Goal: Task Accomplishment & Management: Manage account settings

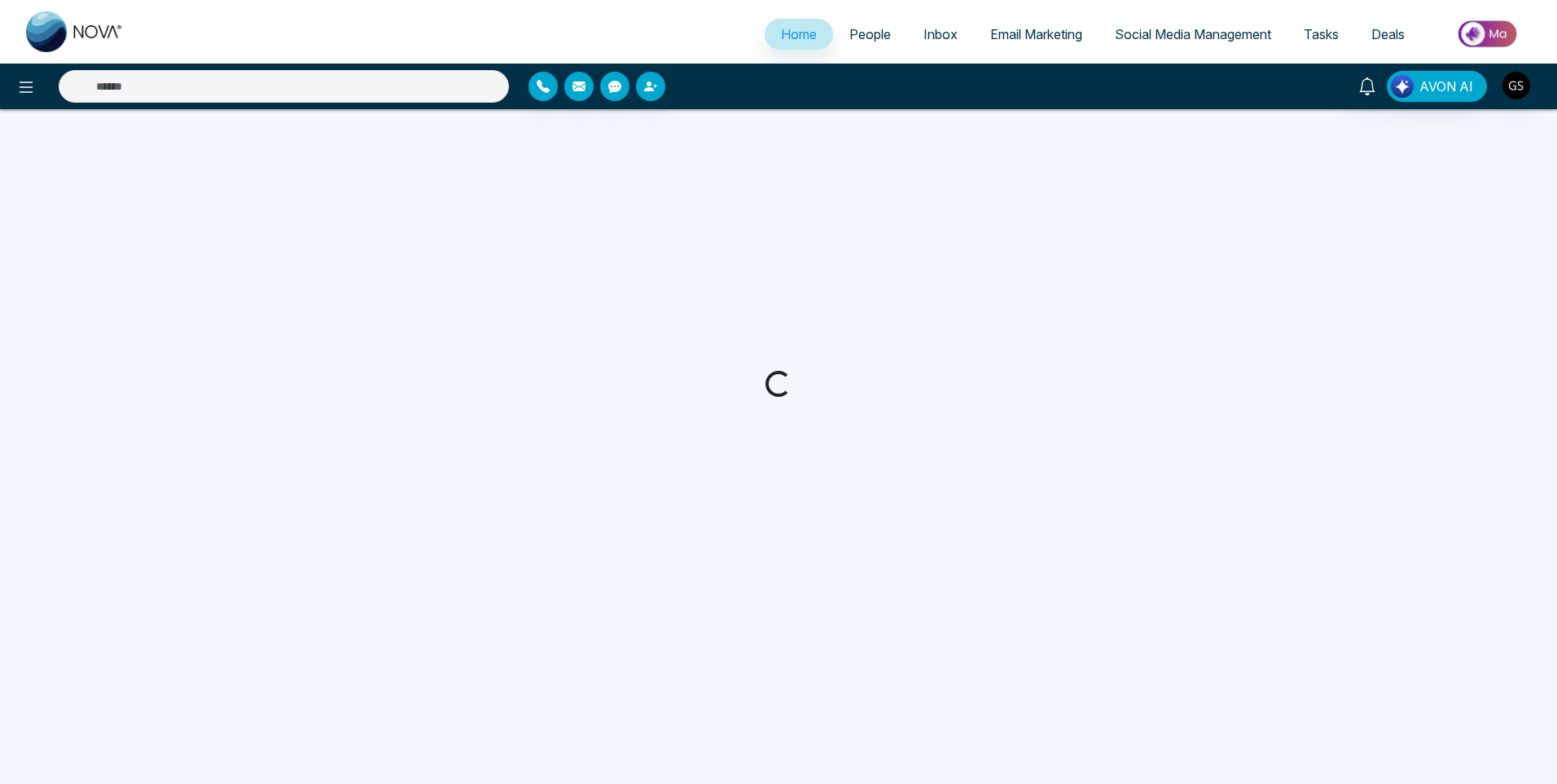
click at [875, 39] on span "People" at bounding box center [871, 34] width 42 height 16
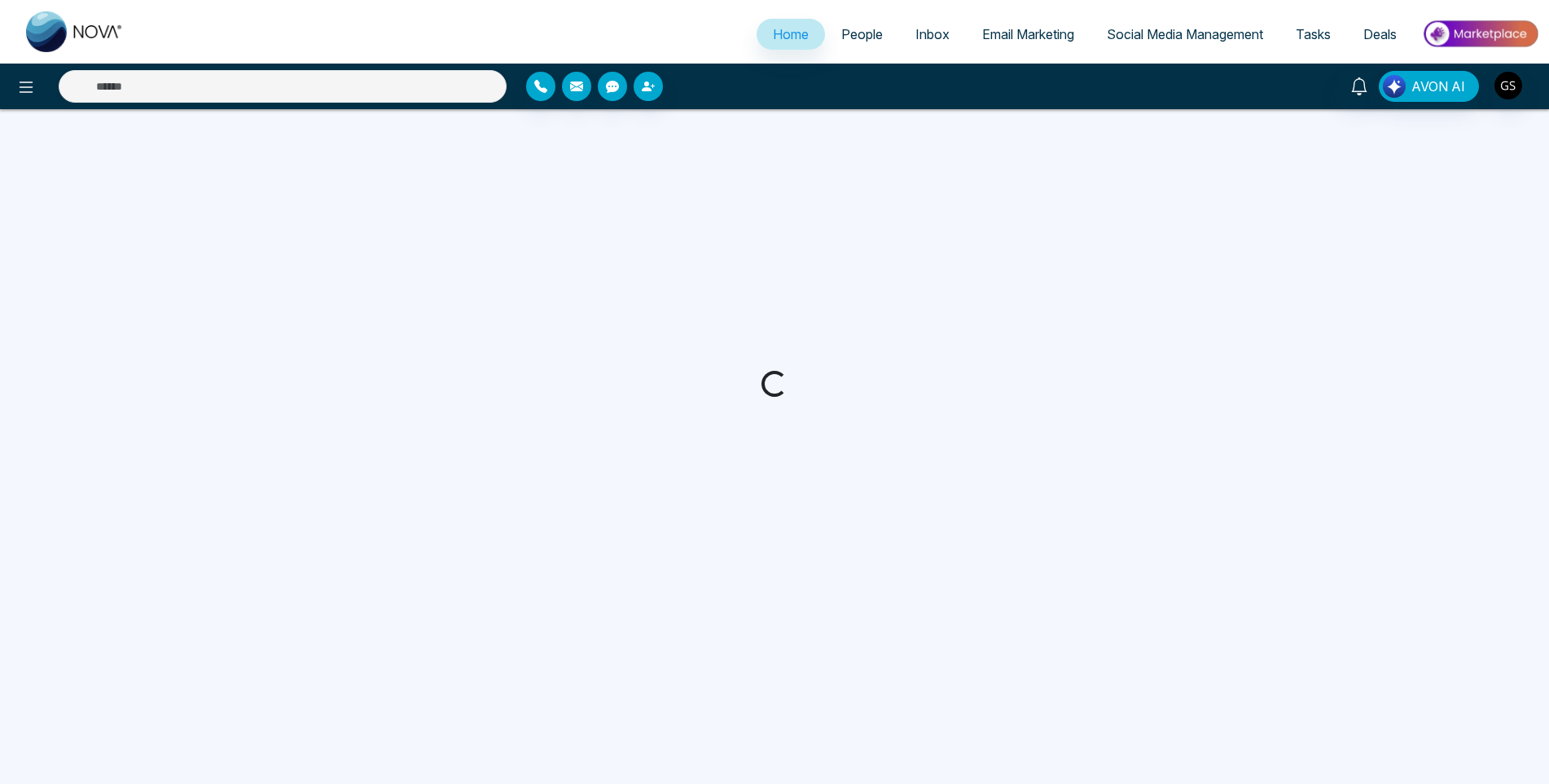
select select "*"
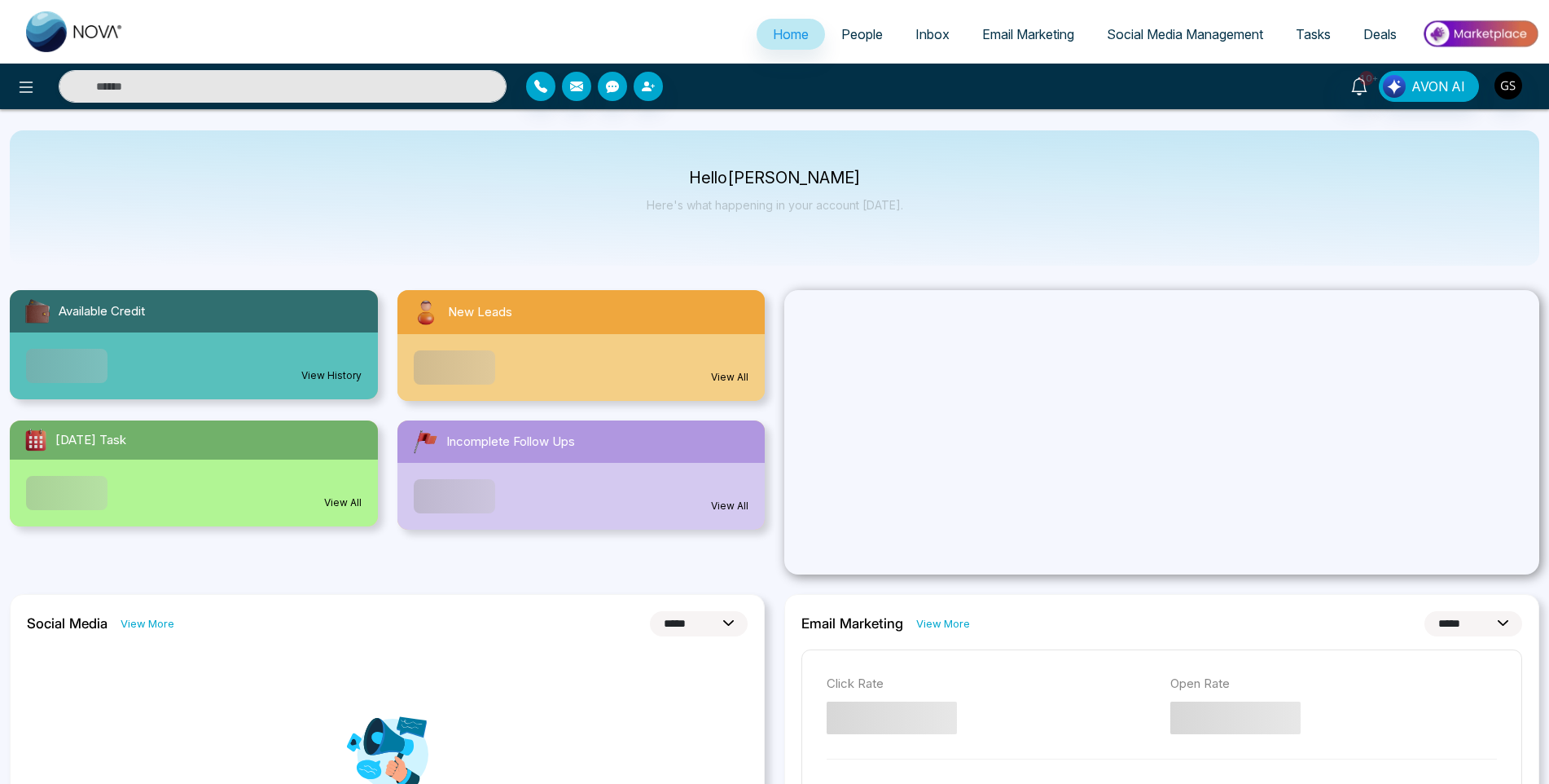
click at [875, 39] on span "People" at bounding box center [862, 34] width 42 height 16
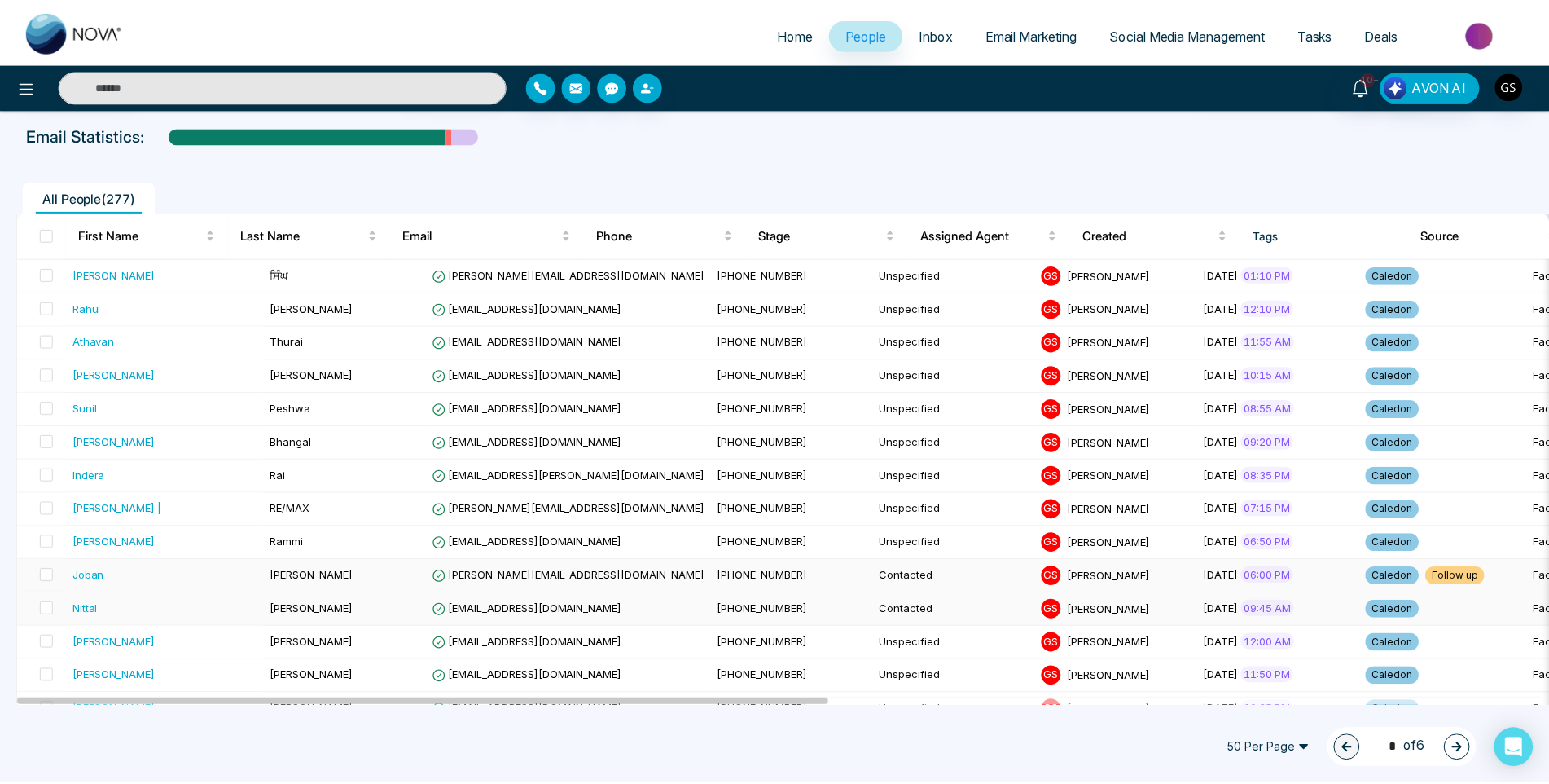
scroll to position [244, 0]
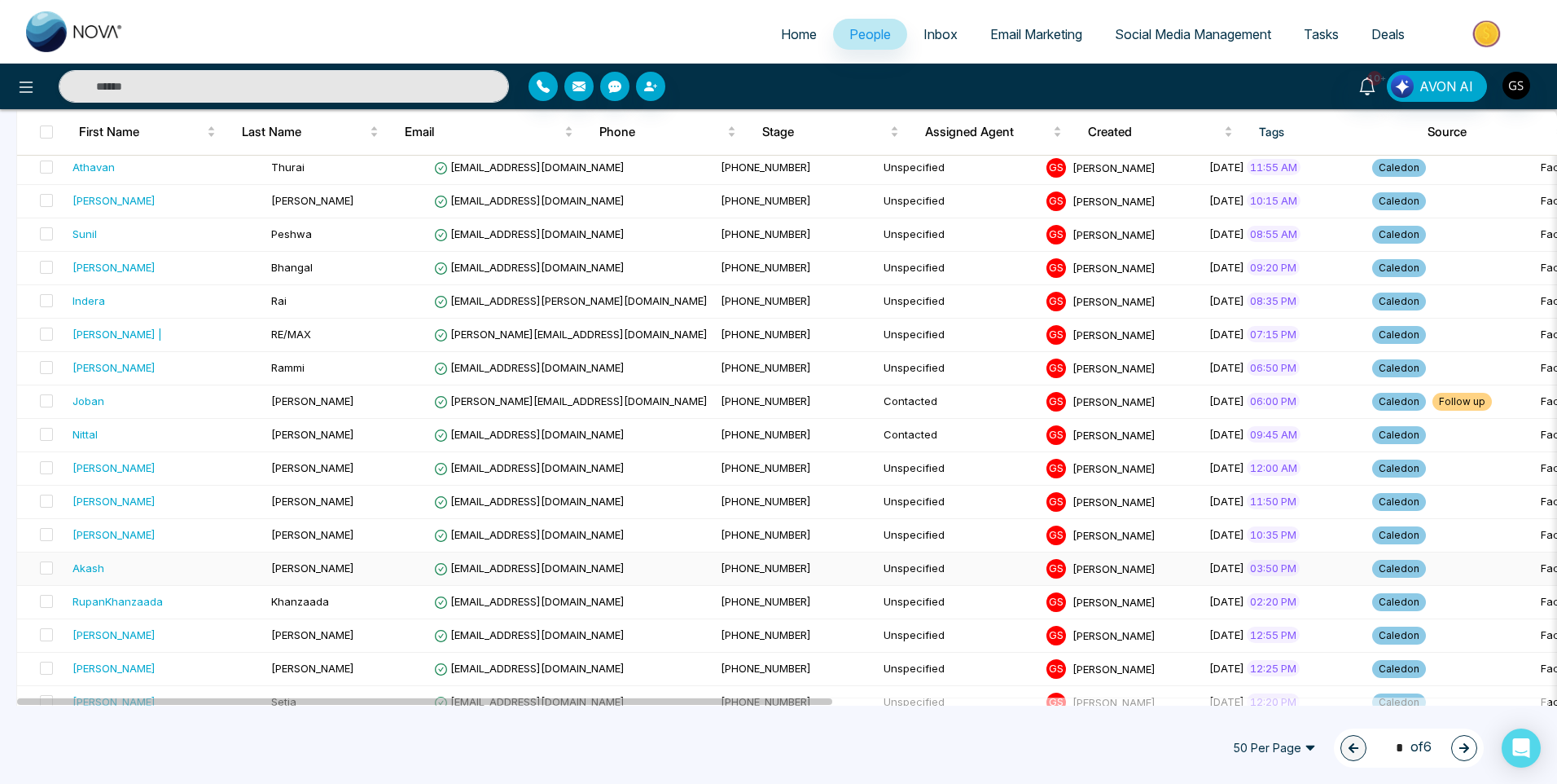
click at [569, 564] on td "[EMAIL_ADDRESS][DOMAIN_NAME]" at bounding box center [571, 568] width 287 height 33
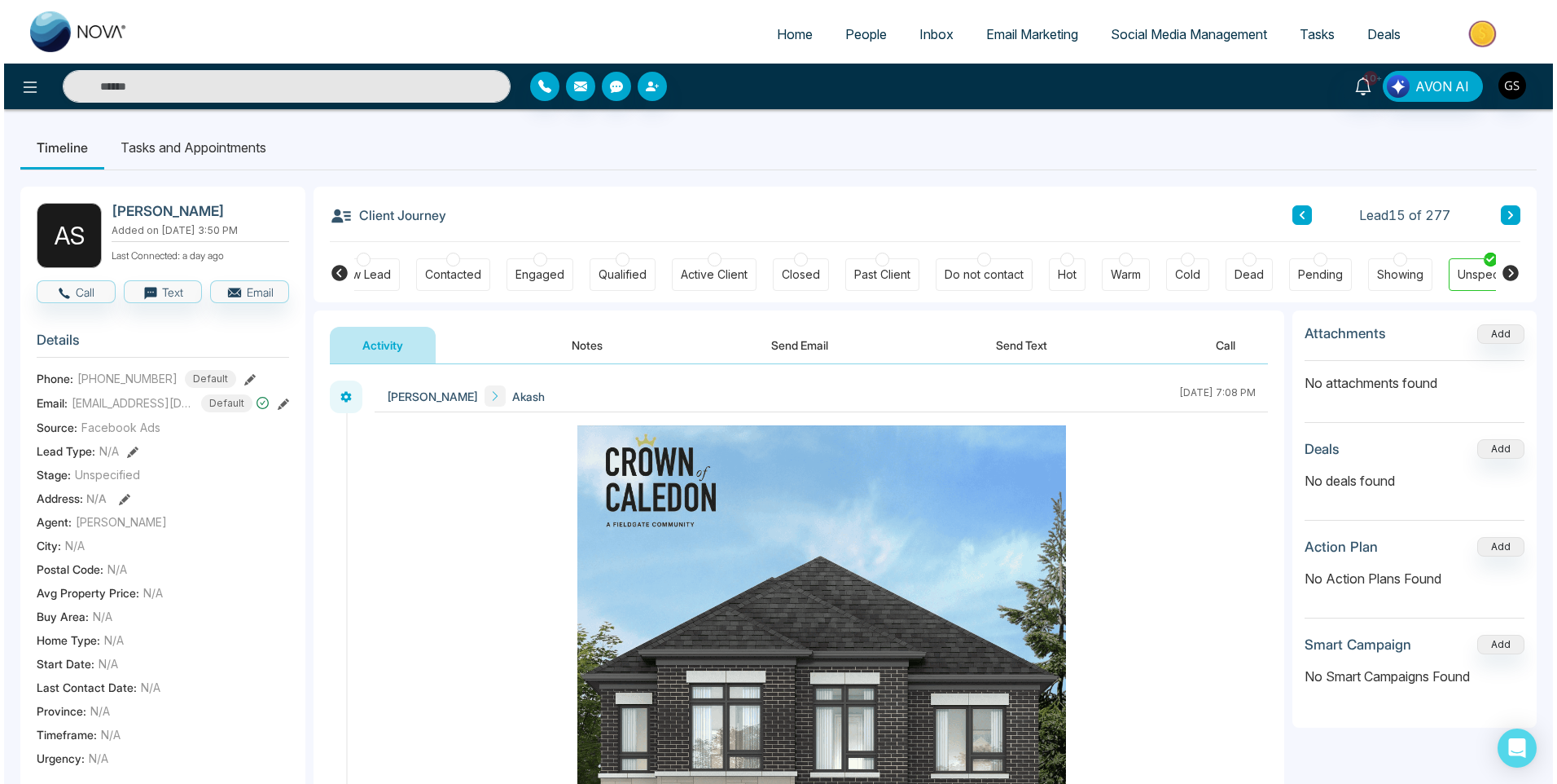
scroll to position [0, 63]
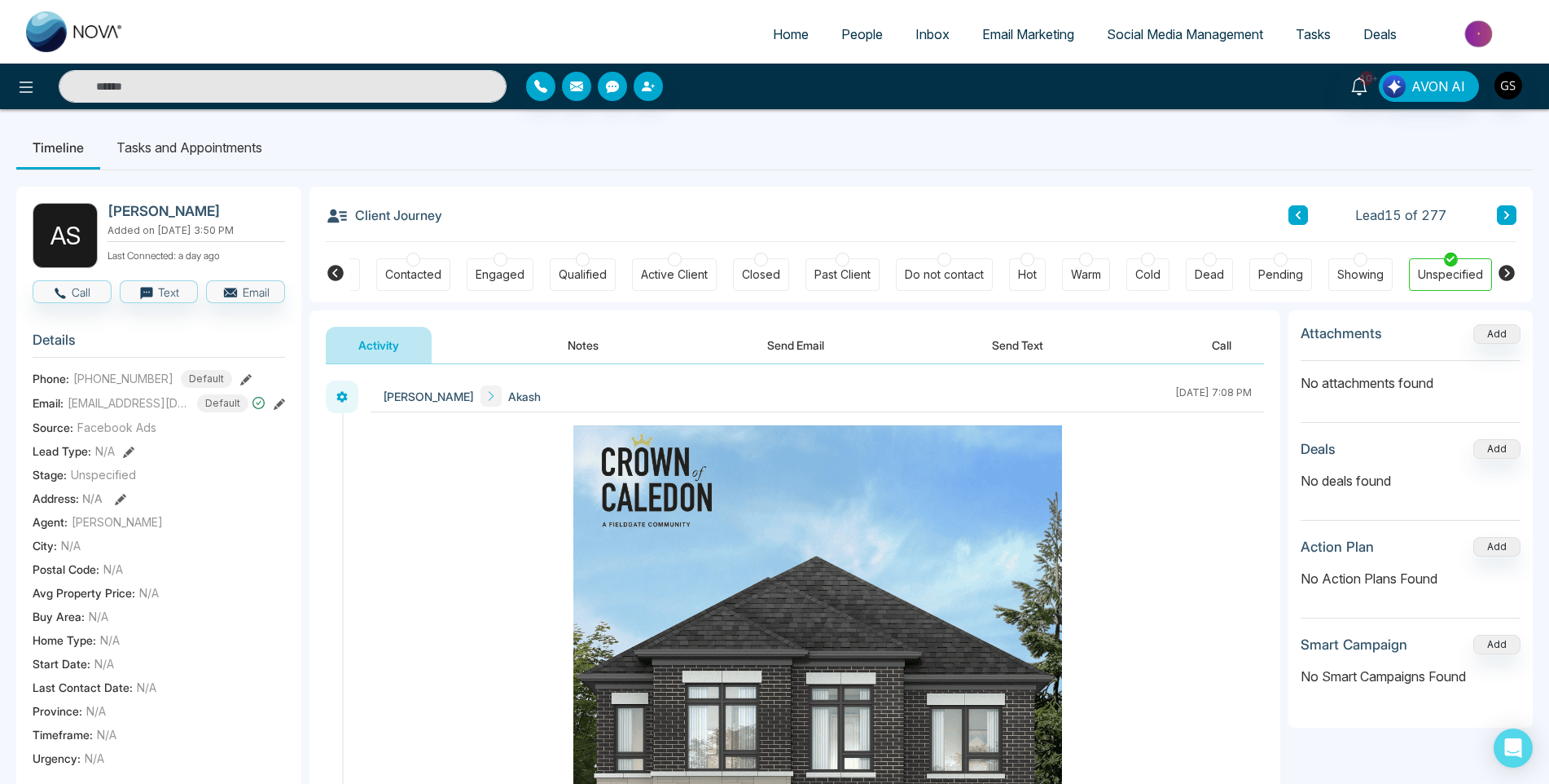
click at [885, 37] on link "People" at bounding box center [862, 34] width 74 height 31
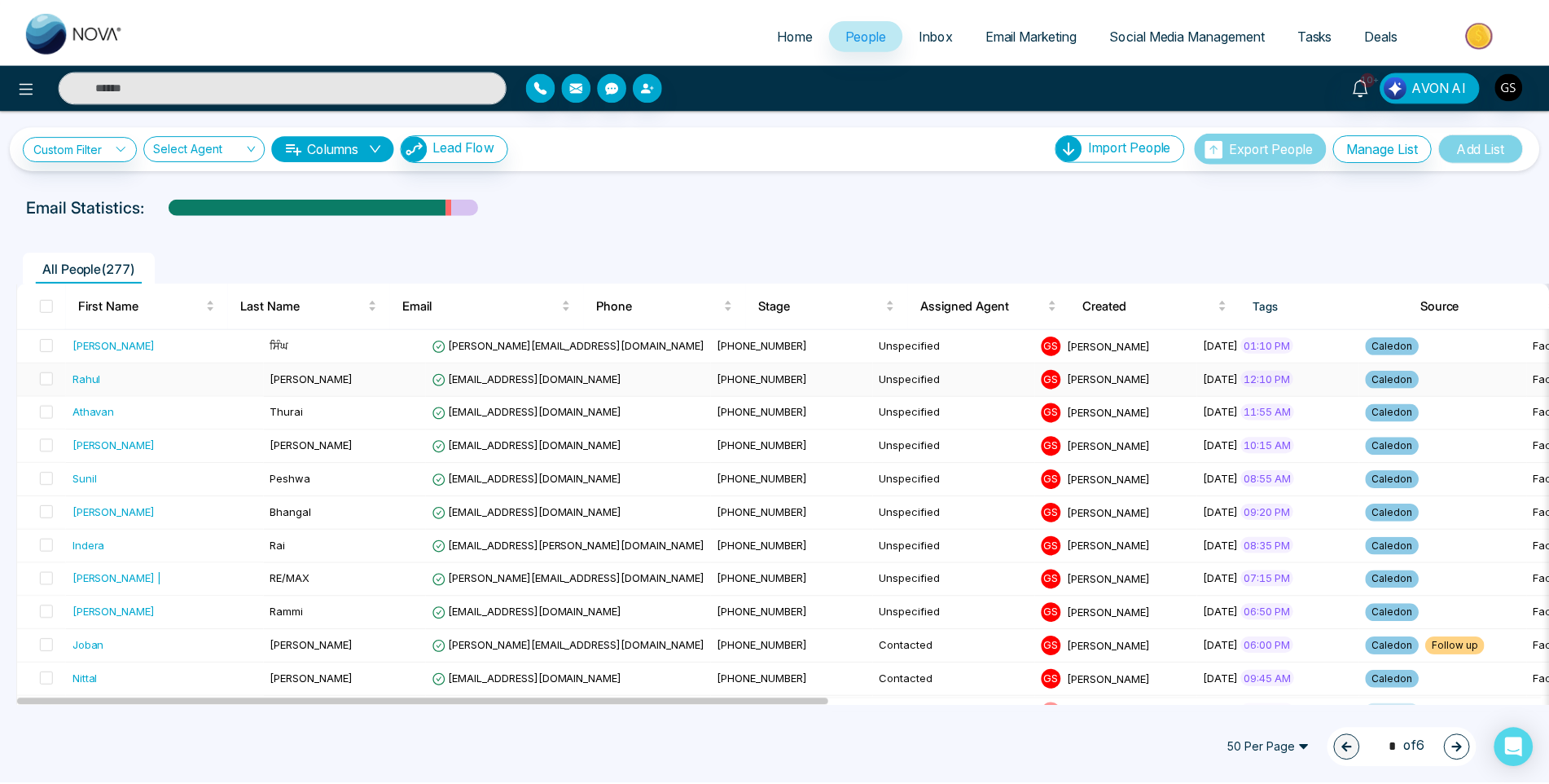
scroll to position [81, 0]
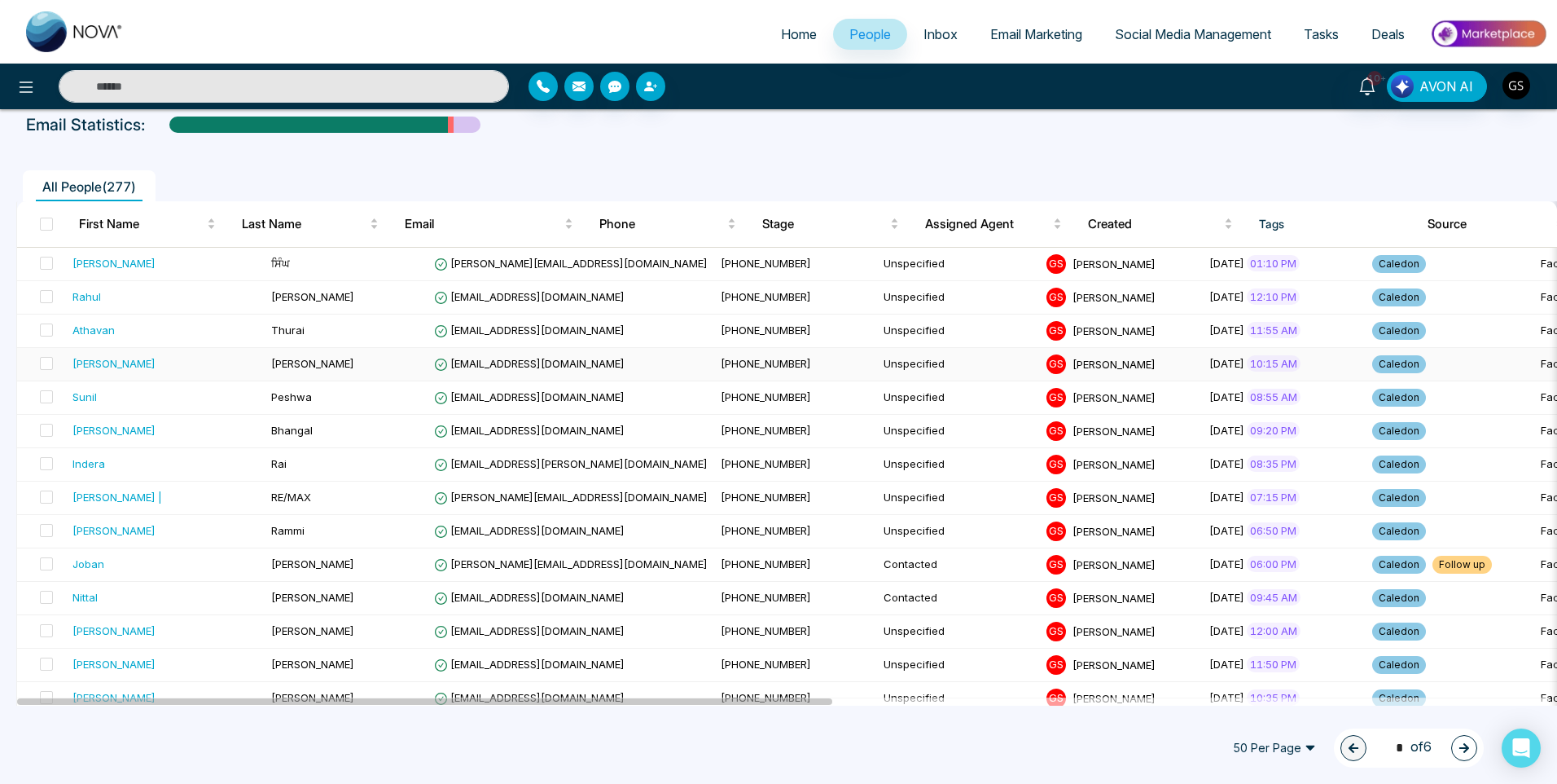
click at [497, 362] on span "[EMAIL_ADDRESS][DOMAIN_NAME]" at bounding box center [529, 363] width 191 height 13
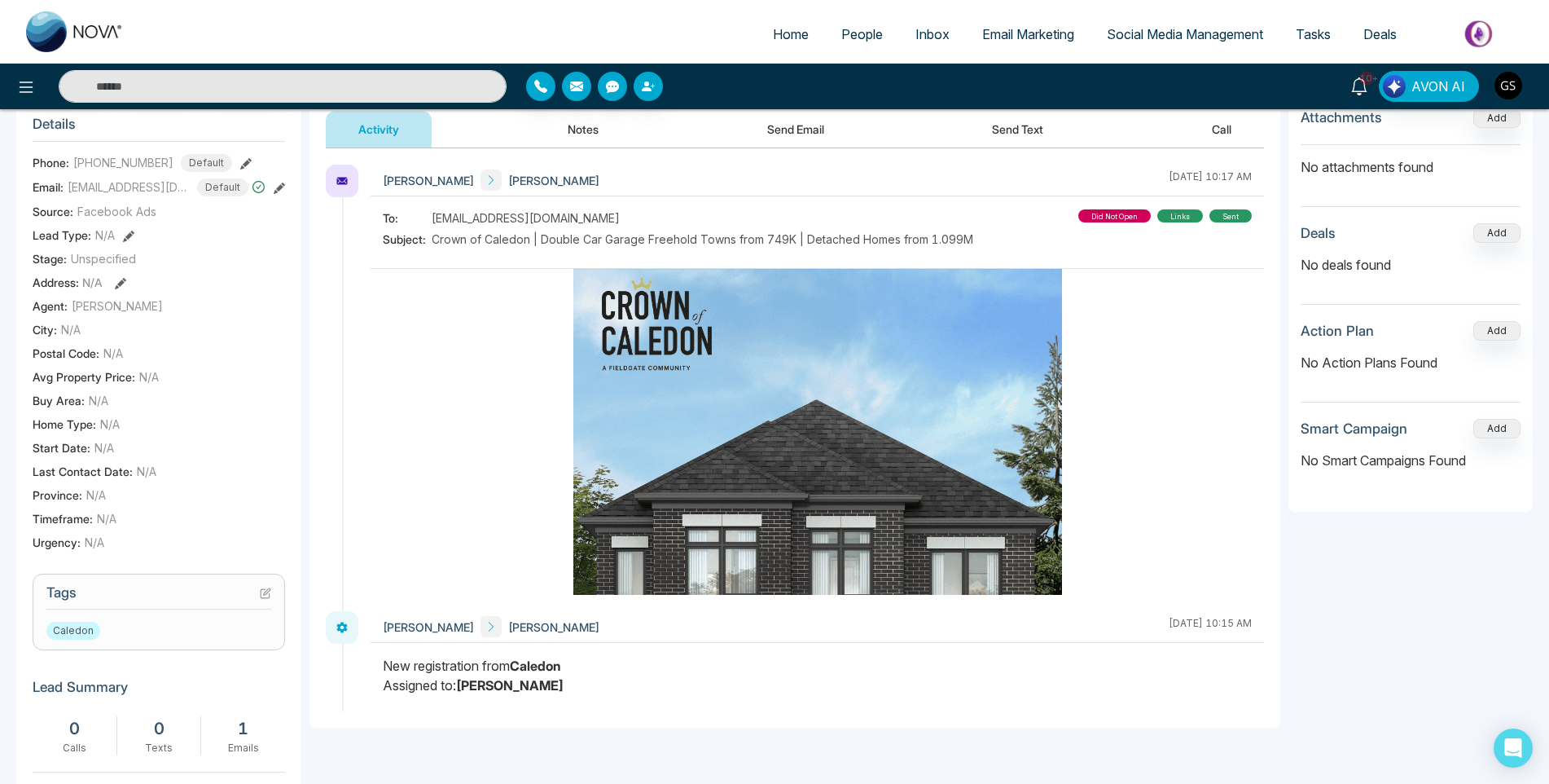
scroll to position [244, 0]
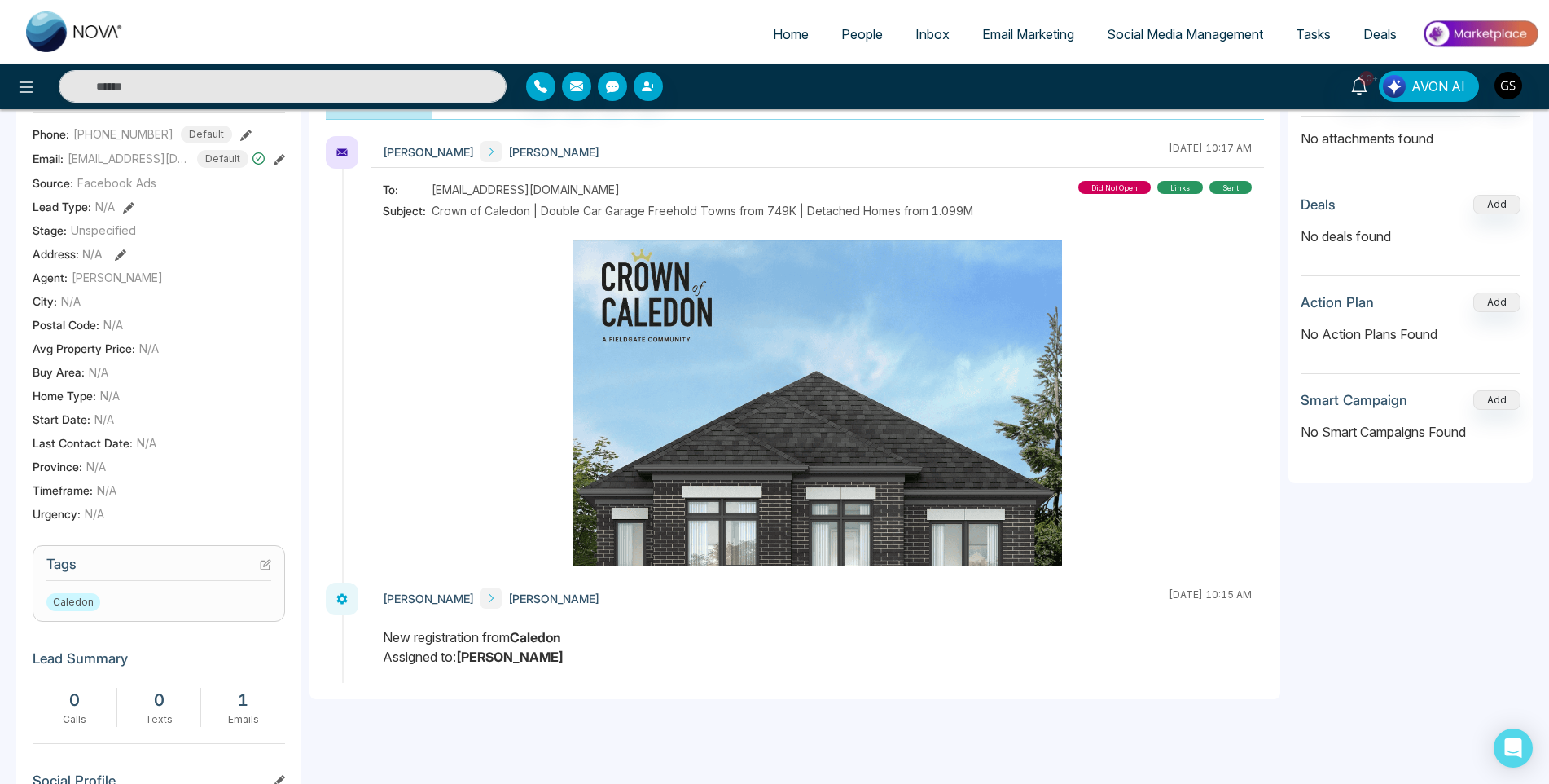
click at [267, 570] on icon at bounding box center [265, 564] width 11 height 11
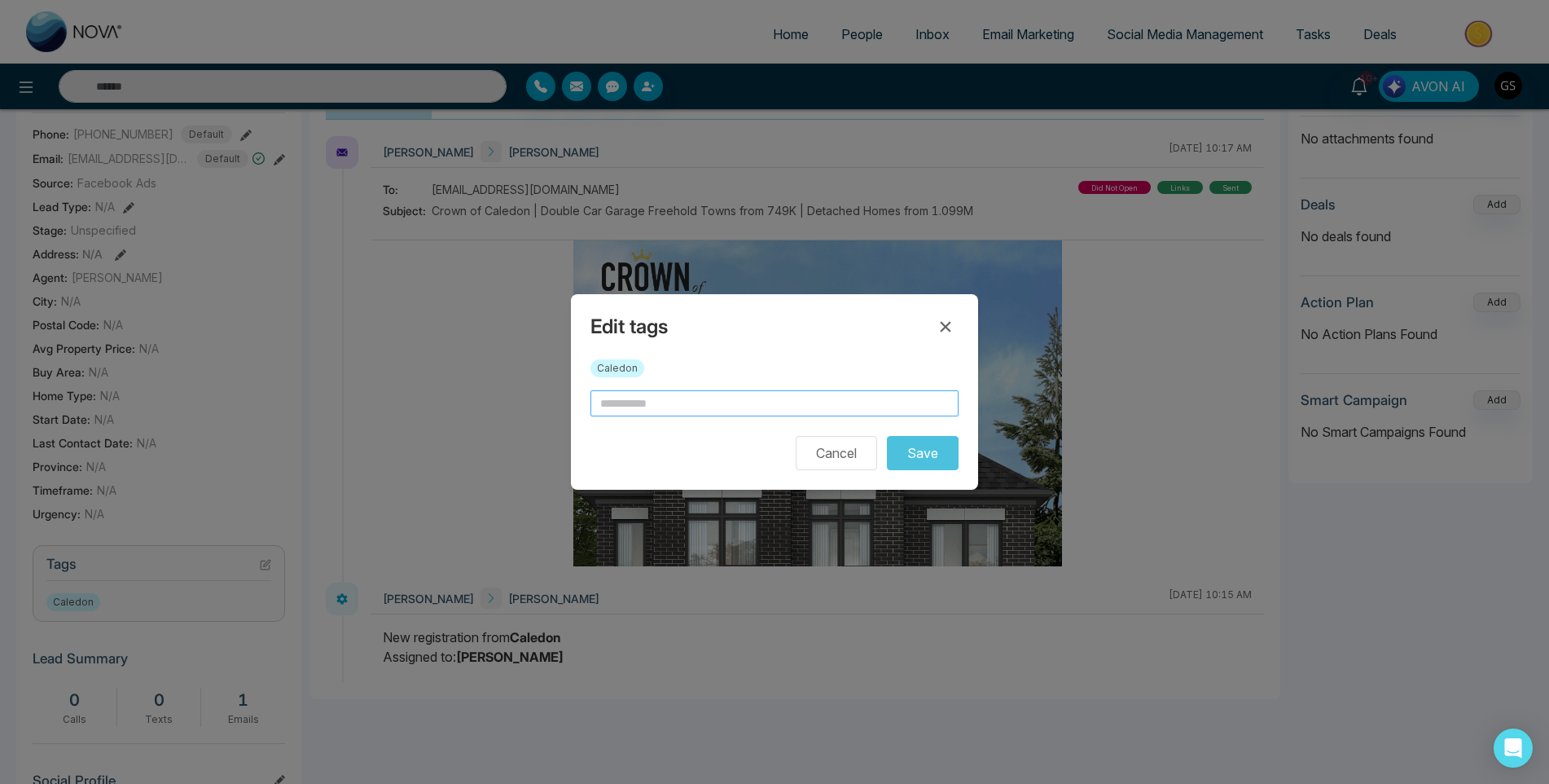
click at [859, 406] on input "text" at bounding box center [774, 403] width 368 height 26
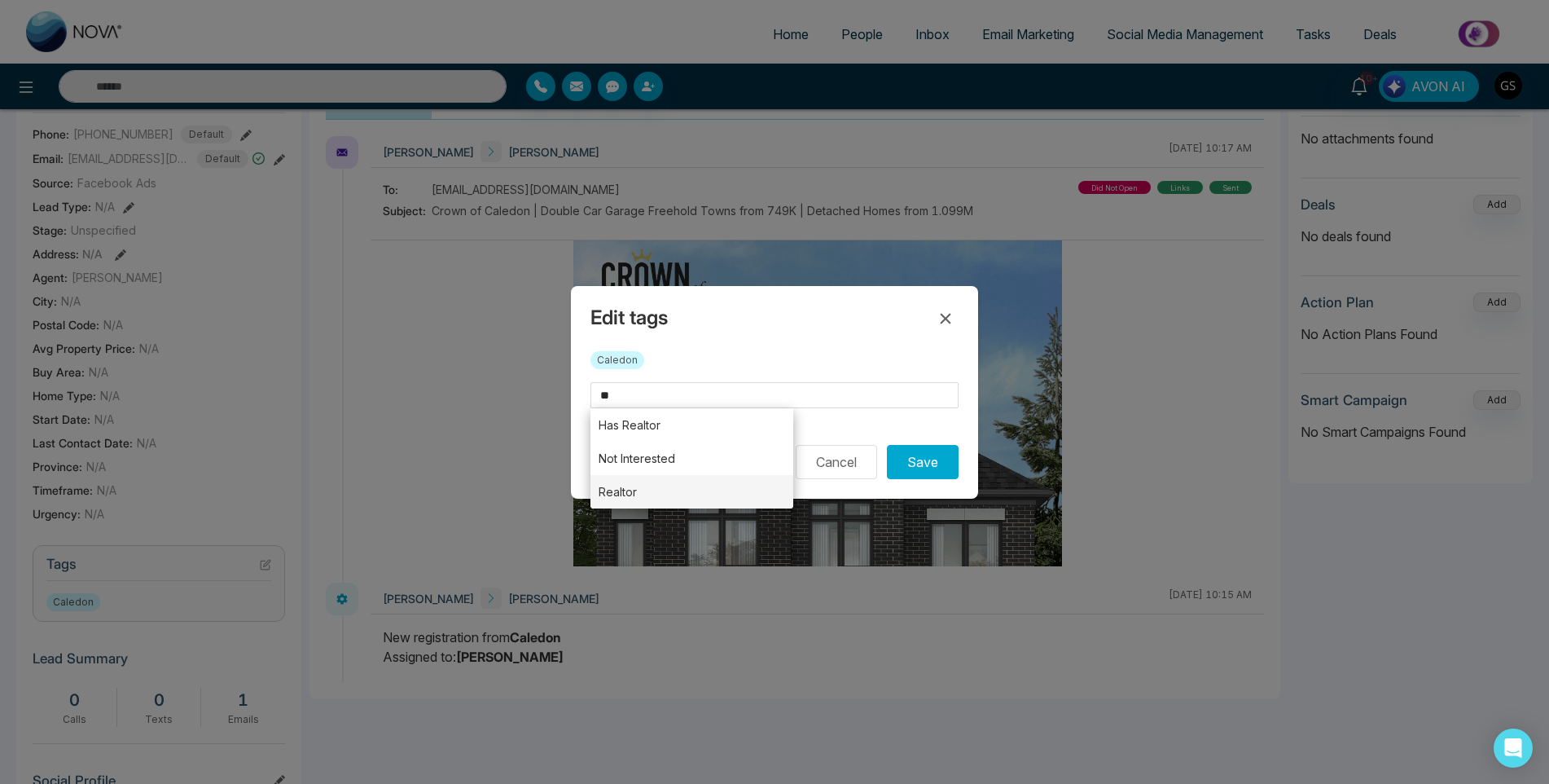
click at [722, 489] on li "Realtor" at bounding box center [691, 491] width 203 height 33
type input "*******"
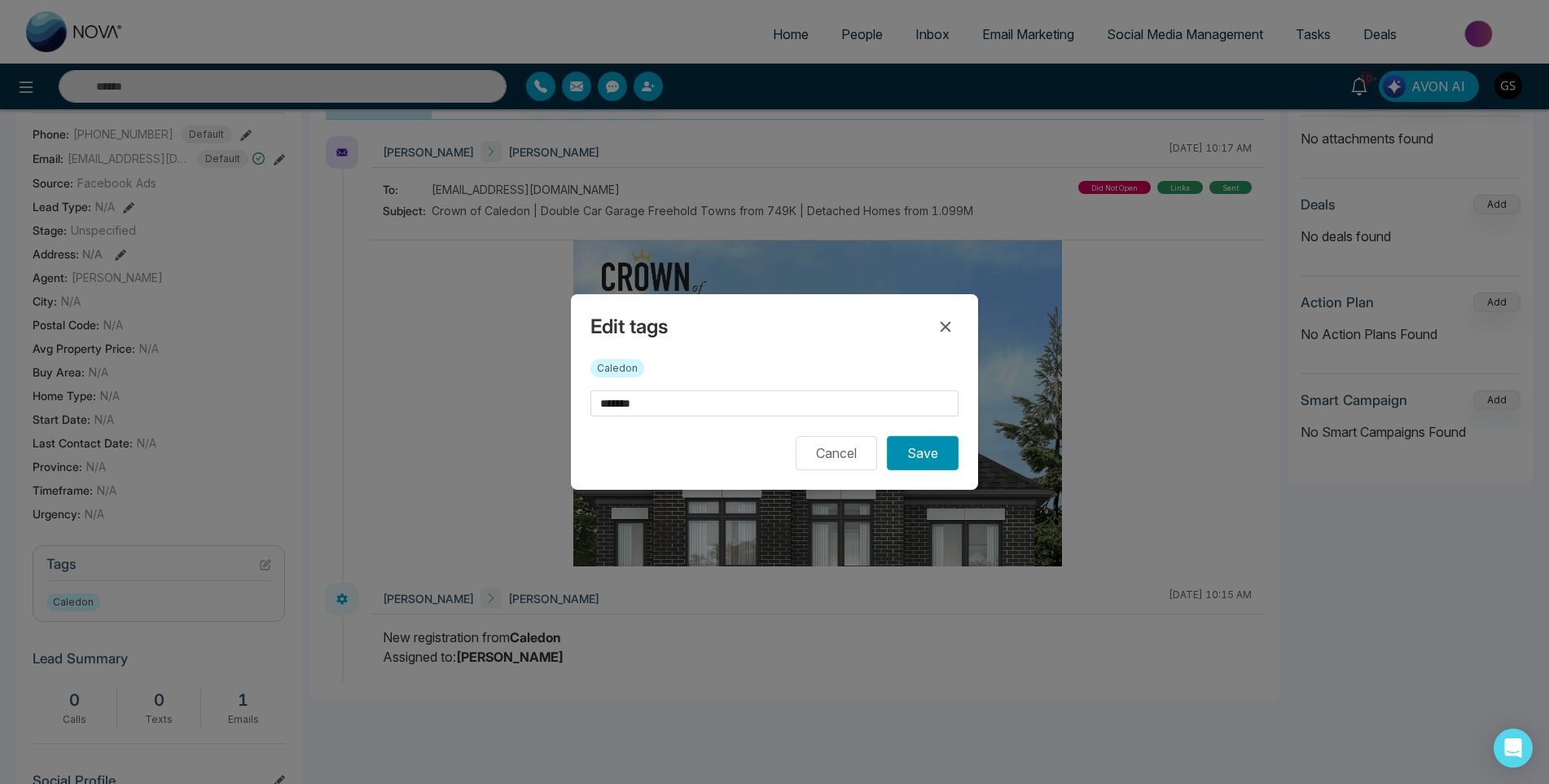
click at [950, 463] on button "Save" at bounding box center [923, 453] width 72 height 34
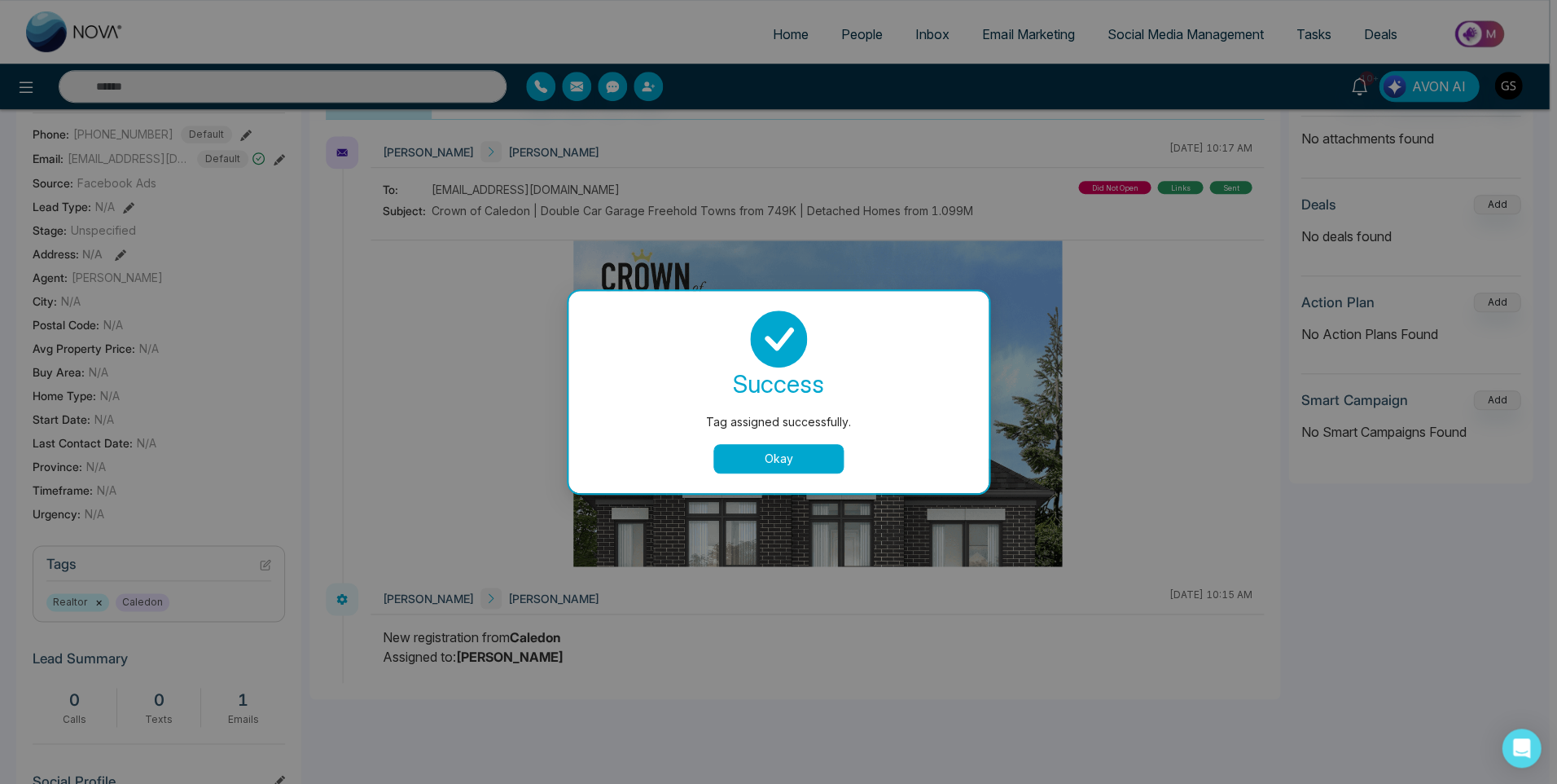
click at [1056, 224] on div "Tag assigned successfully. success Tag assigned successfully. Okay" at bounding box center [778, 392] width 1557 height 784
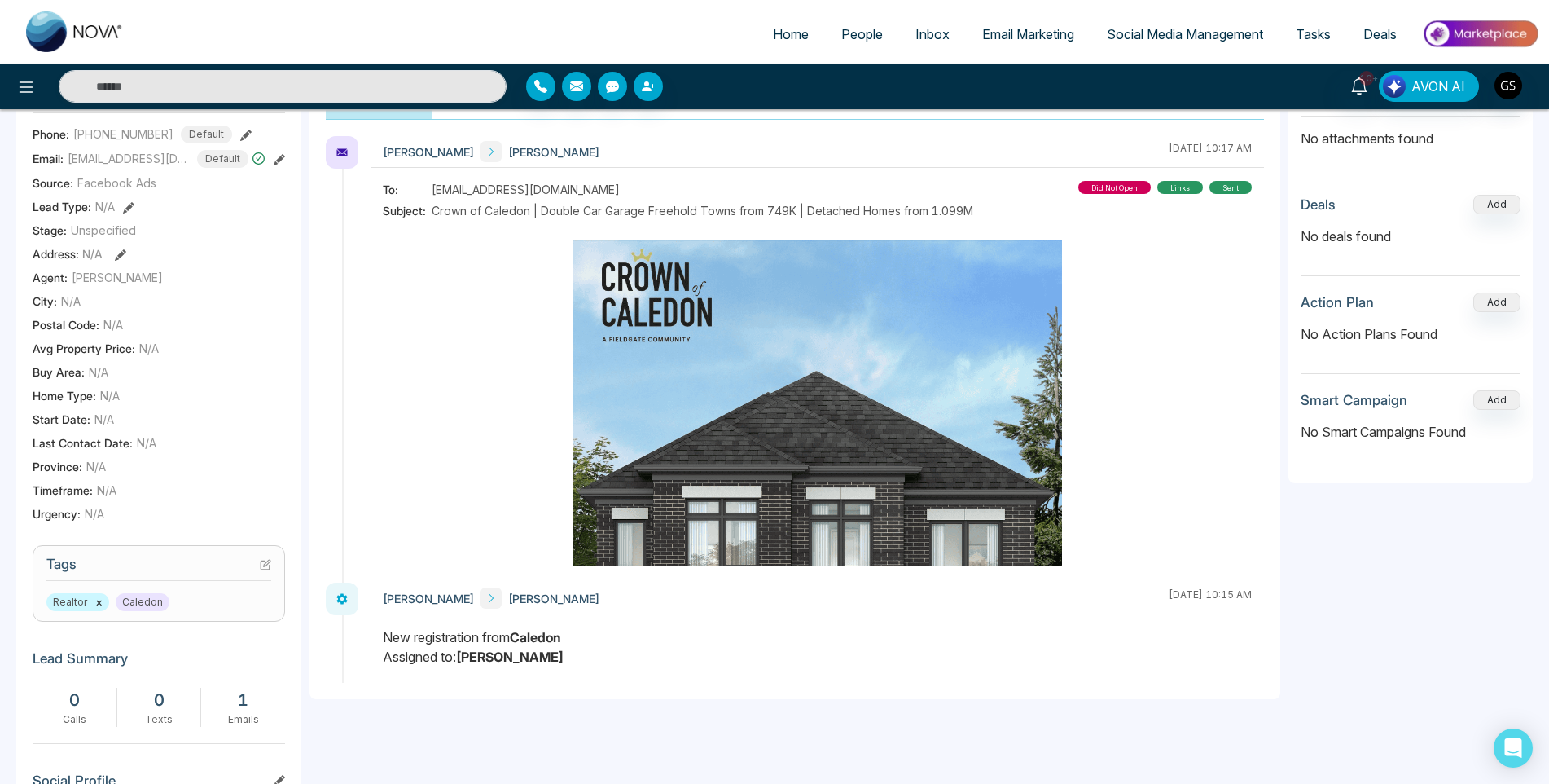
click at [868, 31] on span "People" at bounding box center [862, 34] width 42 height 16
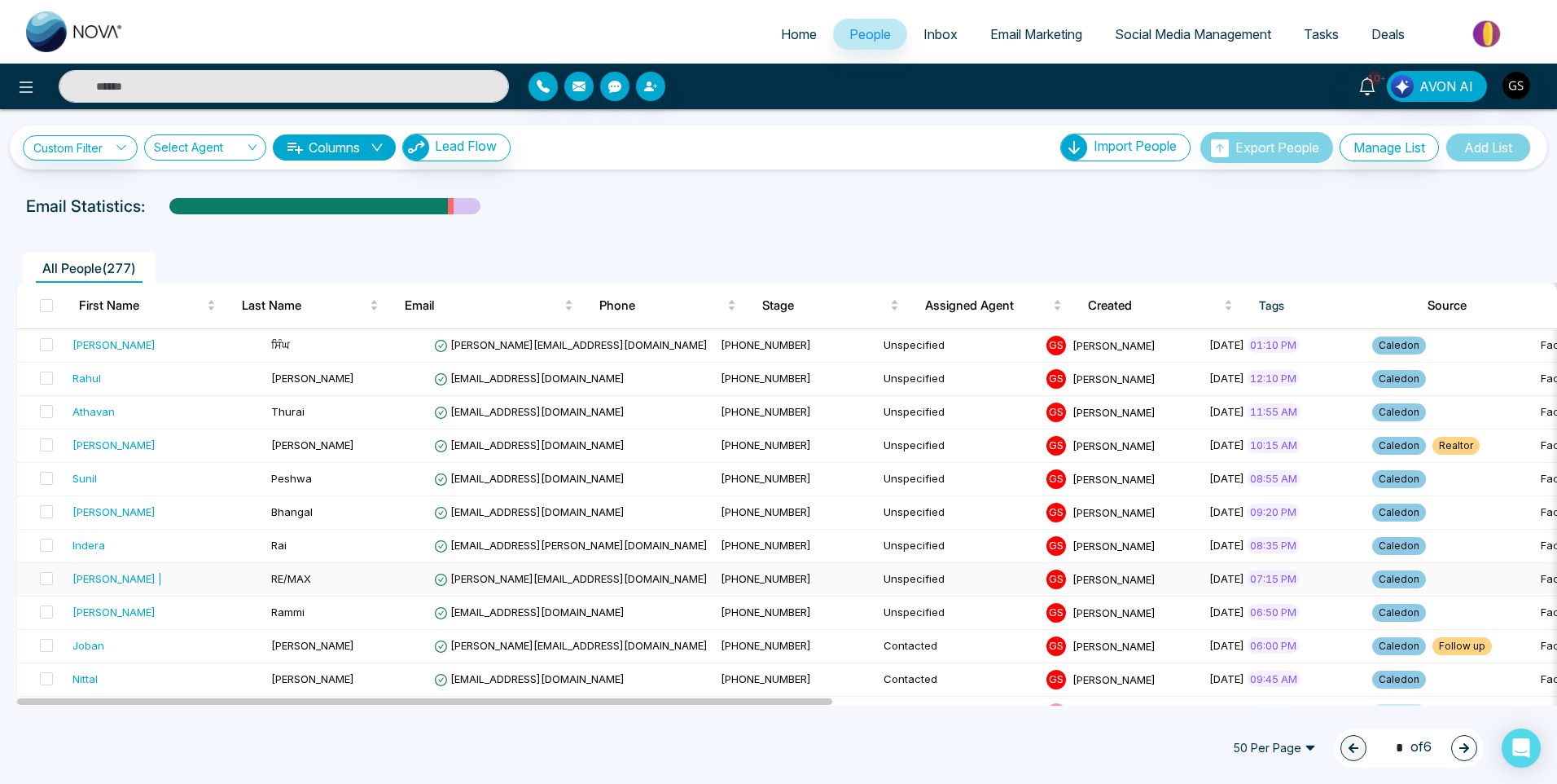
click at [569, 584] on td "[PERSON_NAME][EMAIL_ADDRESS][DOMAIN_NAME]" at bounding box center [571, 579] width 287 height 33
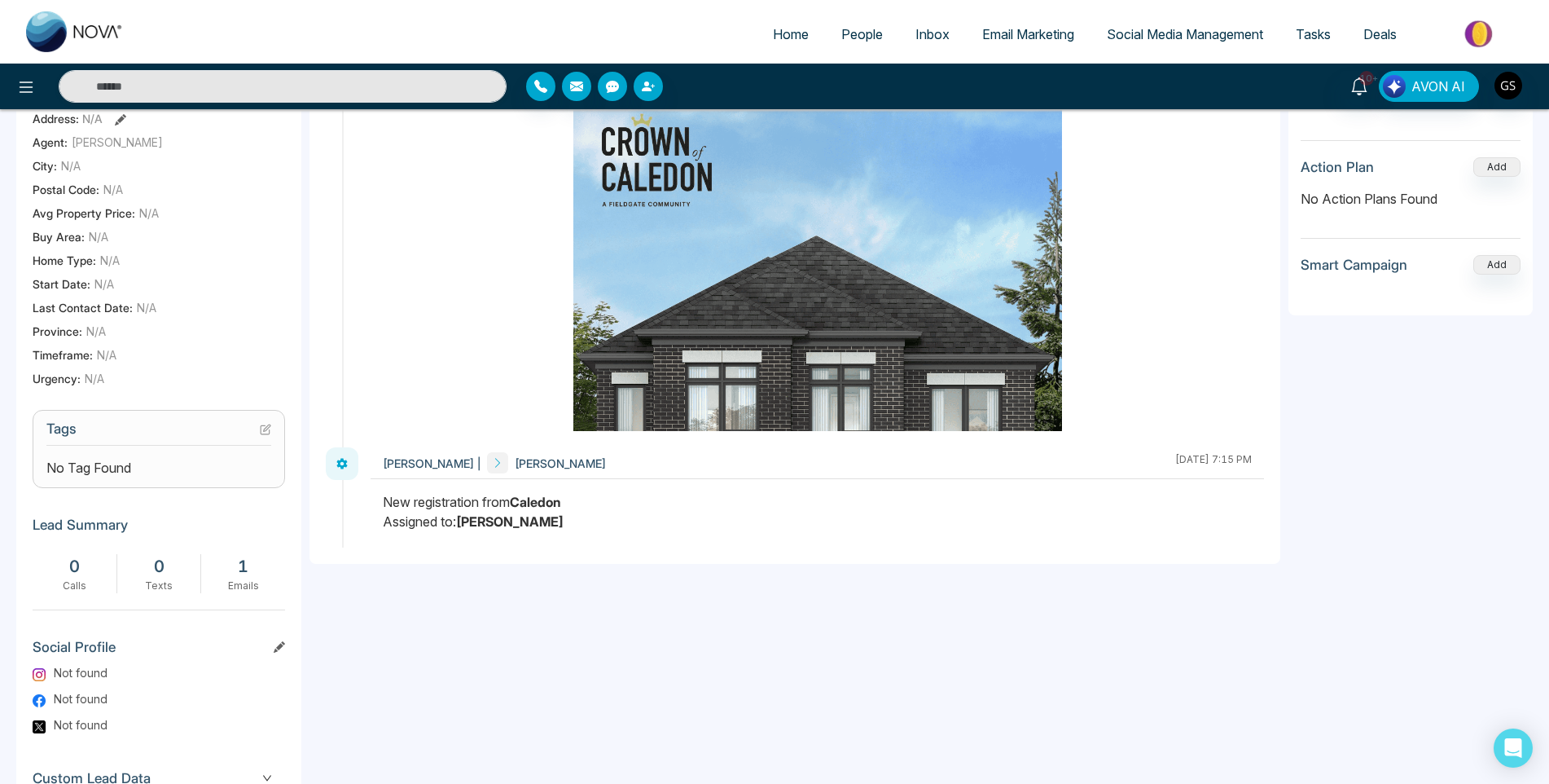
scroll to position [407, 0]
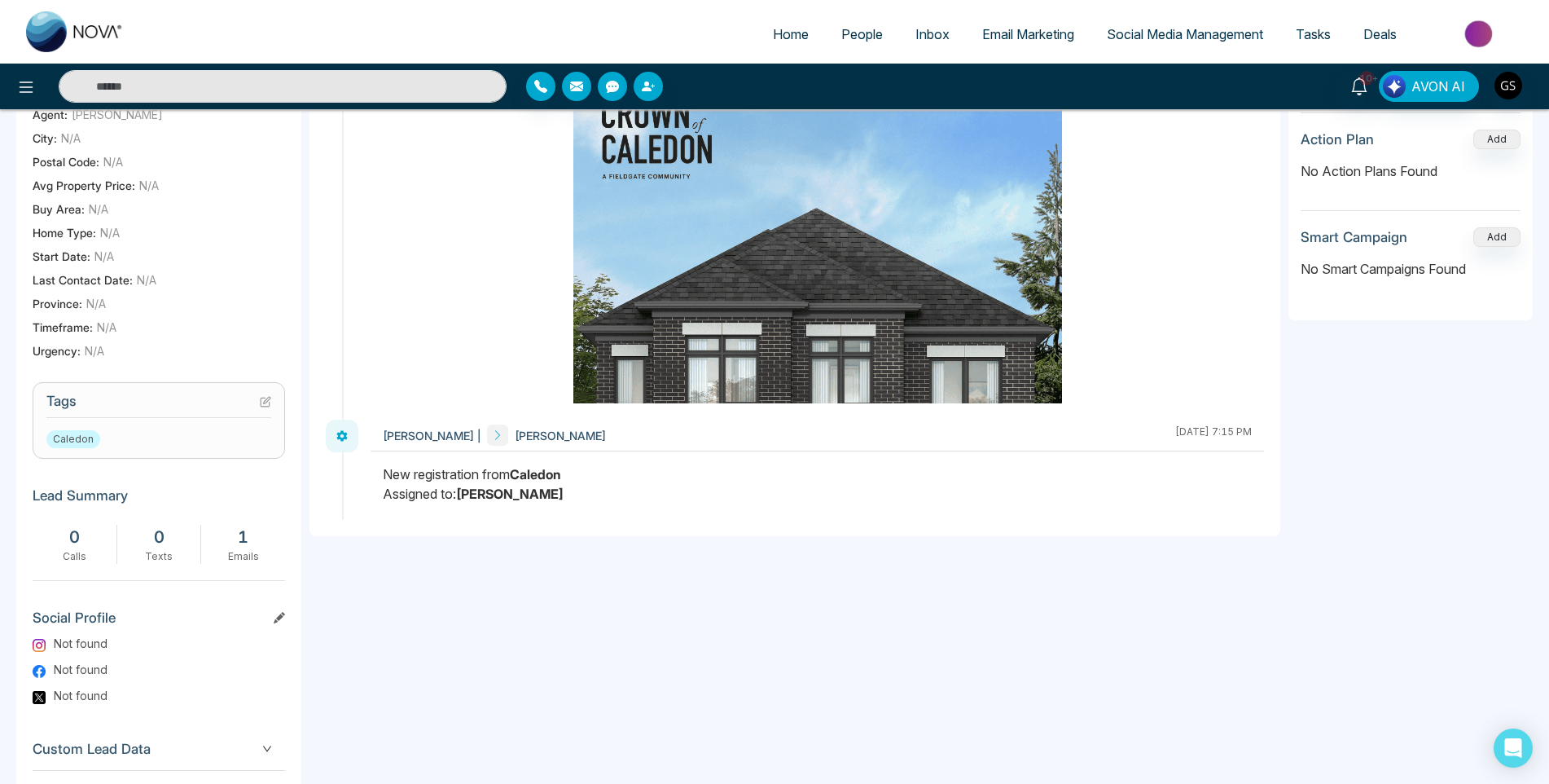
click at [262, 407] on icon at bounding box center [265, 401] width 11 height 11
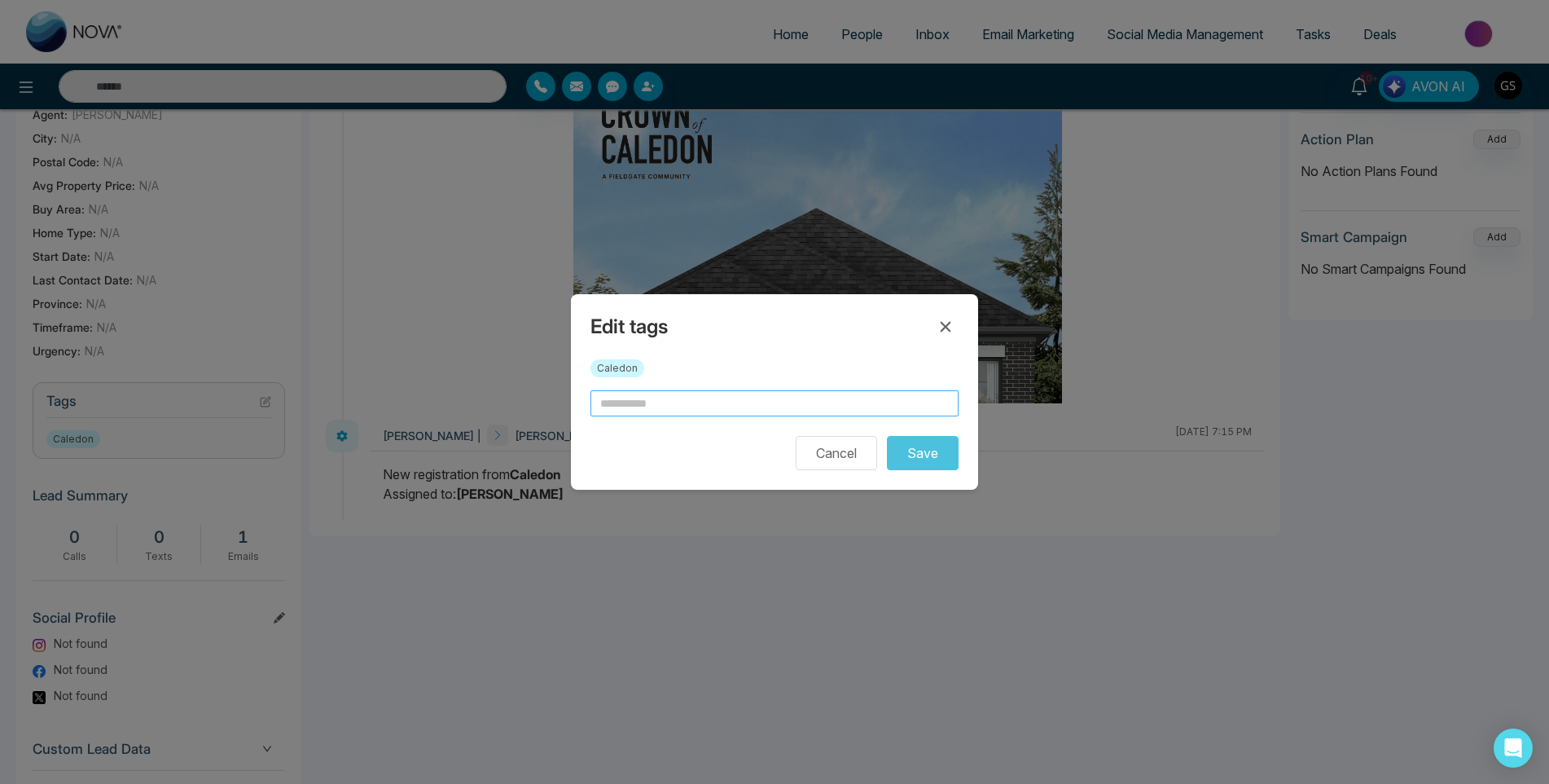
click at [610, 398] on input "text" at bounding box center [774, 403] width 368 height 26
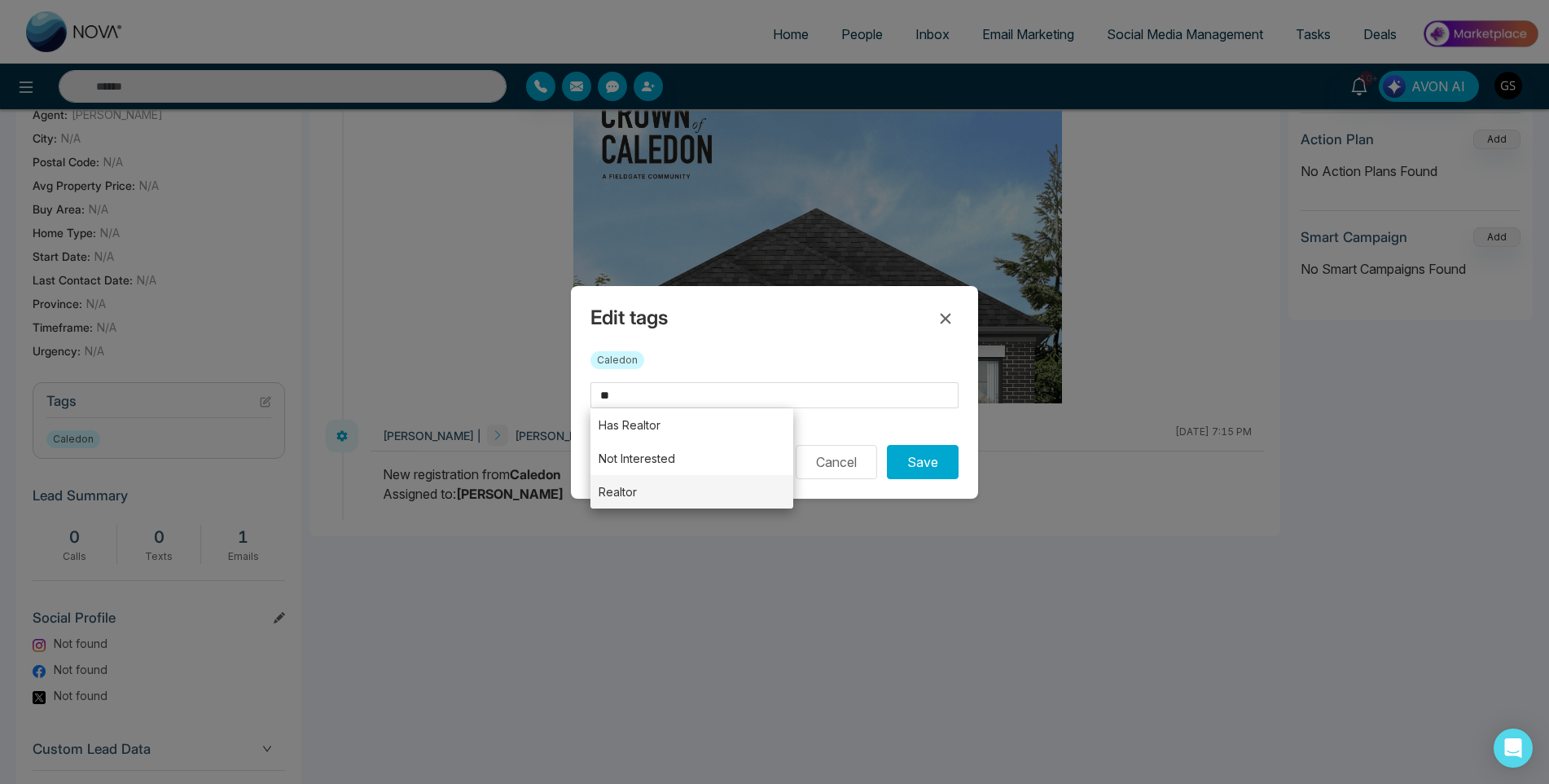
click at [665, 491] on li "Realtor" at bounding box center [691, 491] width 203 height 33
type input "*******"
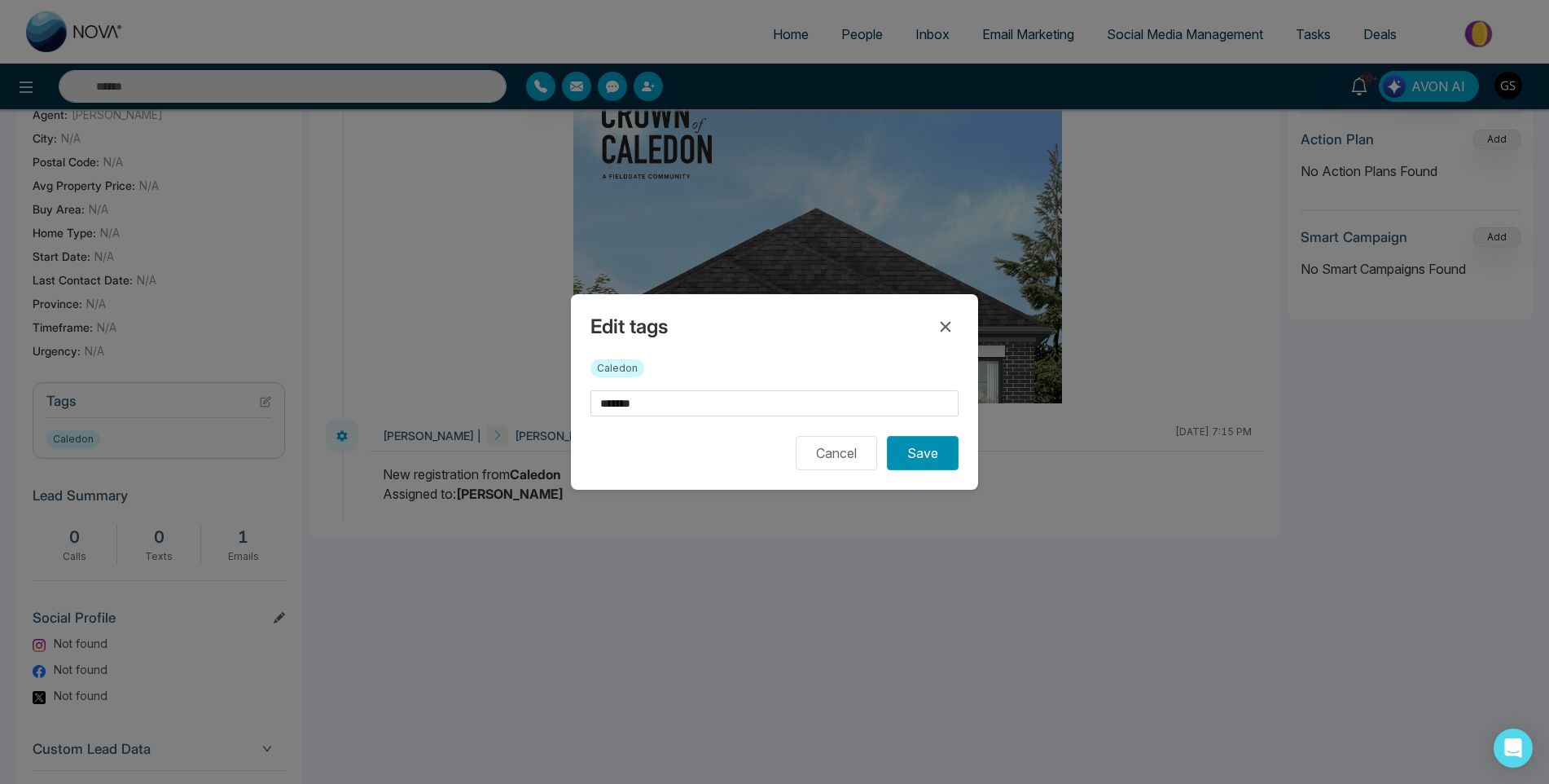
click at [910, 450] on button "Save" at bounding box center [923, 453] width 72 height 34
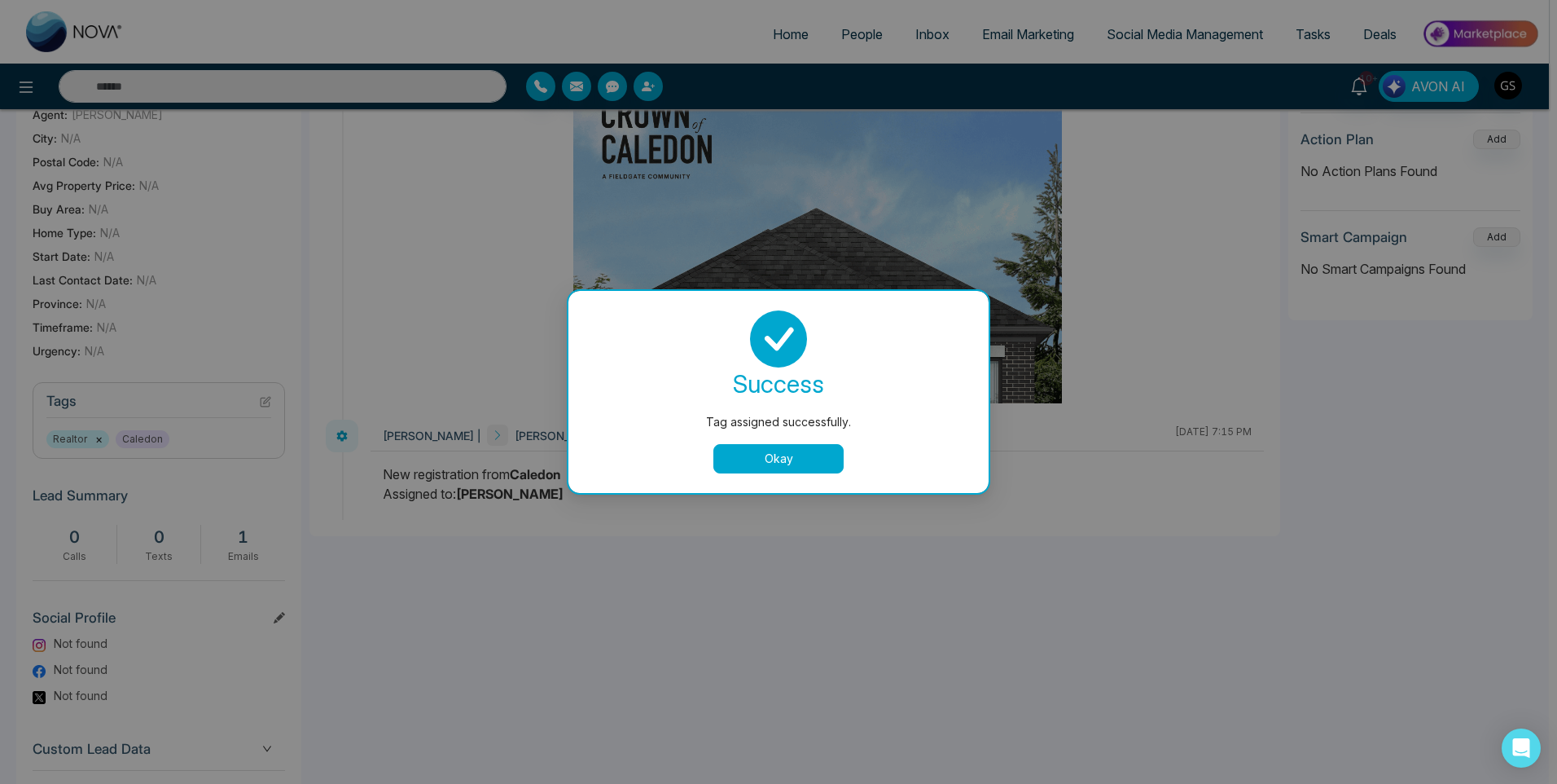
click at [963, 178] on div "Tag assigned successfully. success Tag assigned successfully. Okay" at bounding box center [778, 392] width 1557 height 784
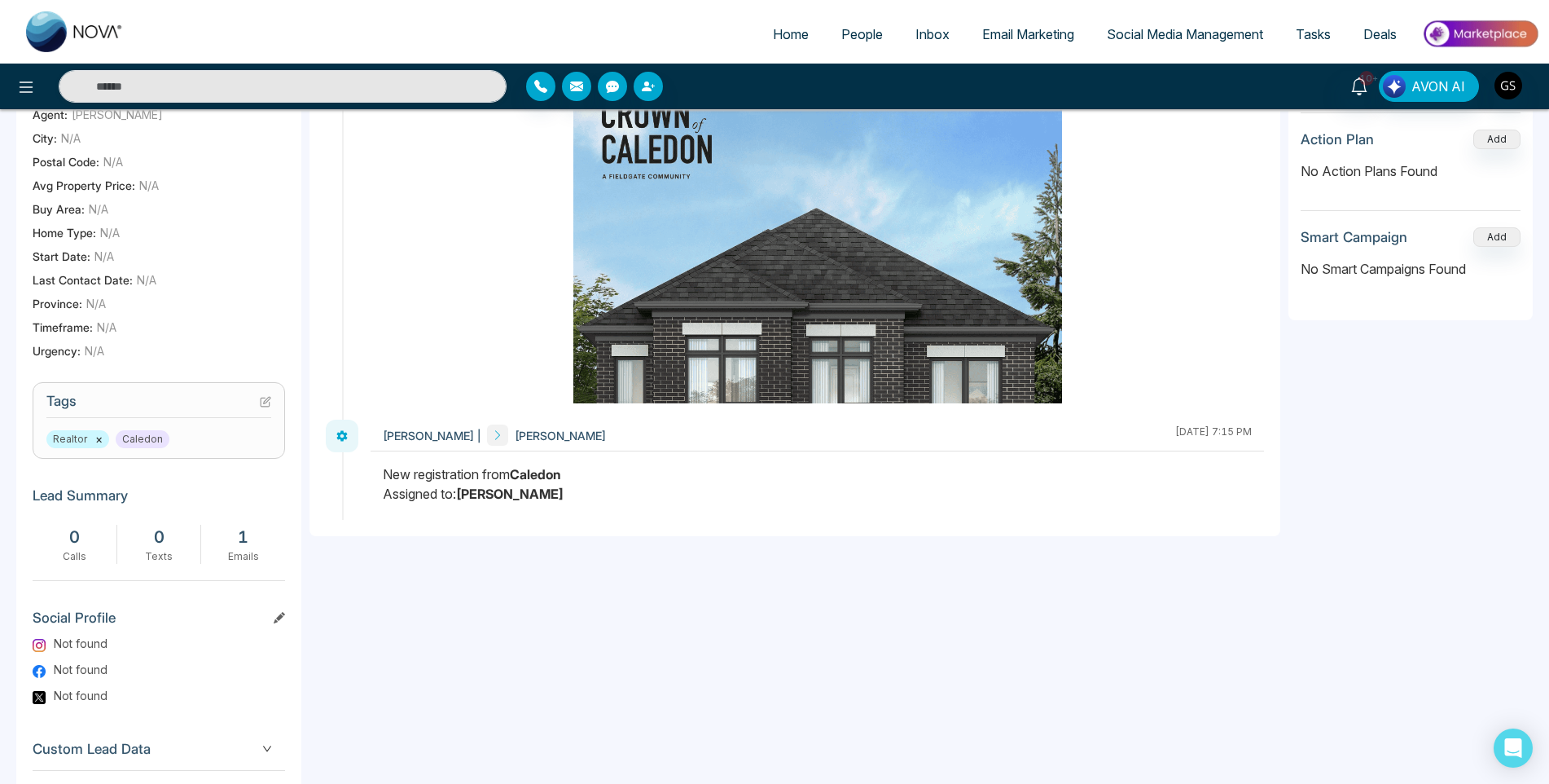
click at [867, 42] on link "People" at bounding box center [862, 34] width 74 height 31
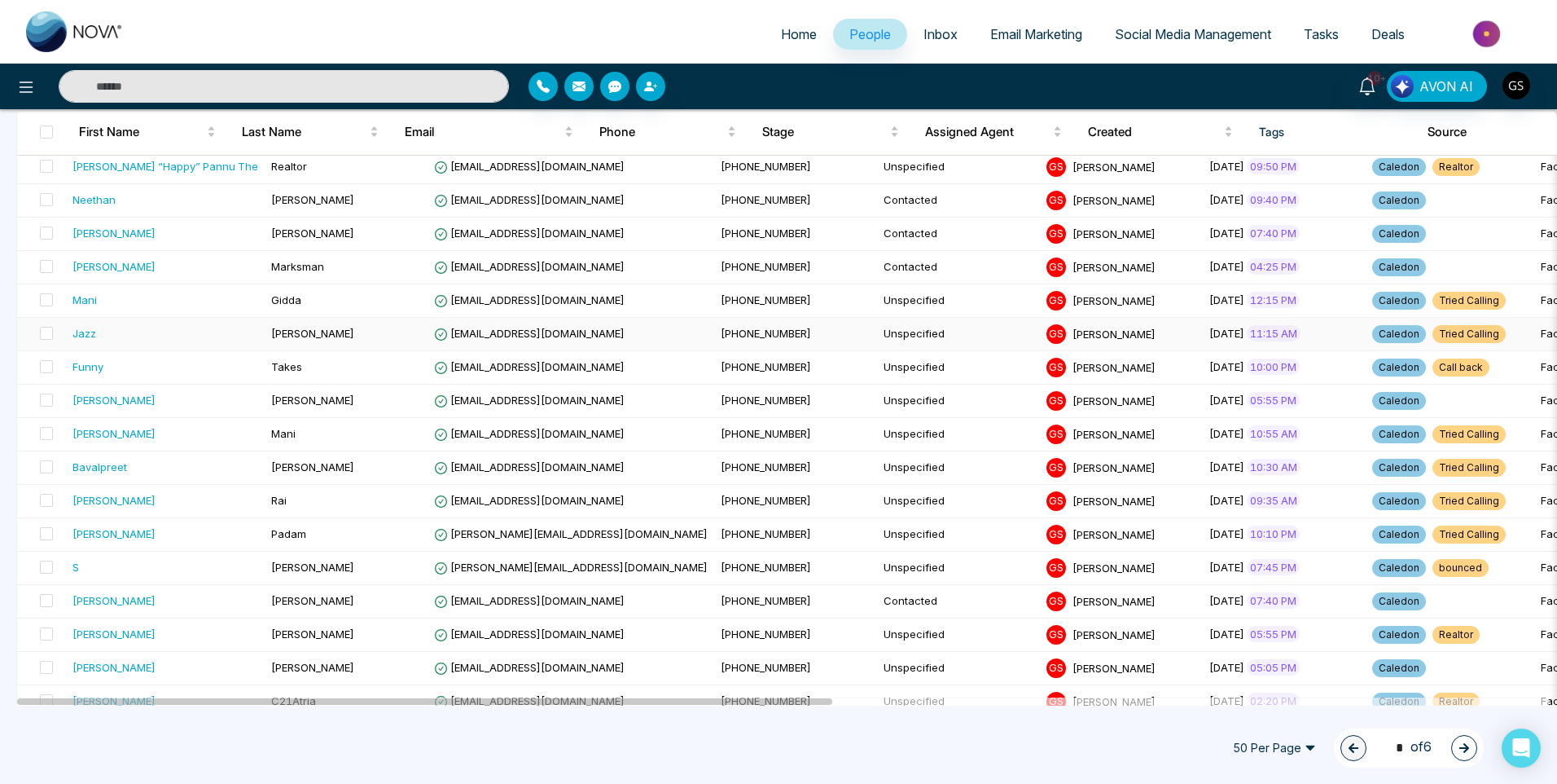
scroll to position [1302, 0]
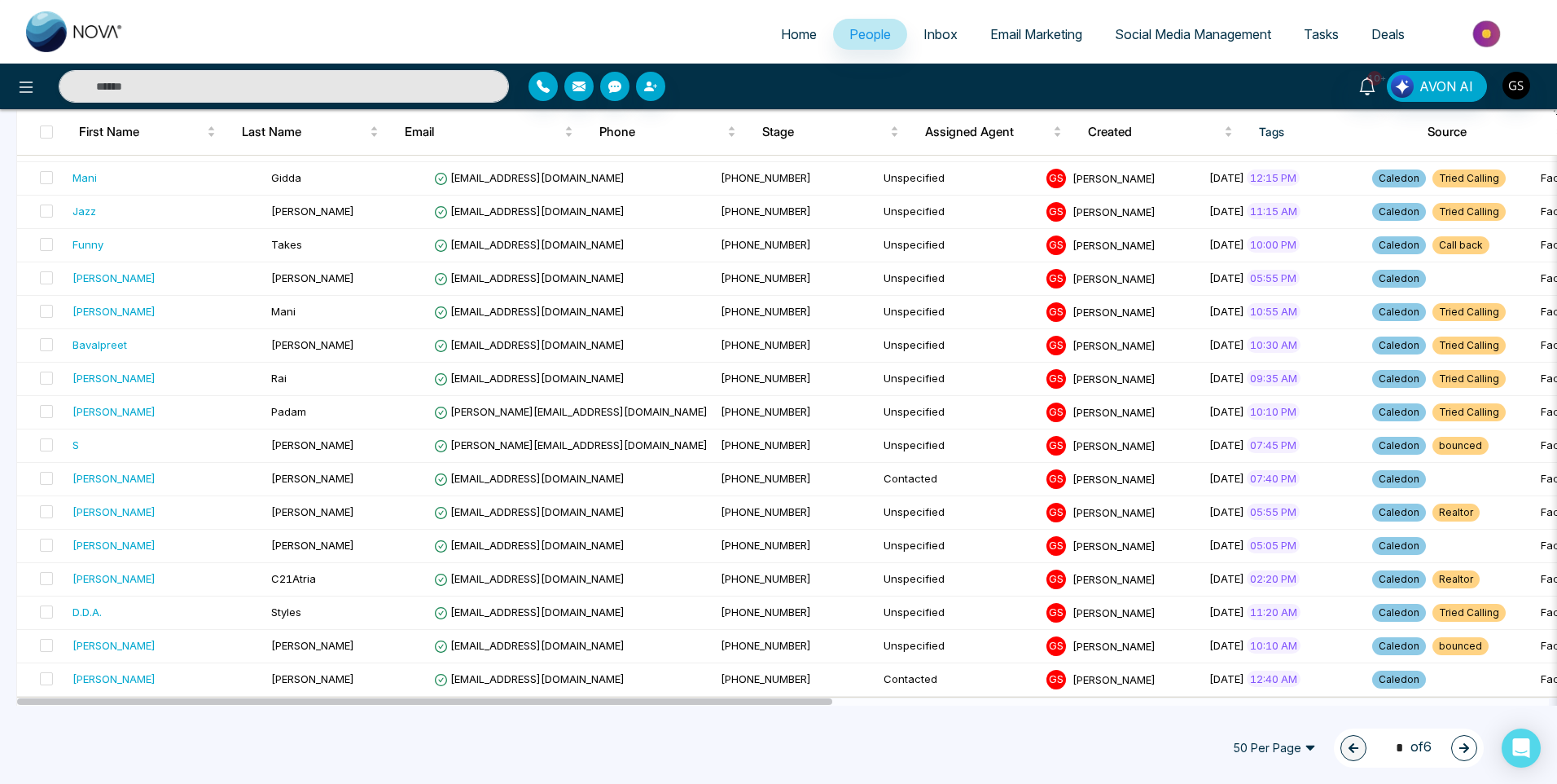
click at [1456, 746] on button "button" at bounding box center [1464, 748] width 26 height 26
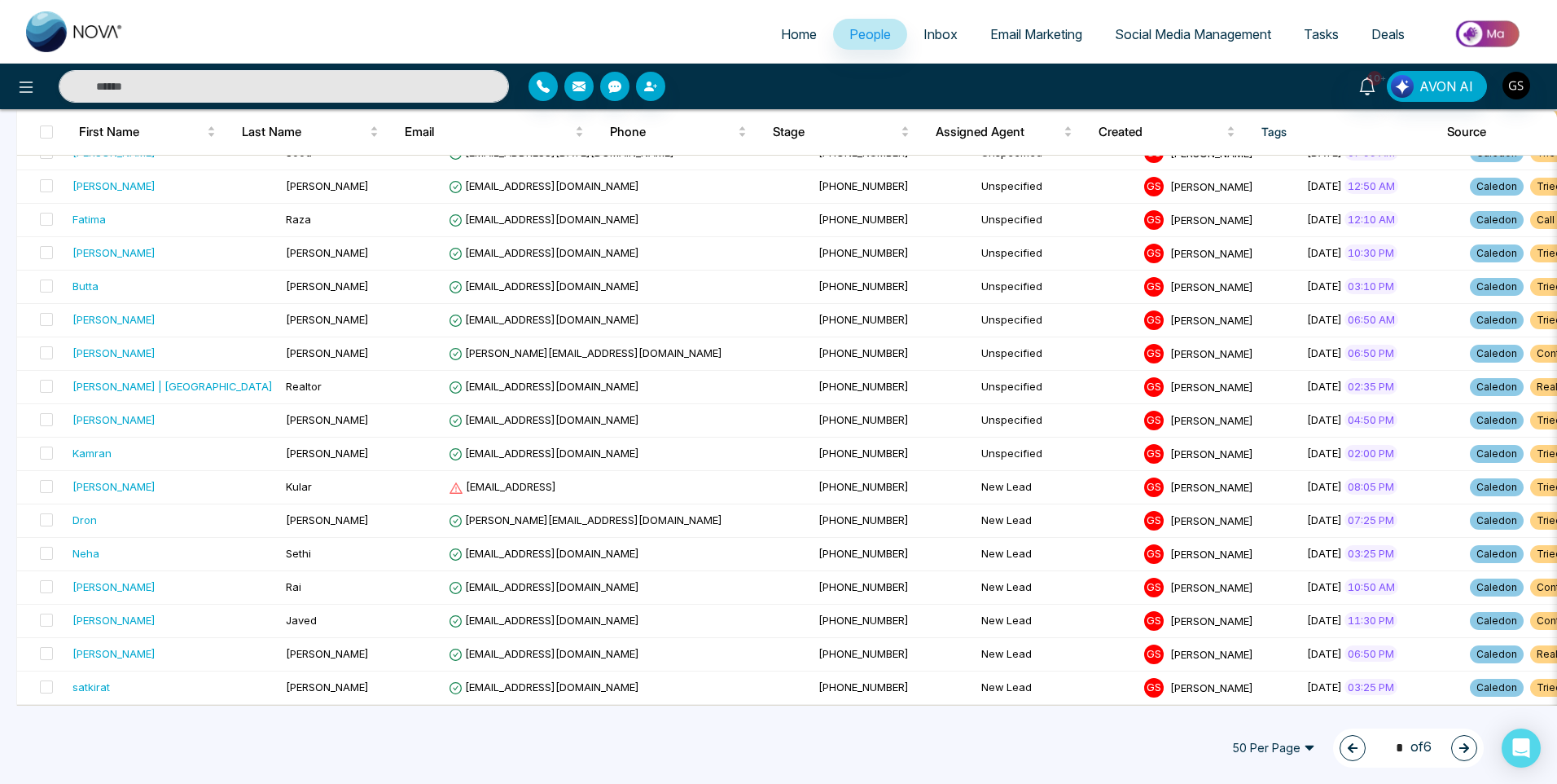
click at [1355, 757] on button "button" at bounding box center [1353, 748] width 26 height 26
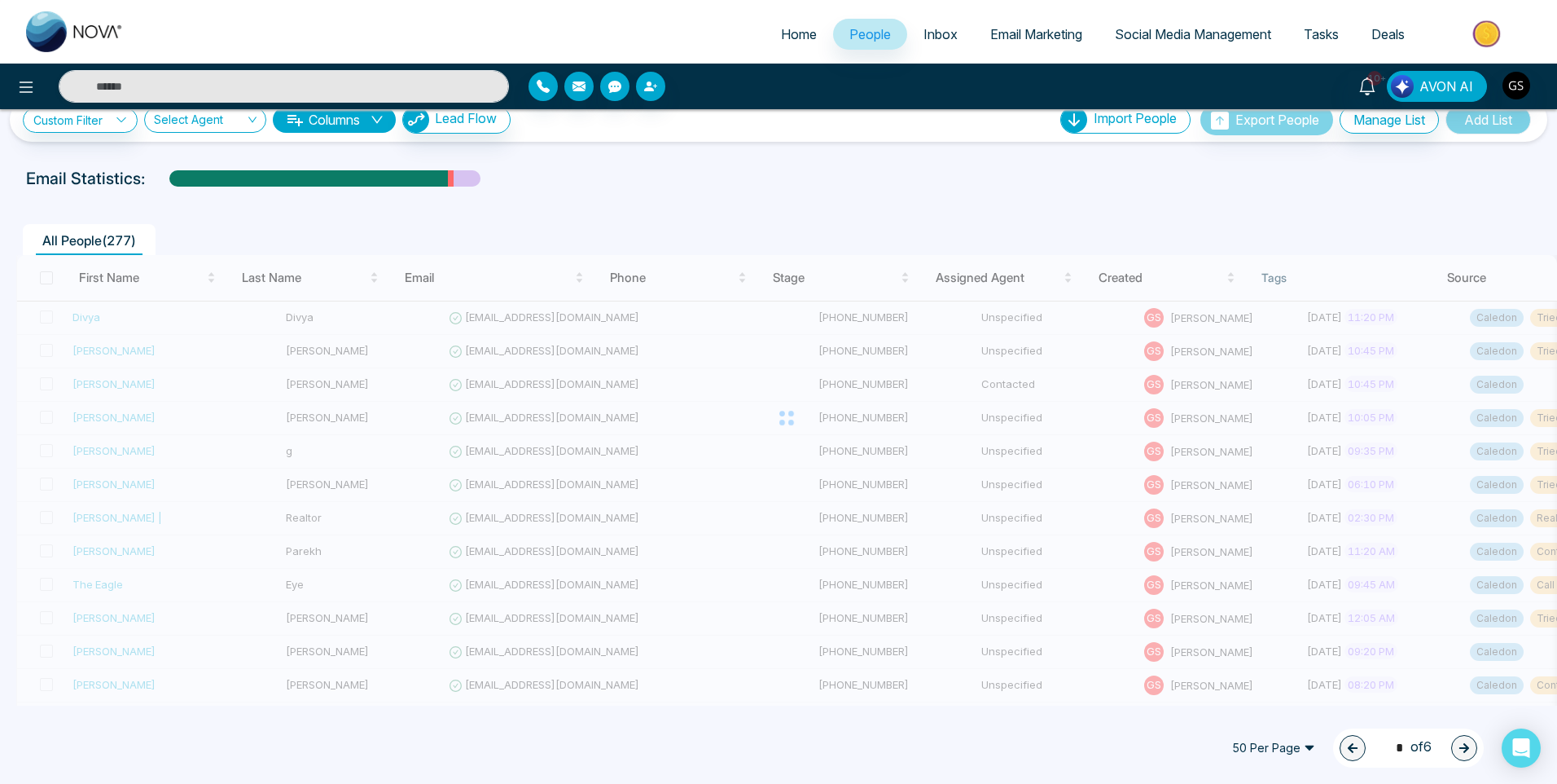
scroll to position [0, 0]
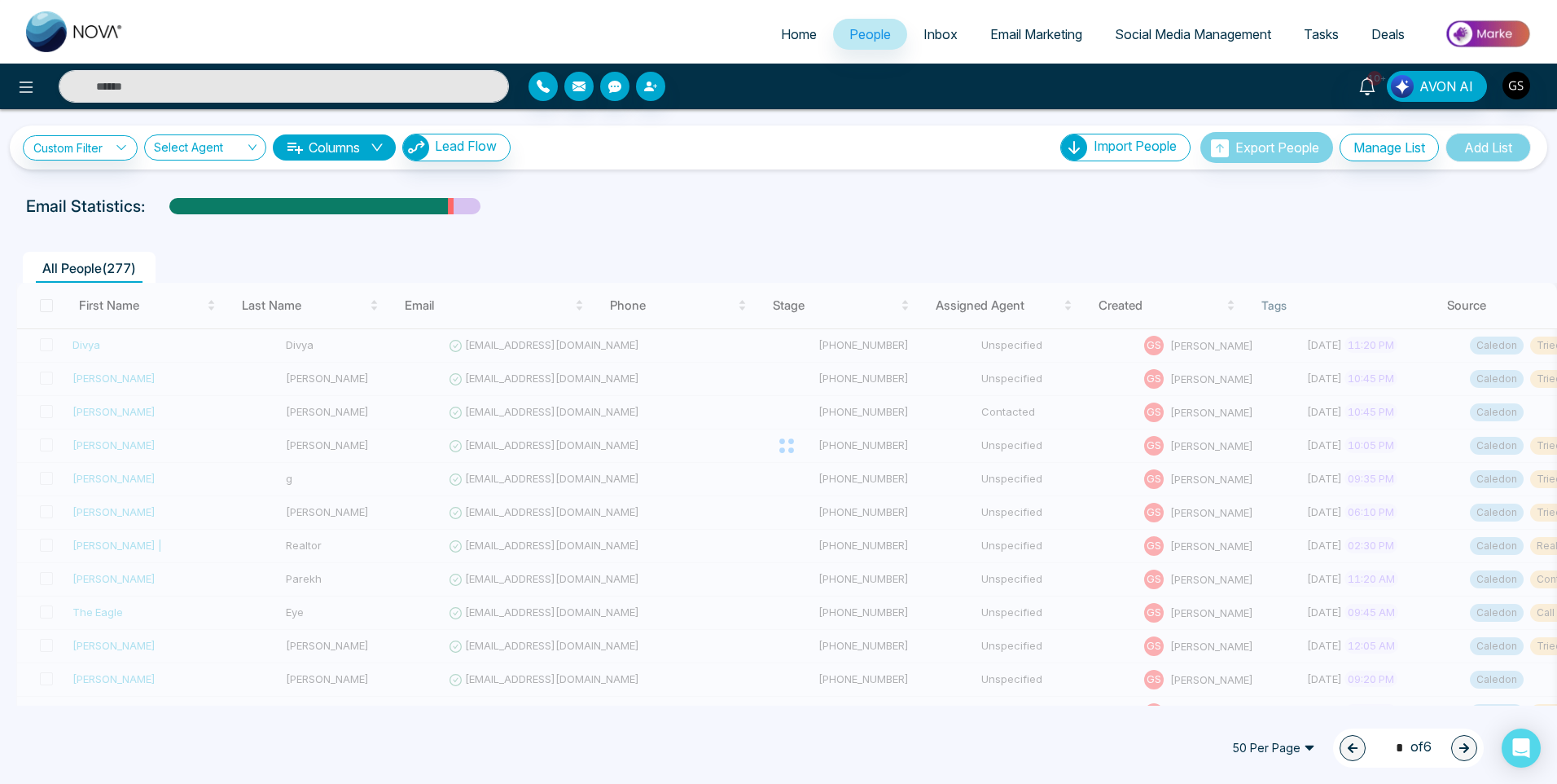
type input "*"
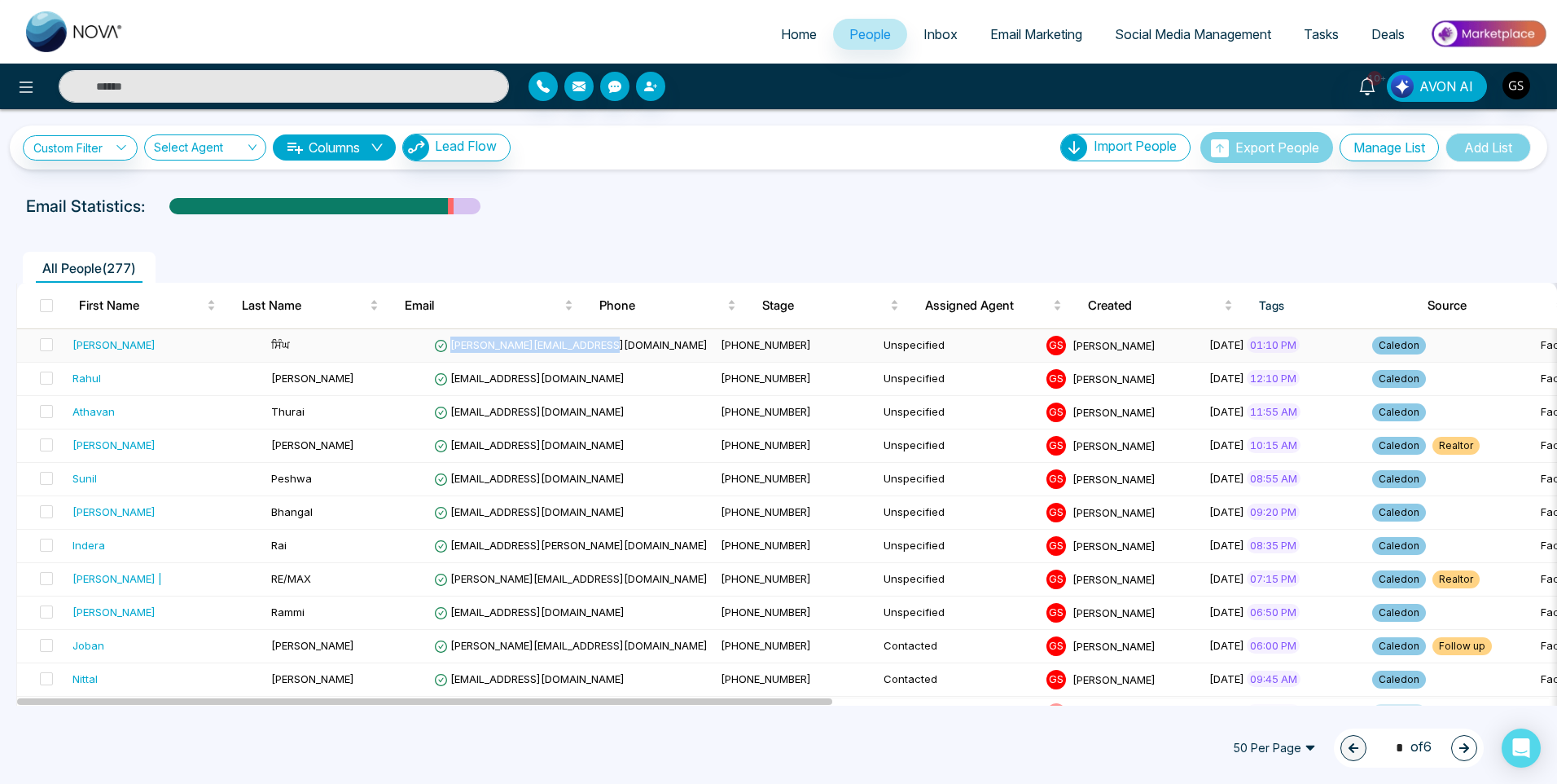
drag, startPoint x: 573, startPoint y: 345, endPoint x: 417, endPoint y: 353, distance: 156.6
click at [428, 353] on td "[PERSON_NAME][EMAIL_ADDRESS][DOMAIN_NAME]" at bounding box center [571, 345] width 287 height 33
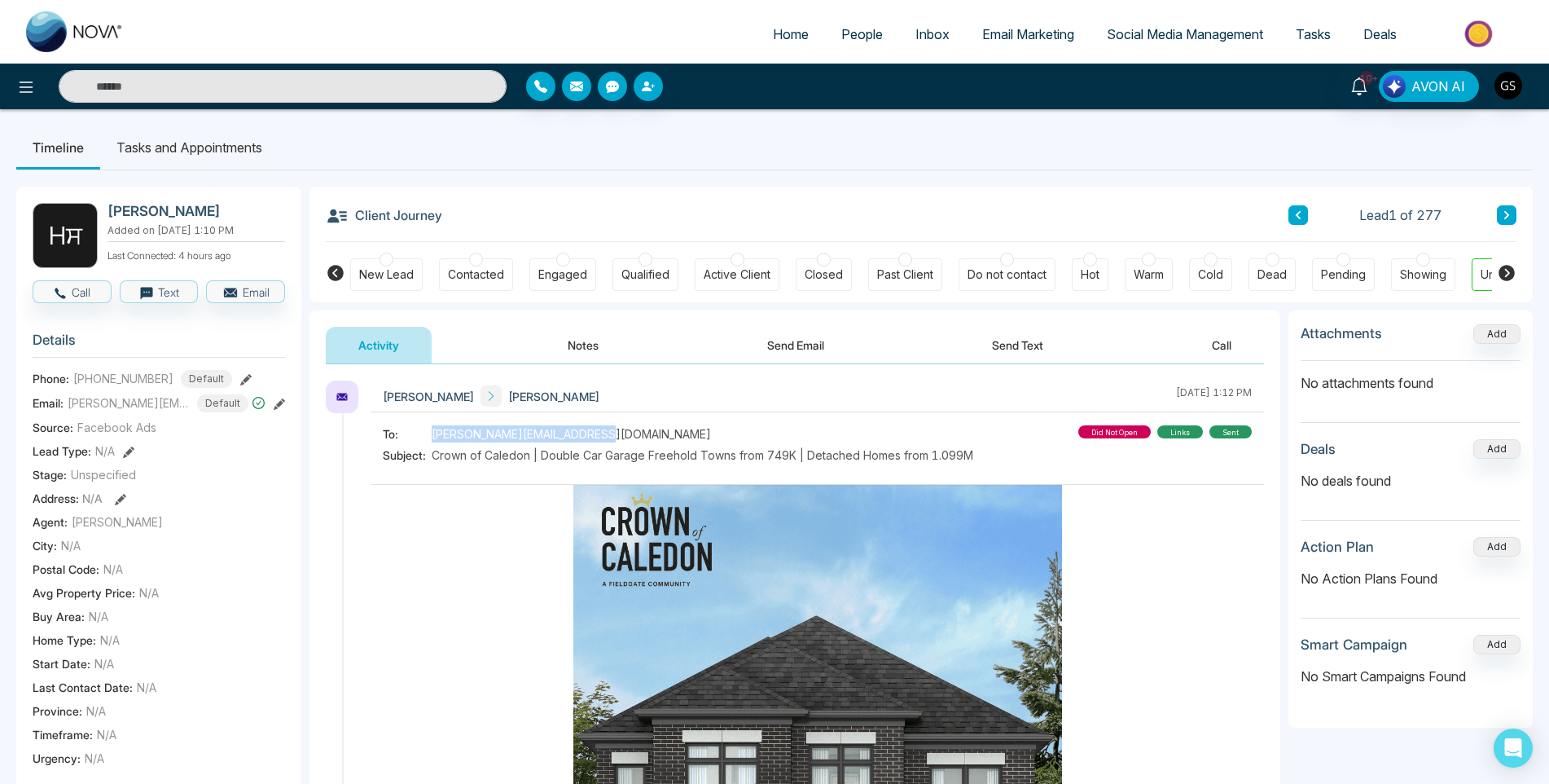
drag, startPoint x: 603, startPoint y: 436, endPoint x: 434, endPoint y: 429, distance: 168.7
click at [434, 429] on div "To: [PERSON_NAME][EMAIL_ADDRESS][DOMAIN_NAME]" at bounding box center [678, 433] width 590 height 17
copy span "[PERSON_NAME][EMAIL_ADDRESS][DOMAIN_NAME]"
click at [861, 34] on span "People" at bounding box center [862, 34] width 42 height 16
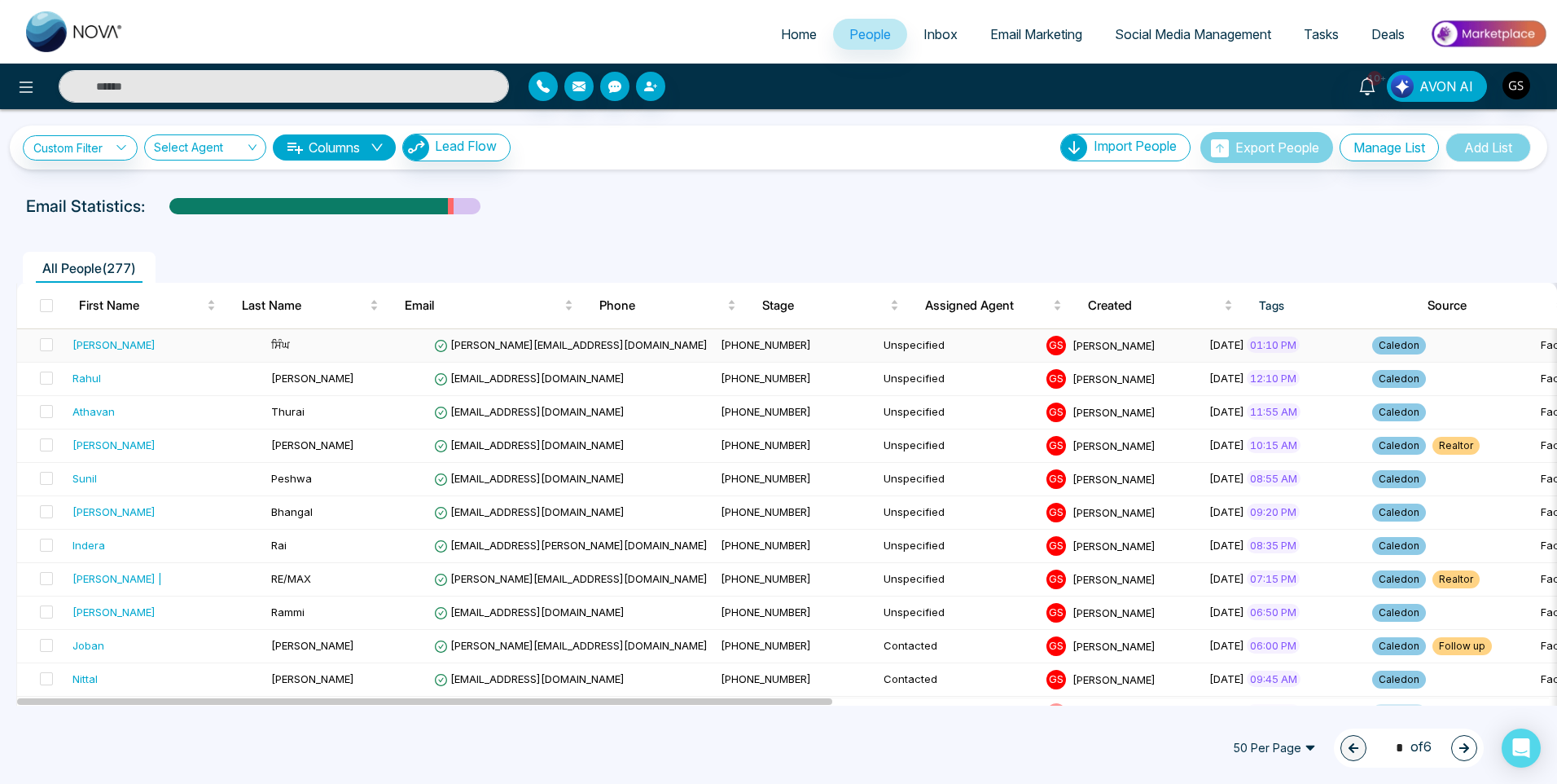
click at [378, 361] on td "ਸਿੰਘ" at bounding box center [346, 345] width 163 height 33
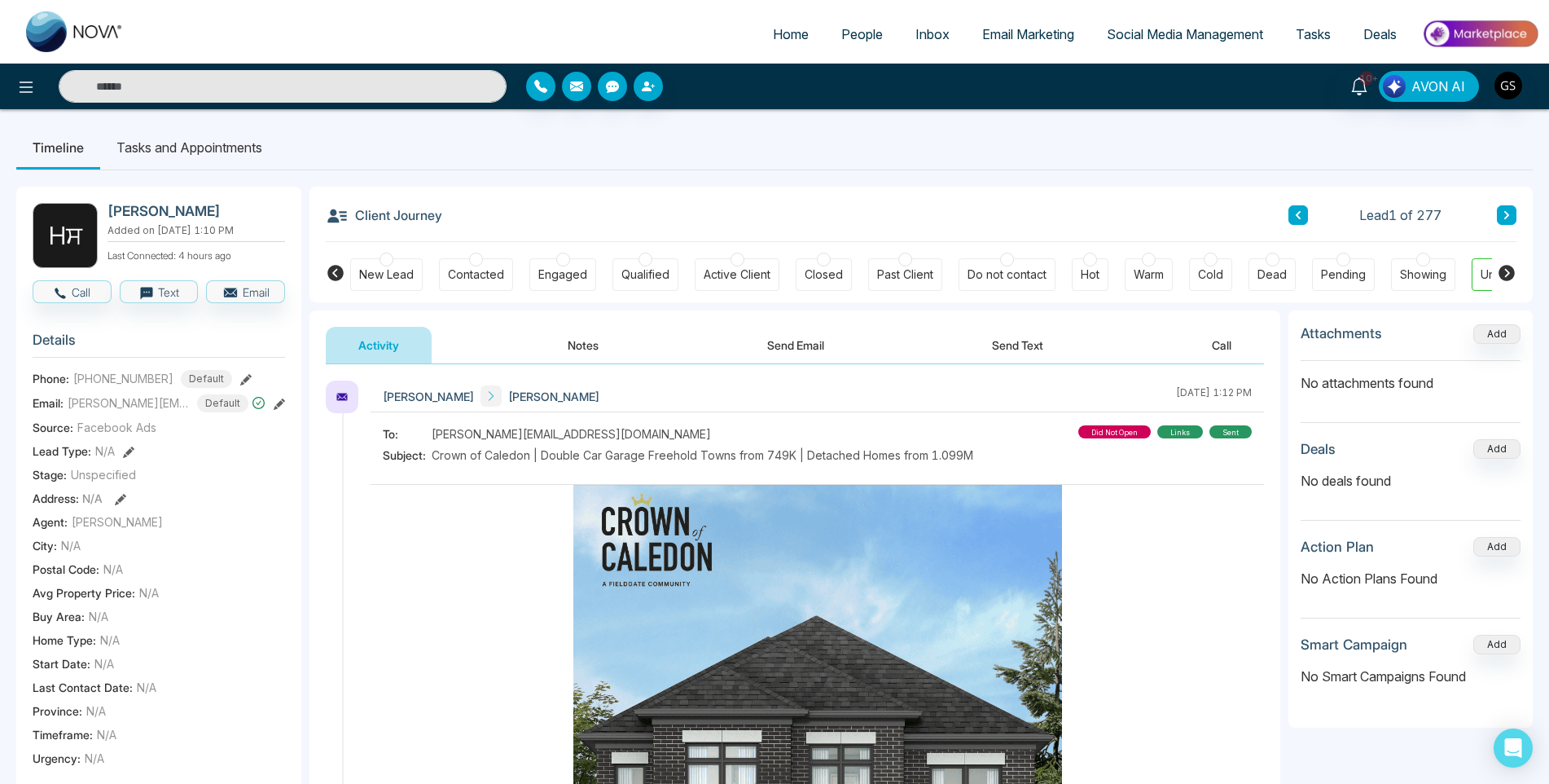
click at [870, 27] on span "People" at bounding box center [862, 34] width 42 height 16
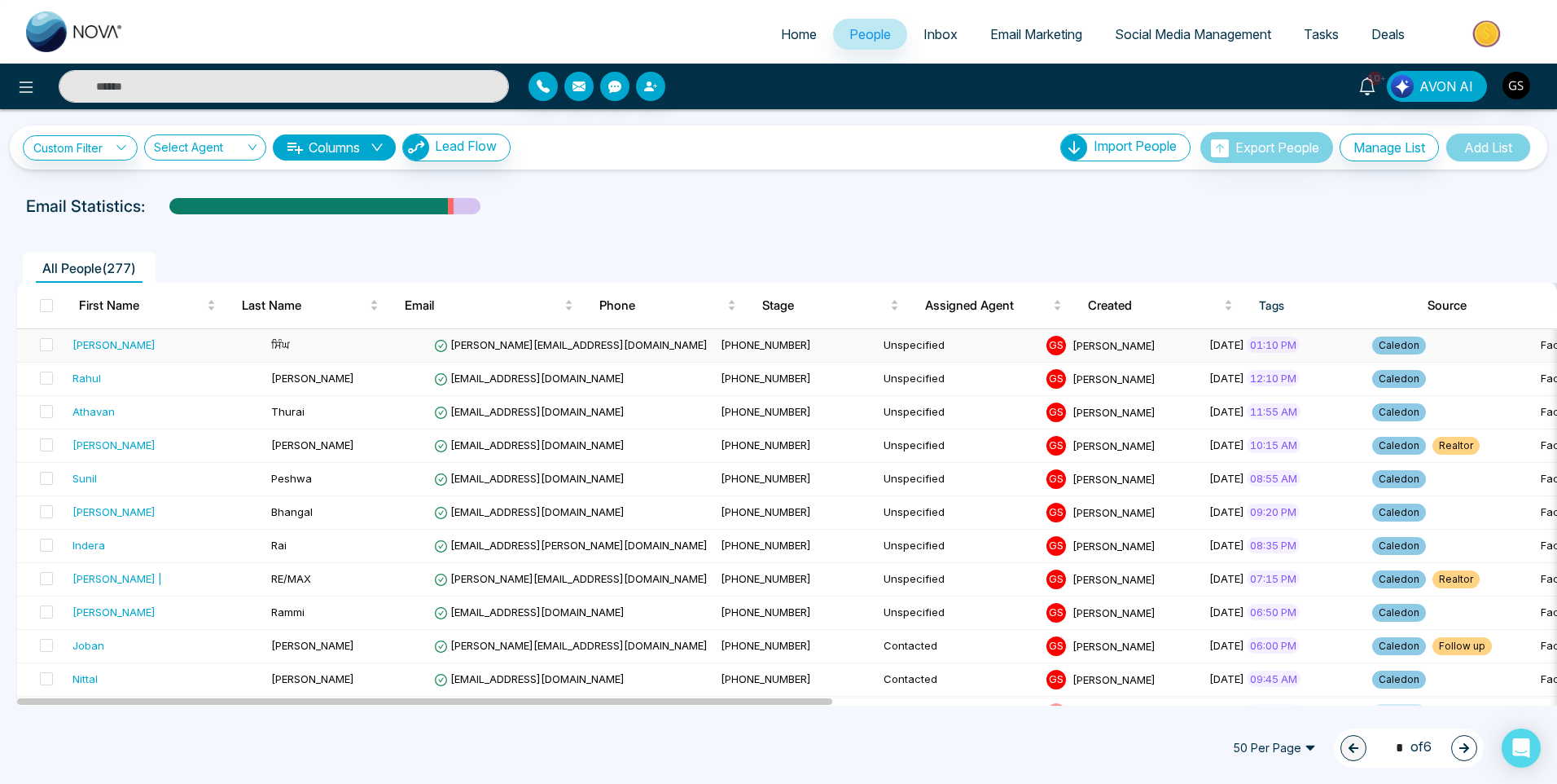
click at [714, 352] on td "[PHONE_NUMBER]" at bounding box center [795, 345] width 163 height 33
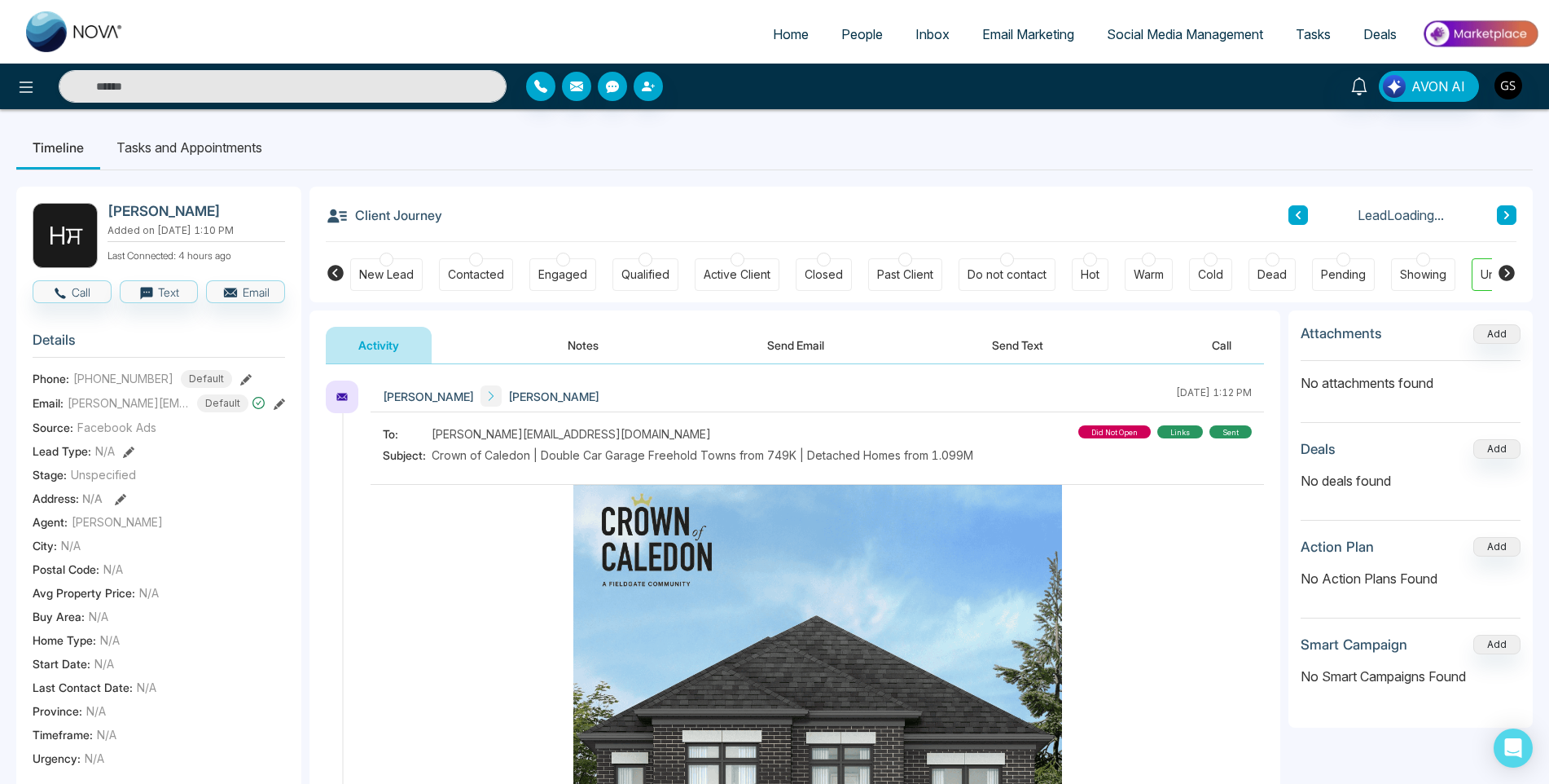
click at [505, 271] on div "Contacted" at bounding box center [476, 274] width 74 height 33
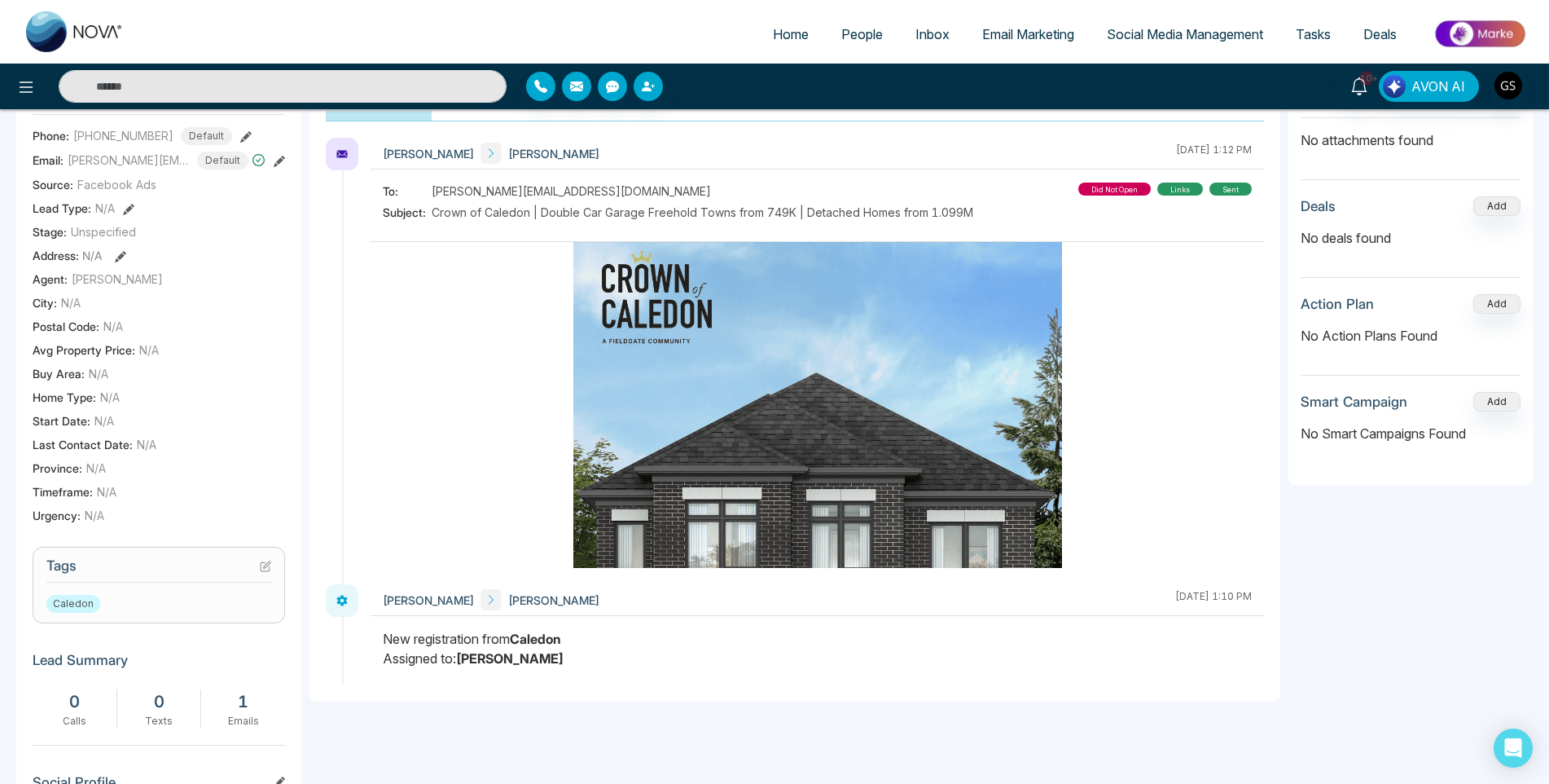
scroll to position [244, 0]
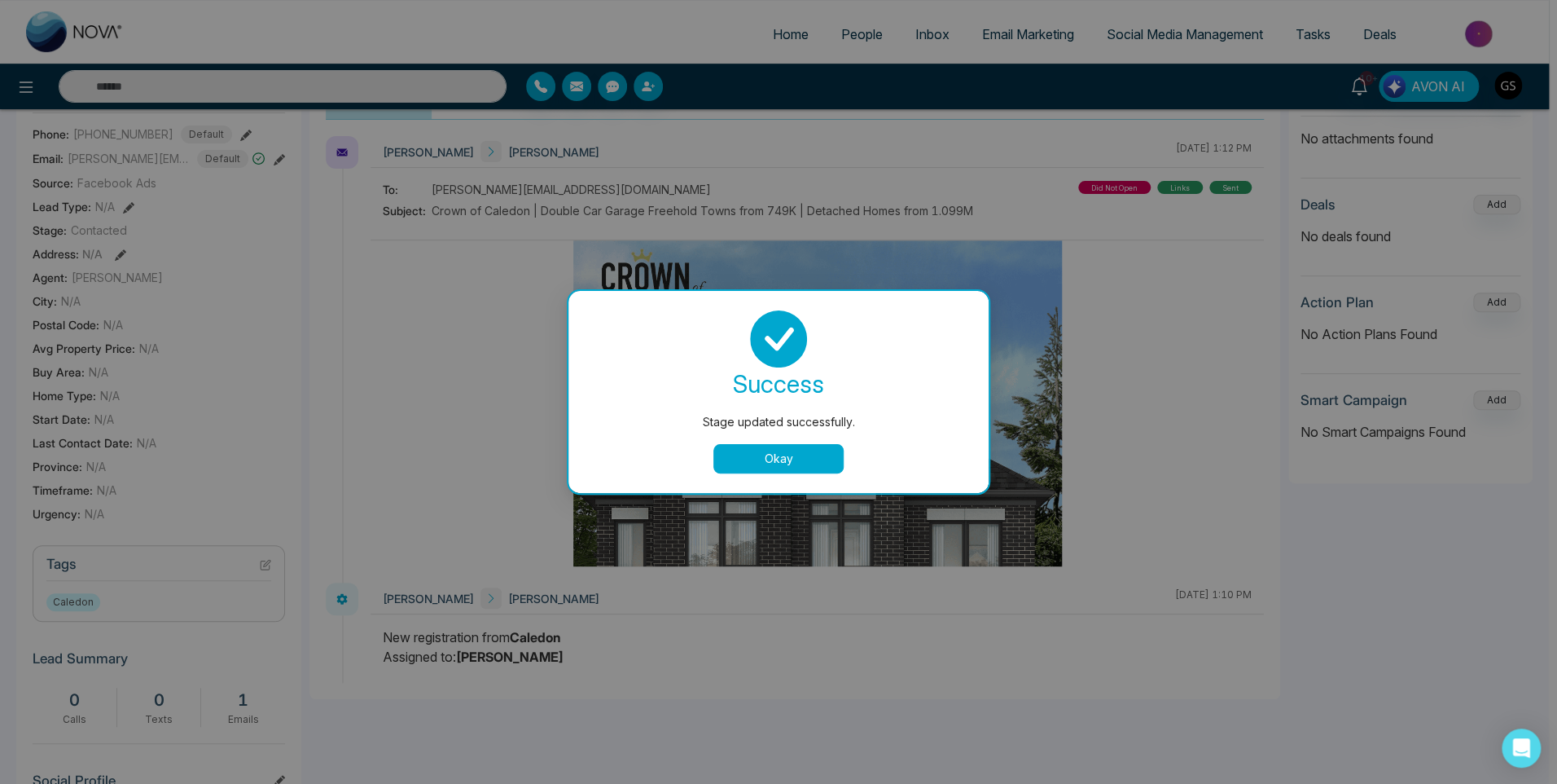
click at [269, 577] on div "Stage updated successfully. success Stage updated successfully. Okay" at bounding box center [778, 392] width 1557 height 784
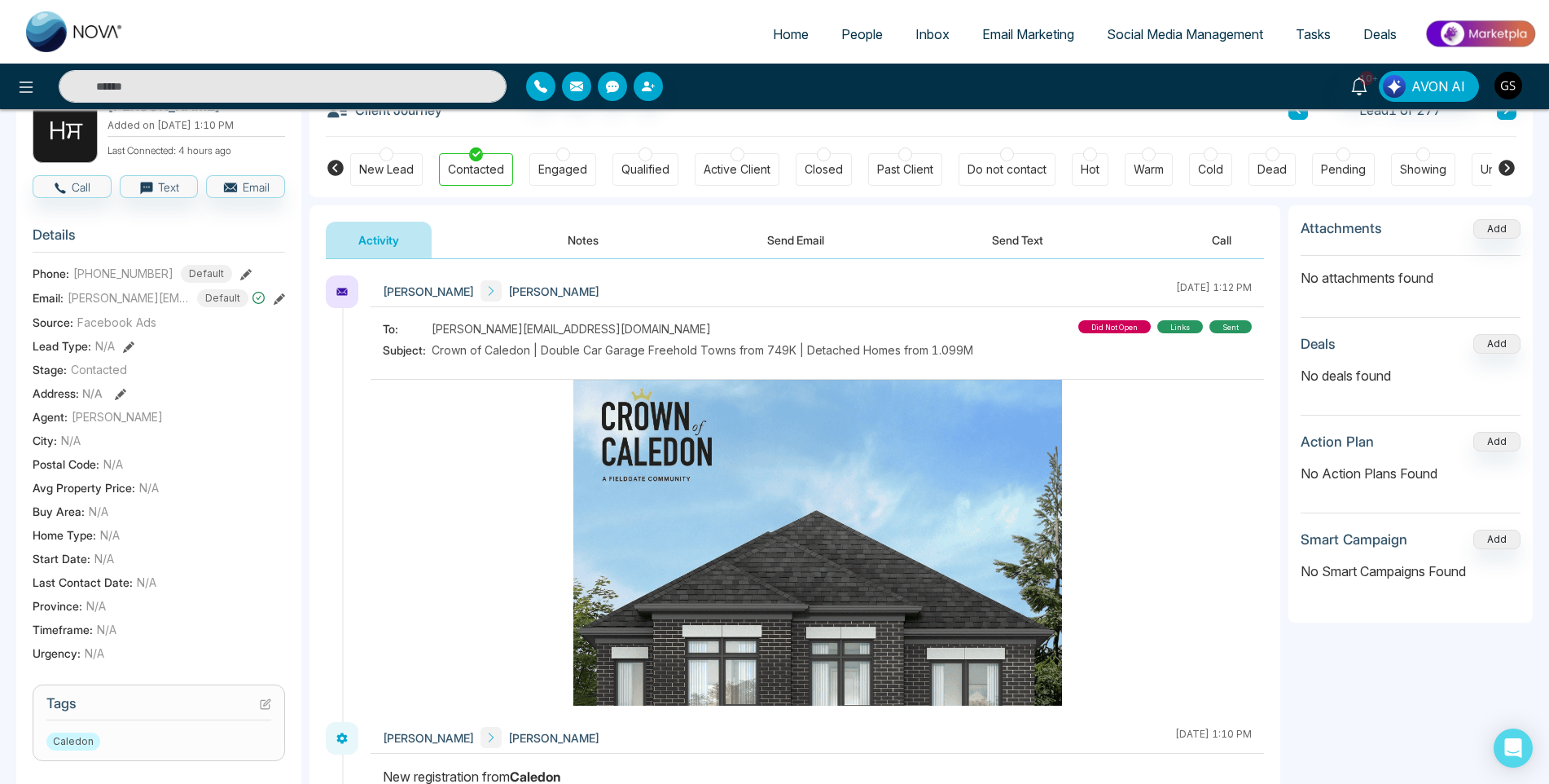
scroll to position [0, 0]
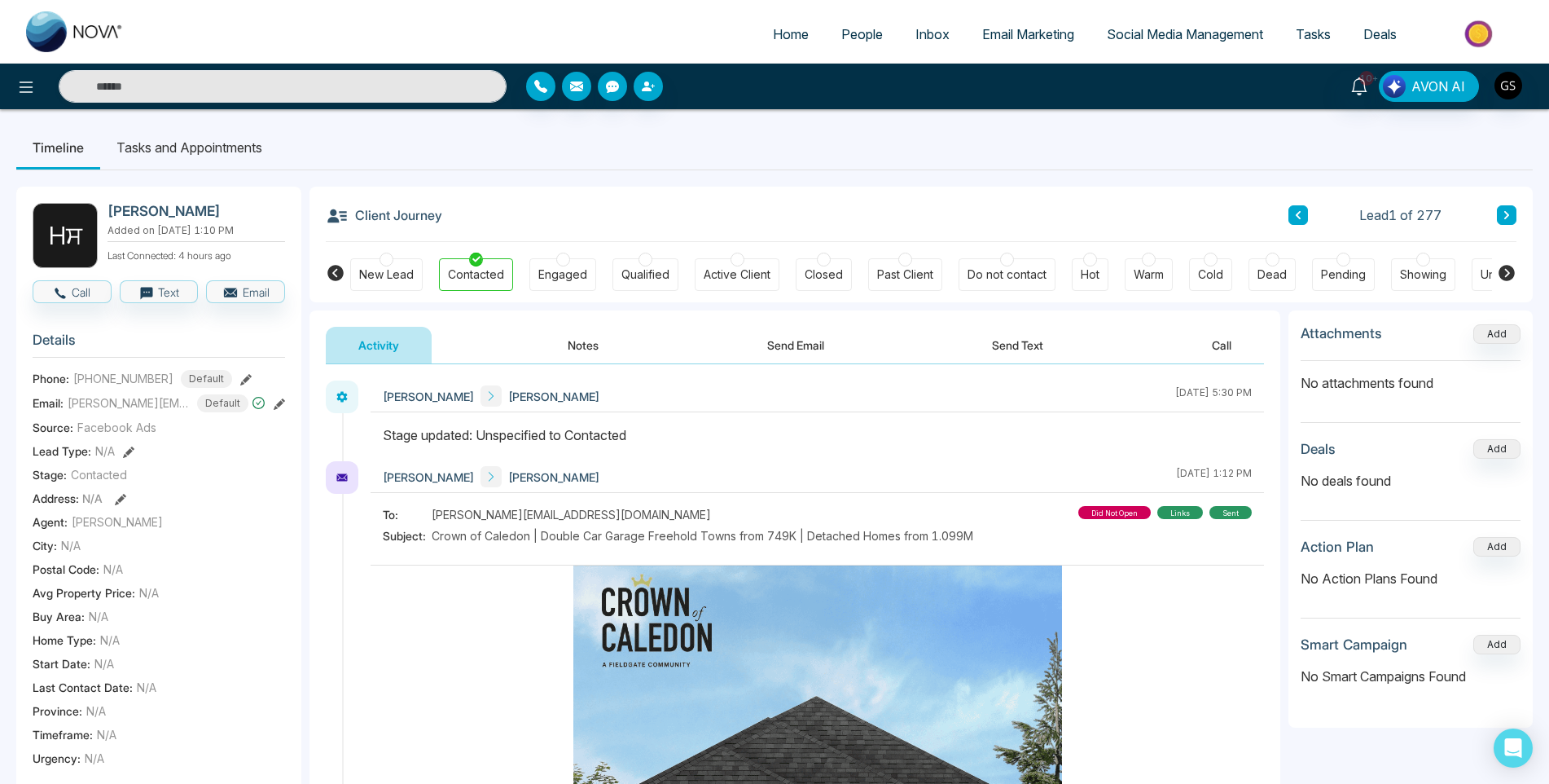
click at [853, 29] on span "People" at bounding box center [862, 34] width 42 height 16
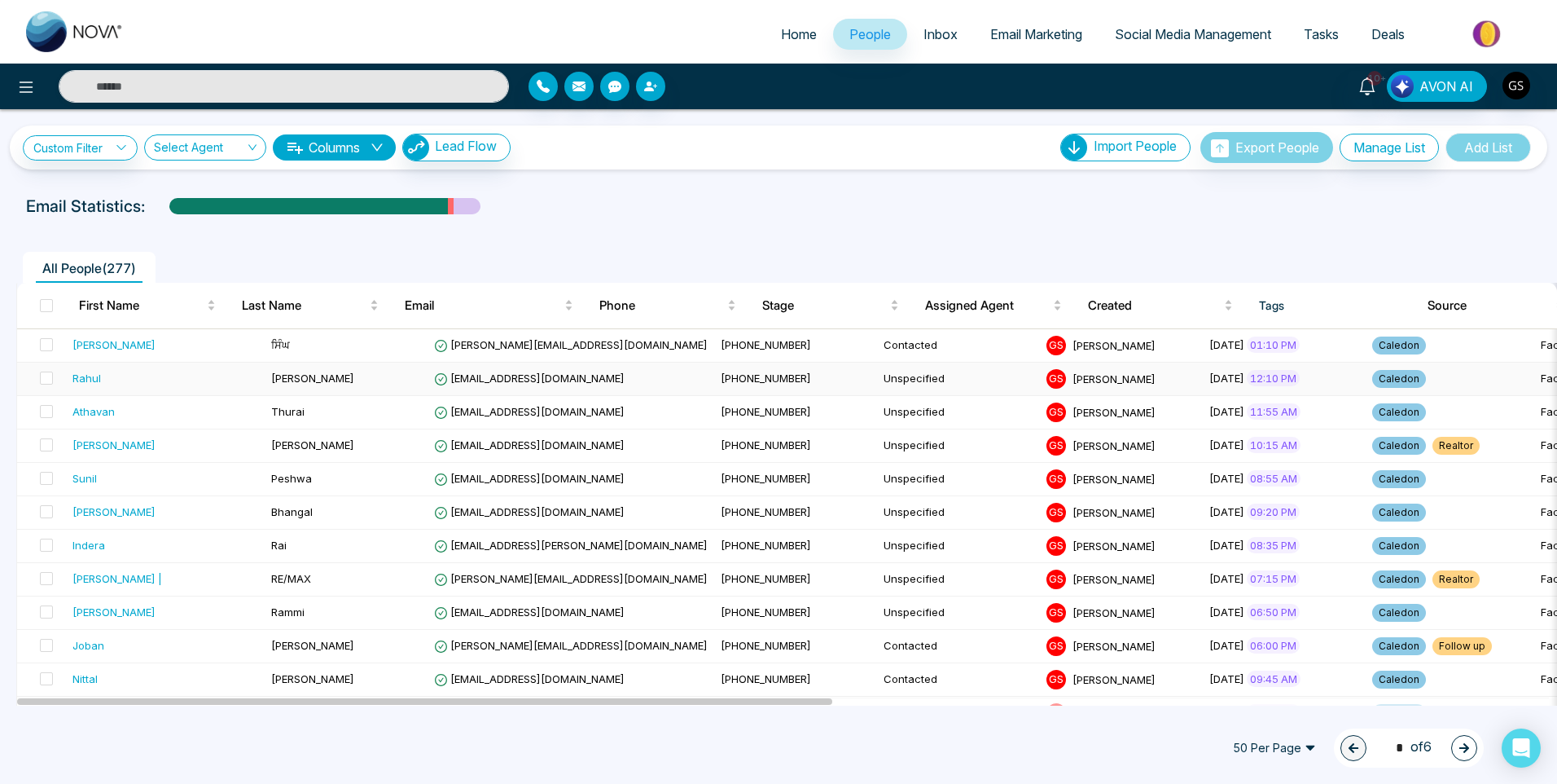
click at [278, 374] on td "[PERSON_NAME]" at bounding box center [346, 378] width 163 height 33
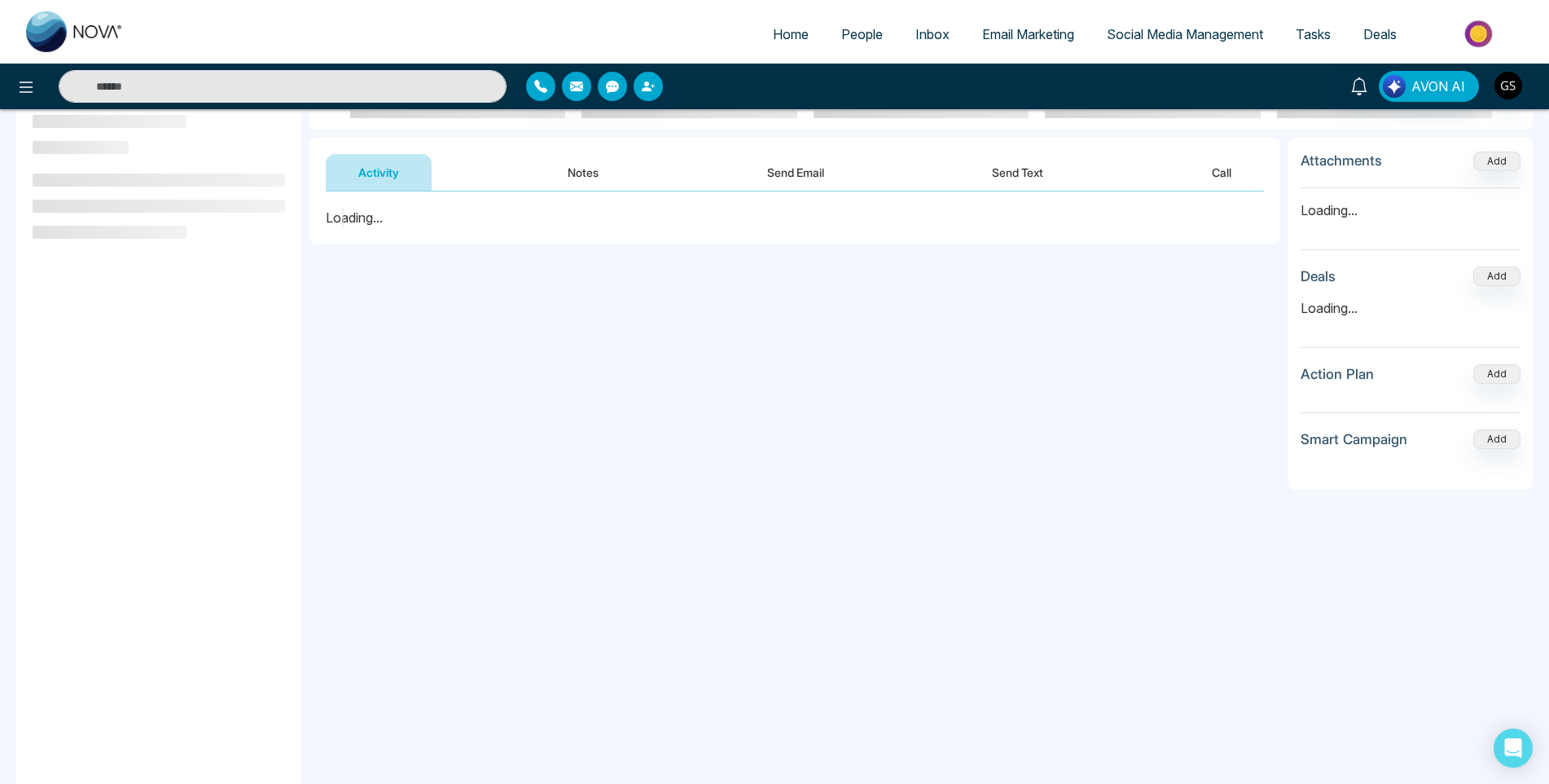
scroll to position [219, 0]
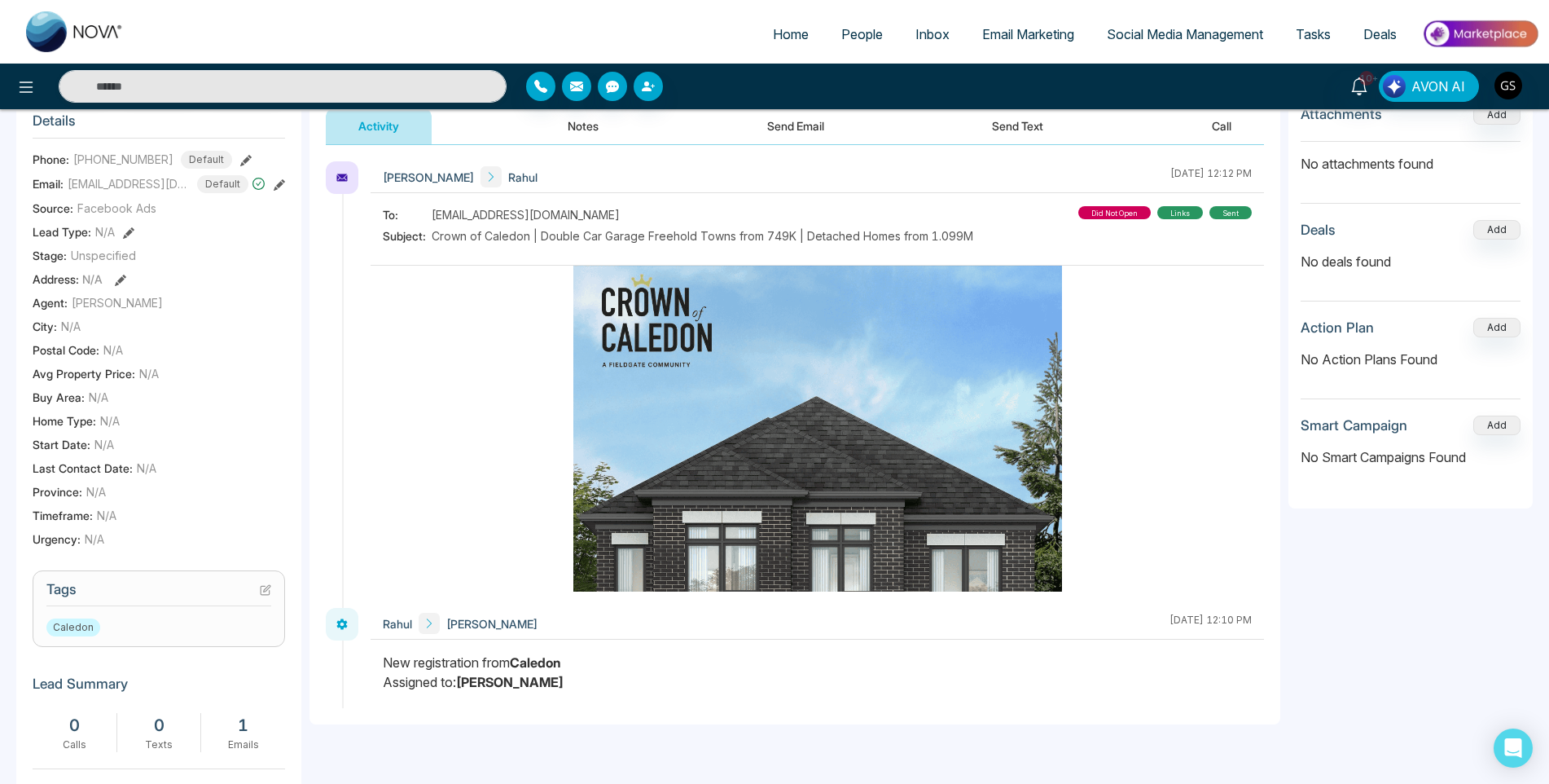
click at [267, 595] on icon at bounding box center [265, 589] width 11 height 11
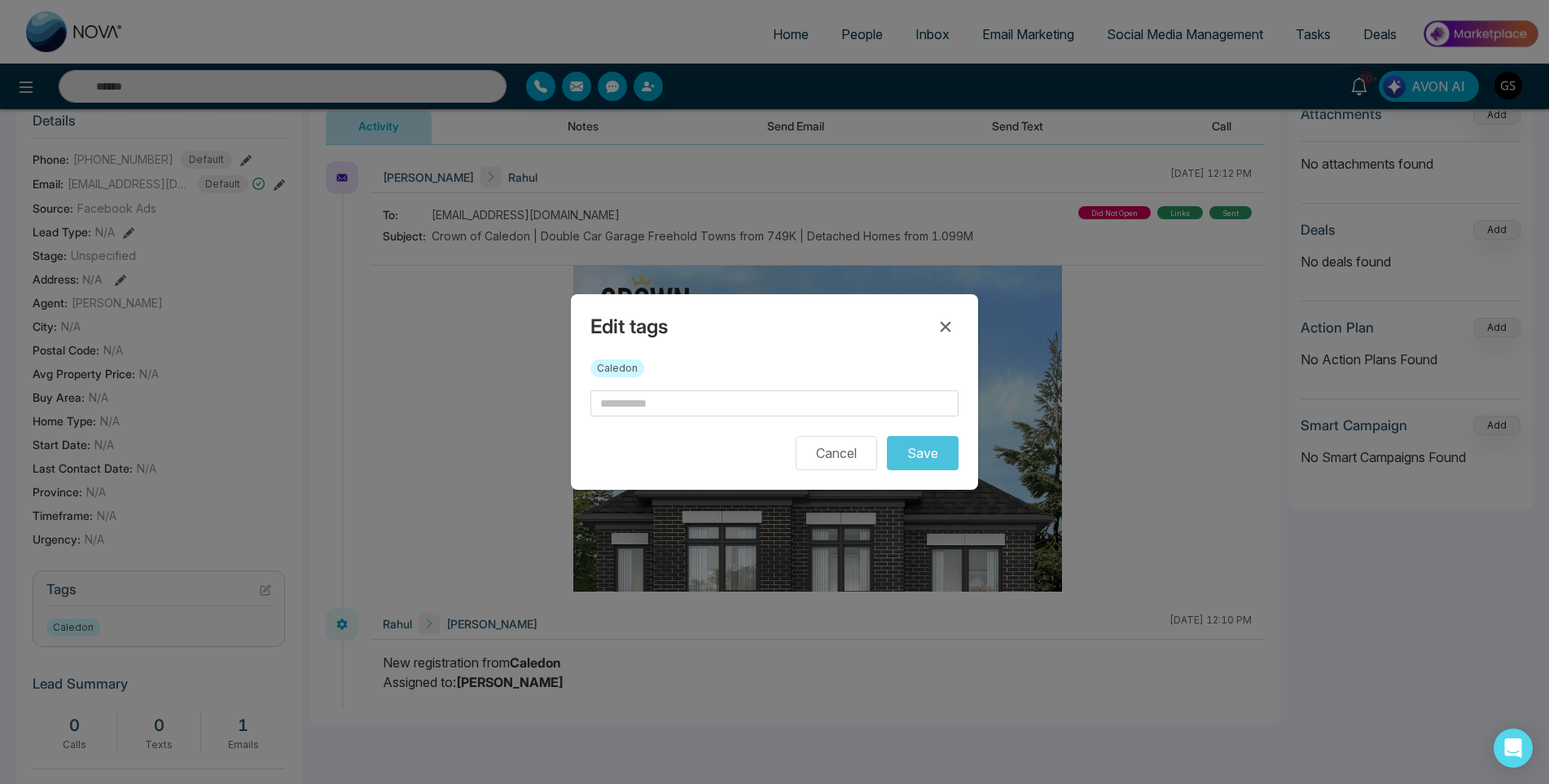
click at [662, 383] on div "Caledon" at bounding box center [774, 374] width 368 height 31
click at [654, 396] on input "text" at bounding box center [774, 403] width 368 height 26
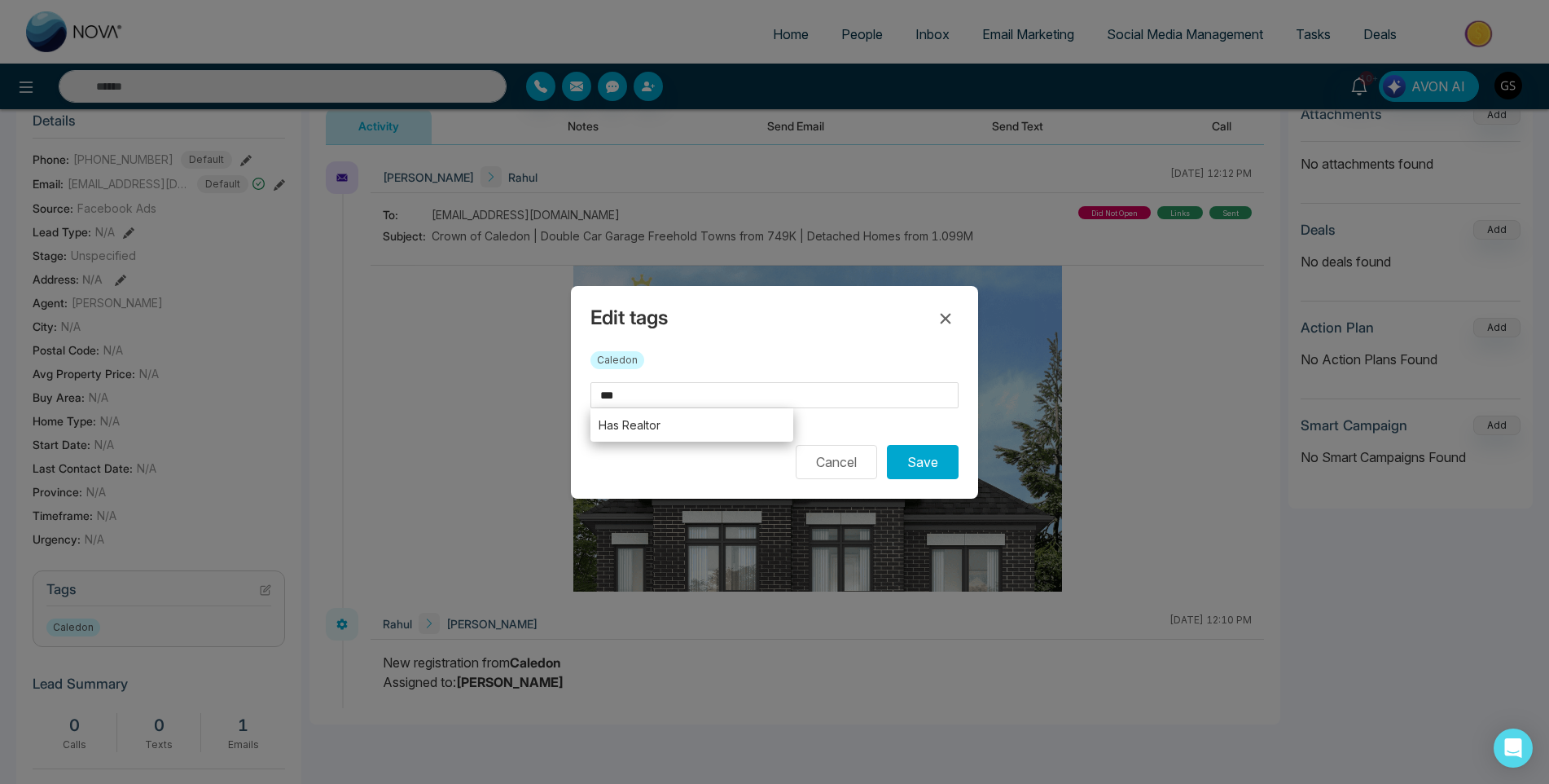
click at [648, 431] on li "Has Realtor" at bounding box center [691, 424] width 203 height 33
type input "**********"
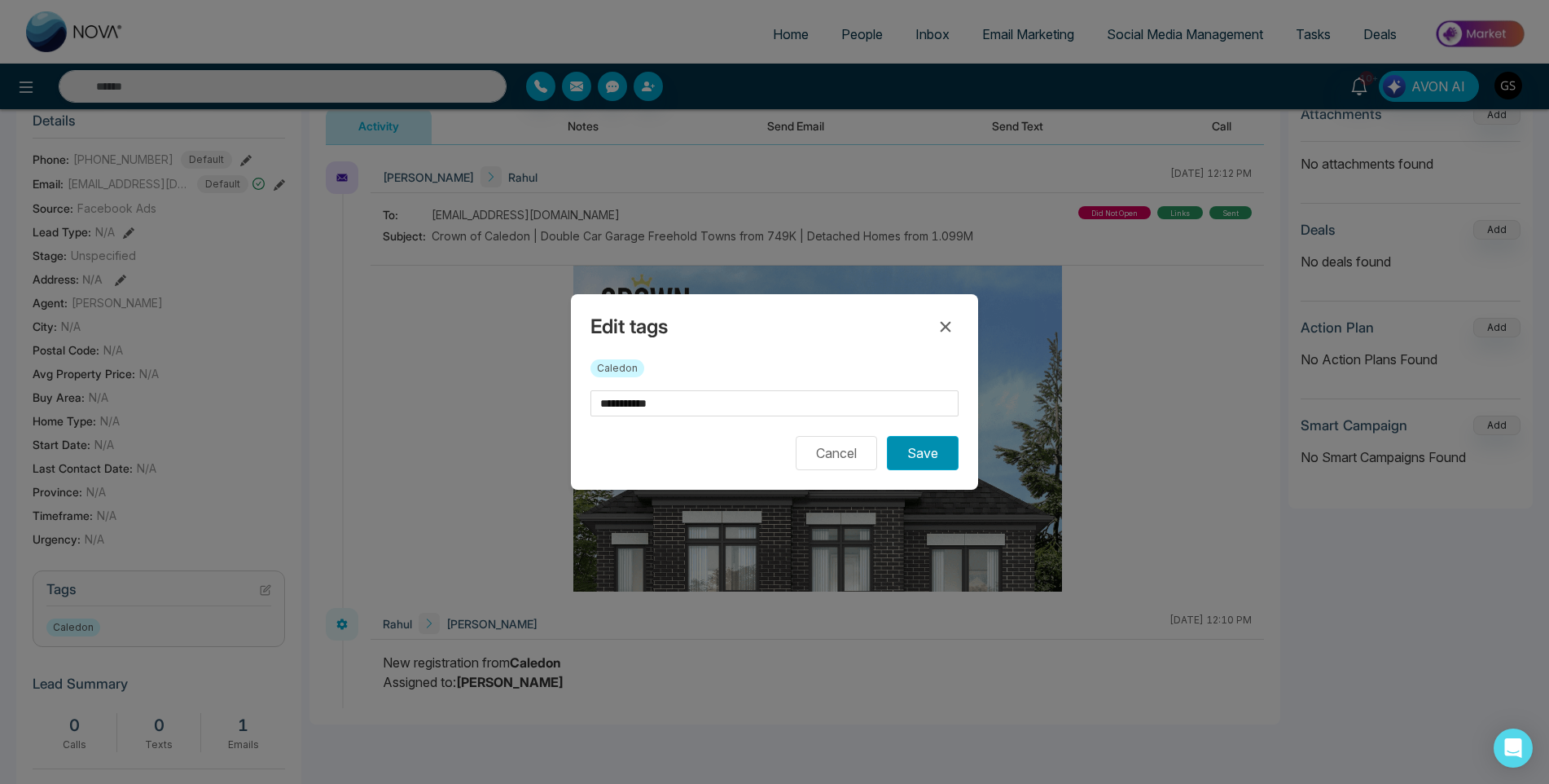
click at [927, 437] on button "Save" at bounding box center [923, 453] width 72 height 34
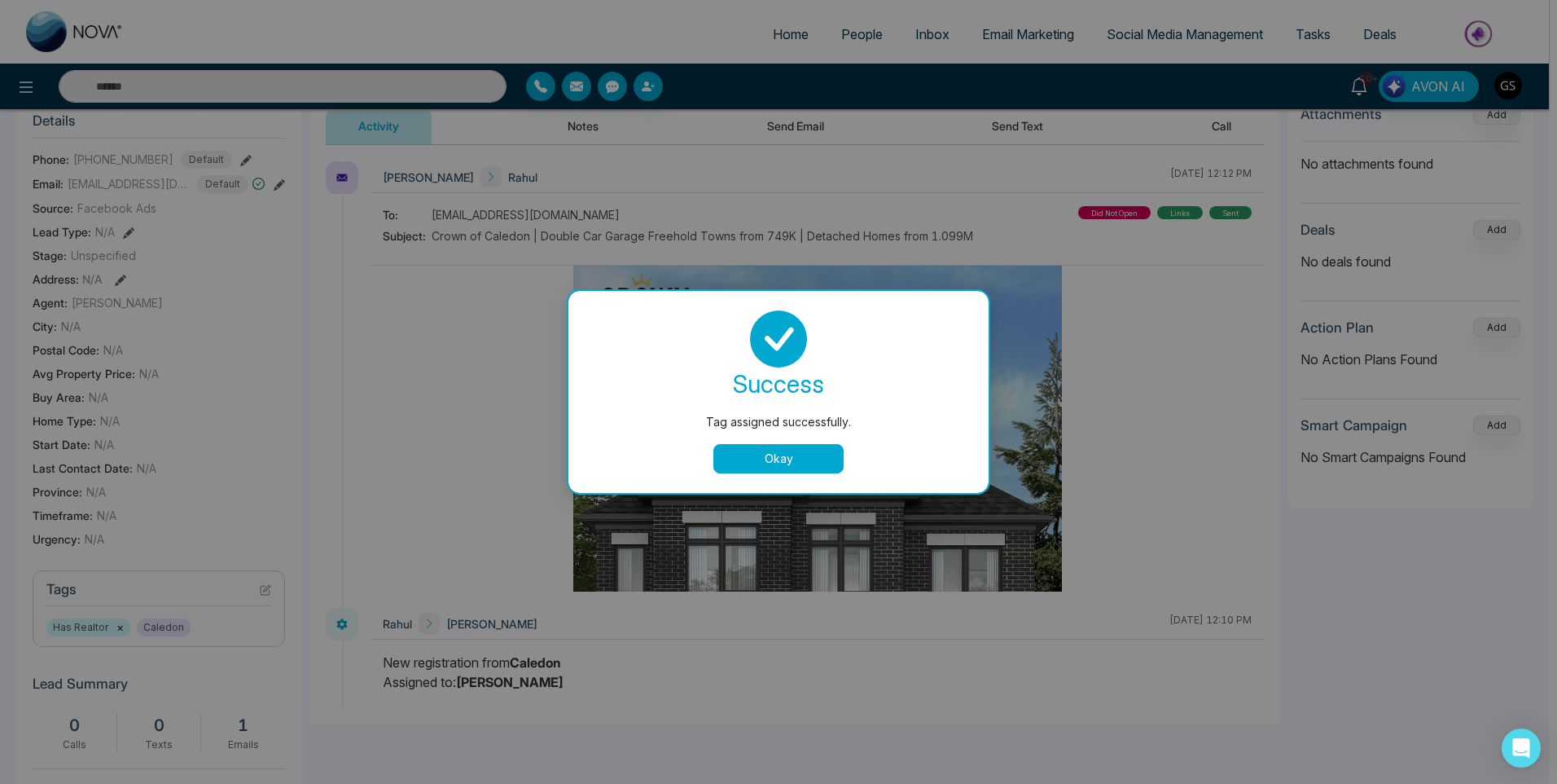
click at [973, 229] on div "Tag assigned successfully. success Tag assigned successfully. Okay" at bounding box center [778, 392] width 1557 height 784
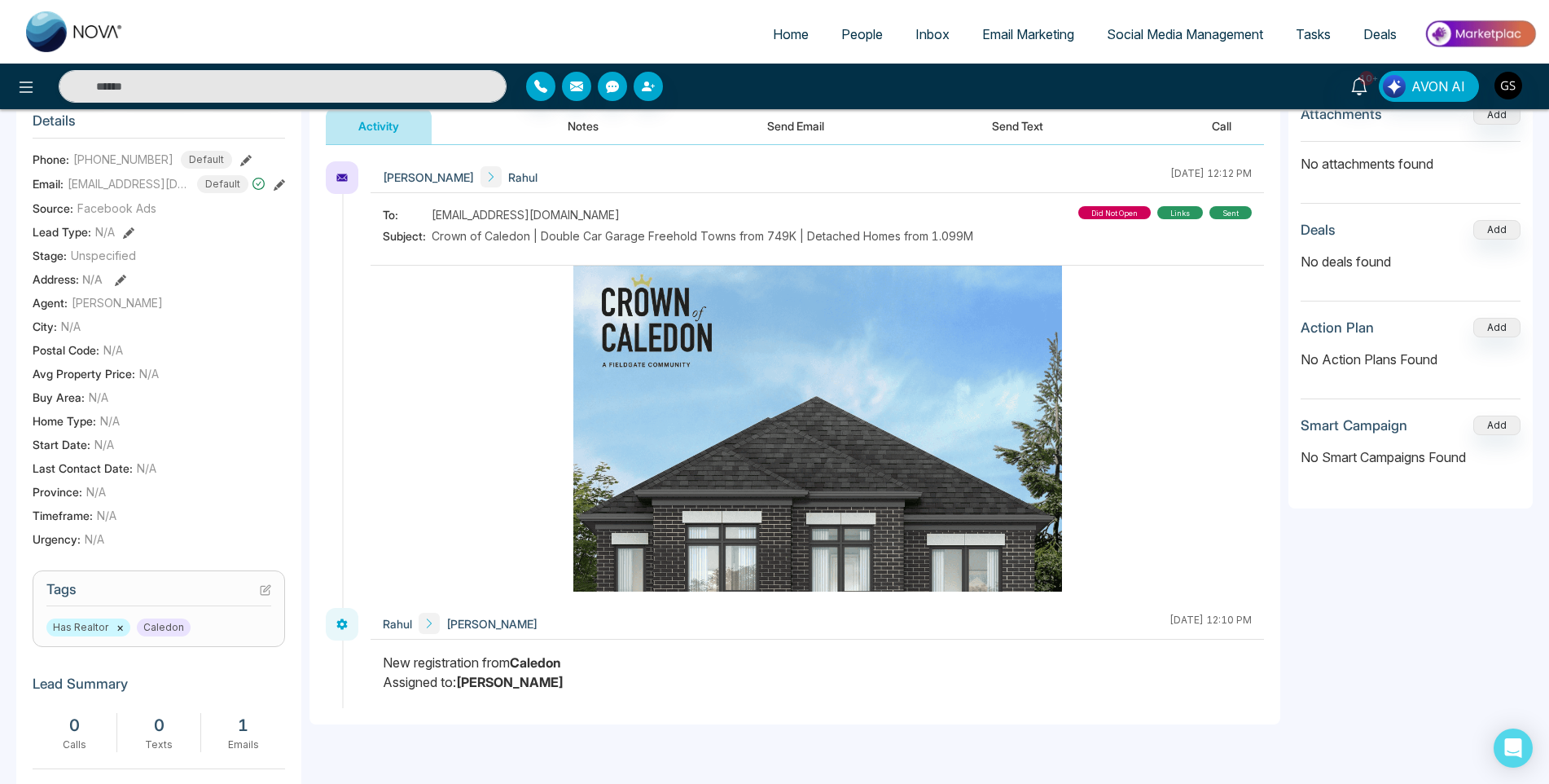
click at [871, 41] on span "People" at bounding box center [862, 34] width 42 height 16
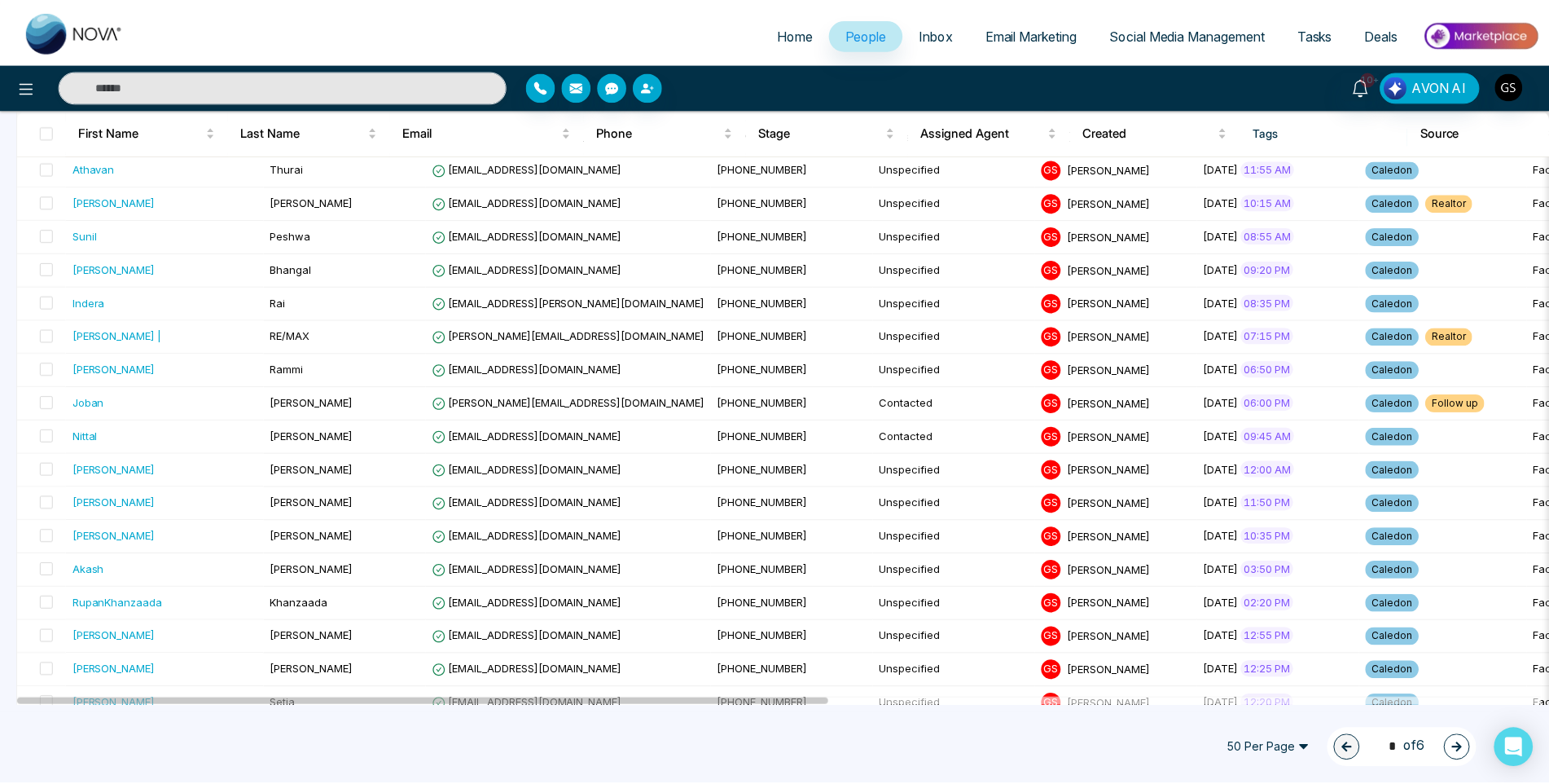
scroll to position [244, 0]
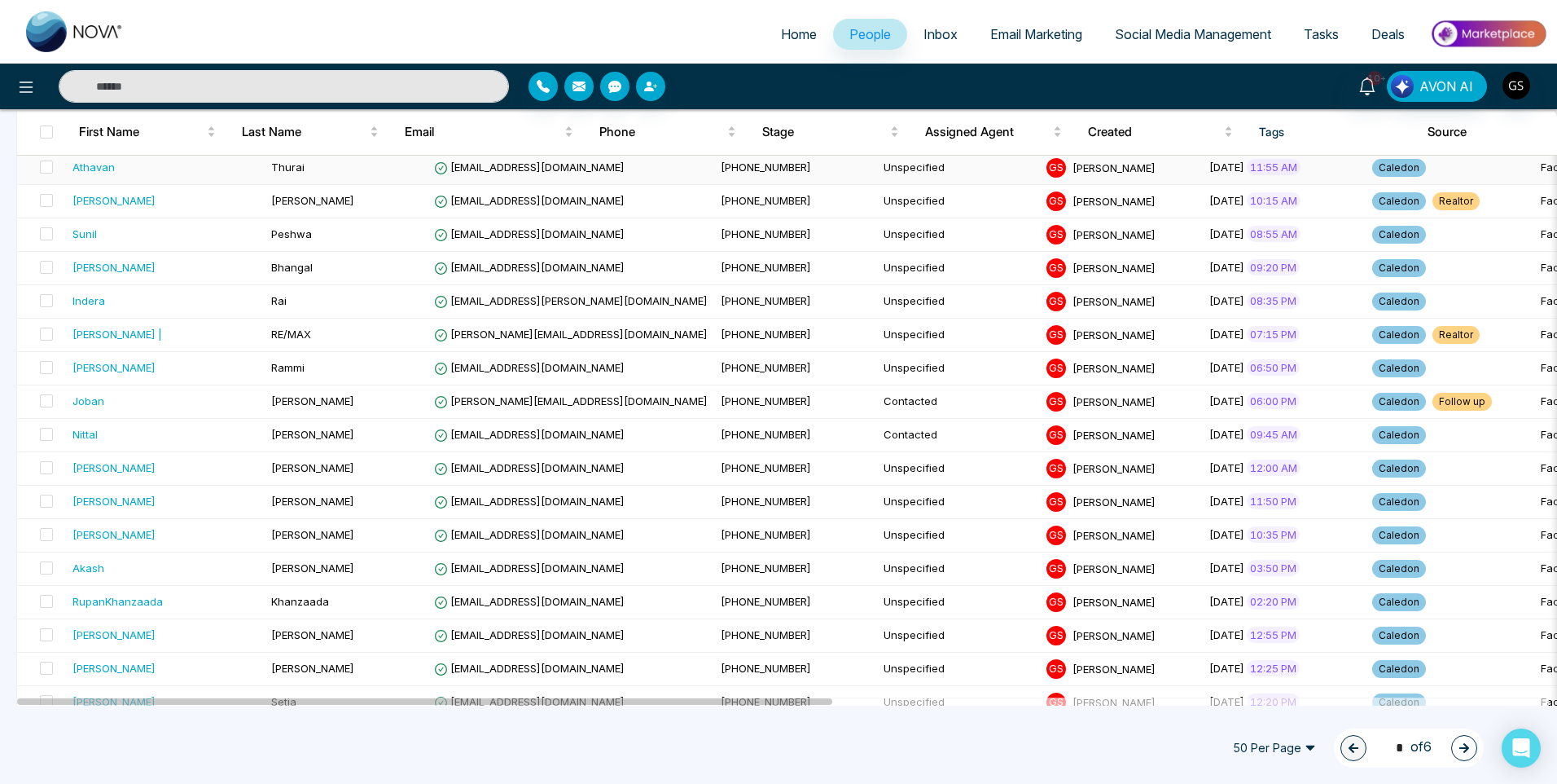
click at [488, 165] on span "[EMAIL_ADDRESS][DOMAIN_NAME]" at bounding box center [529, 166] width 191 height 13
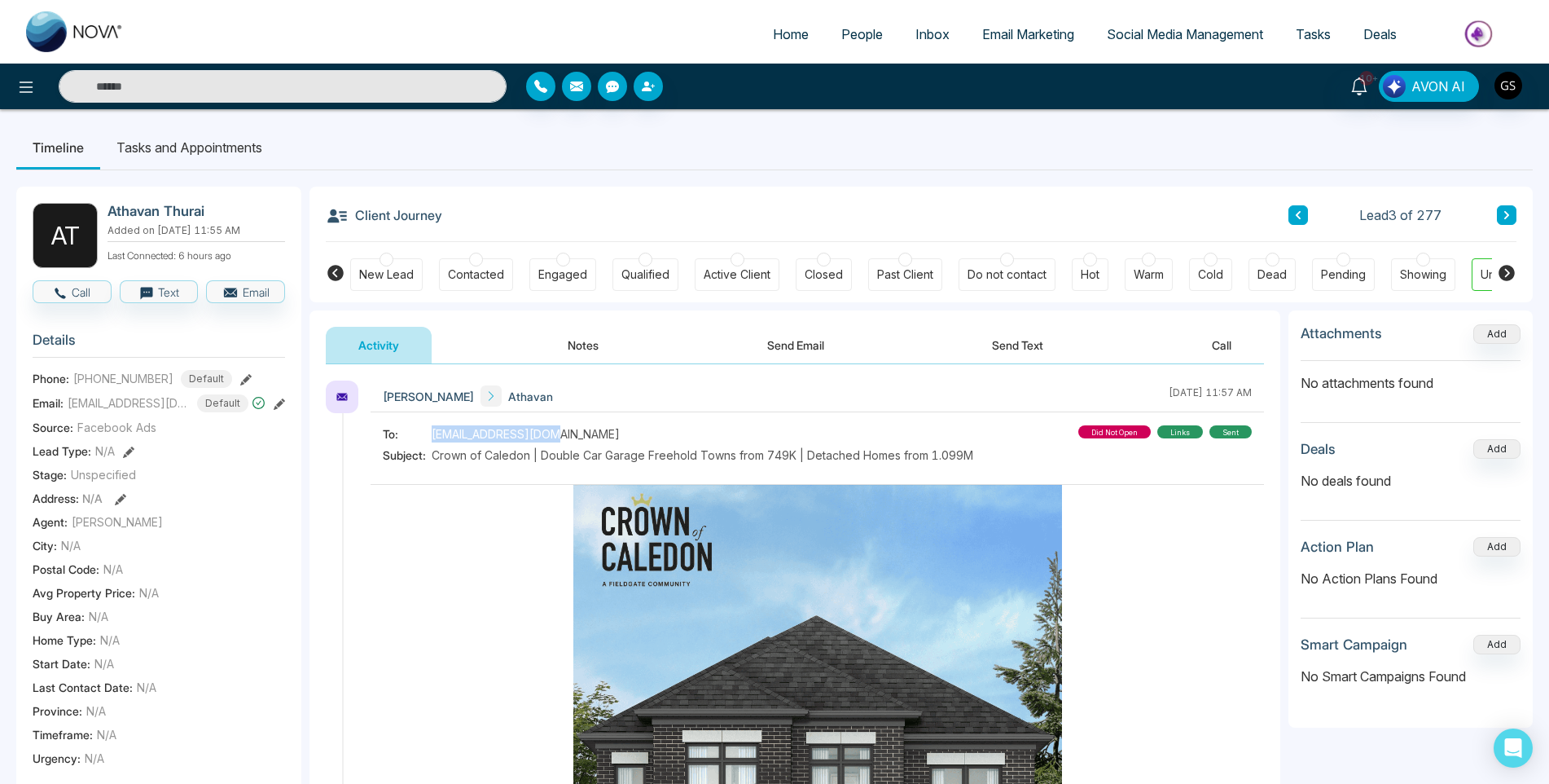
drag, startPoint x: 551, startPoint y: 433, endPoint x: 422, endPoint y: 432, distance: 129.5
click at [422, 432] on div "To: [EMAIL_ADDRESS][DOMAIN_NAME]" at bounding box center [678, 433] width 590 height 17
copy div "[EMAIL_ADDRESS][DOMAIN_NAME]"
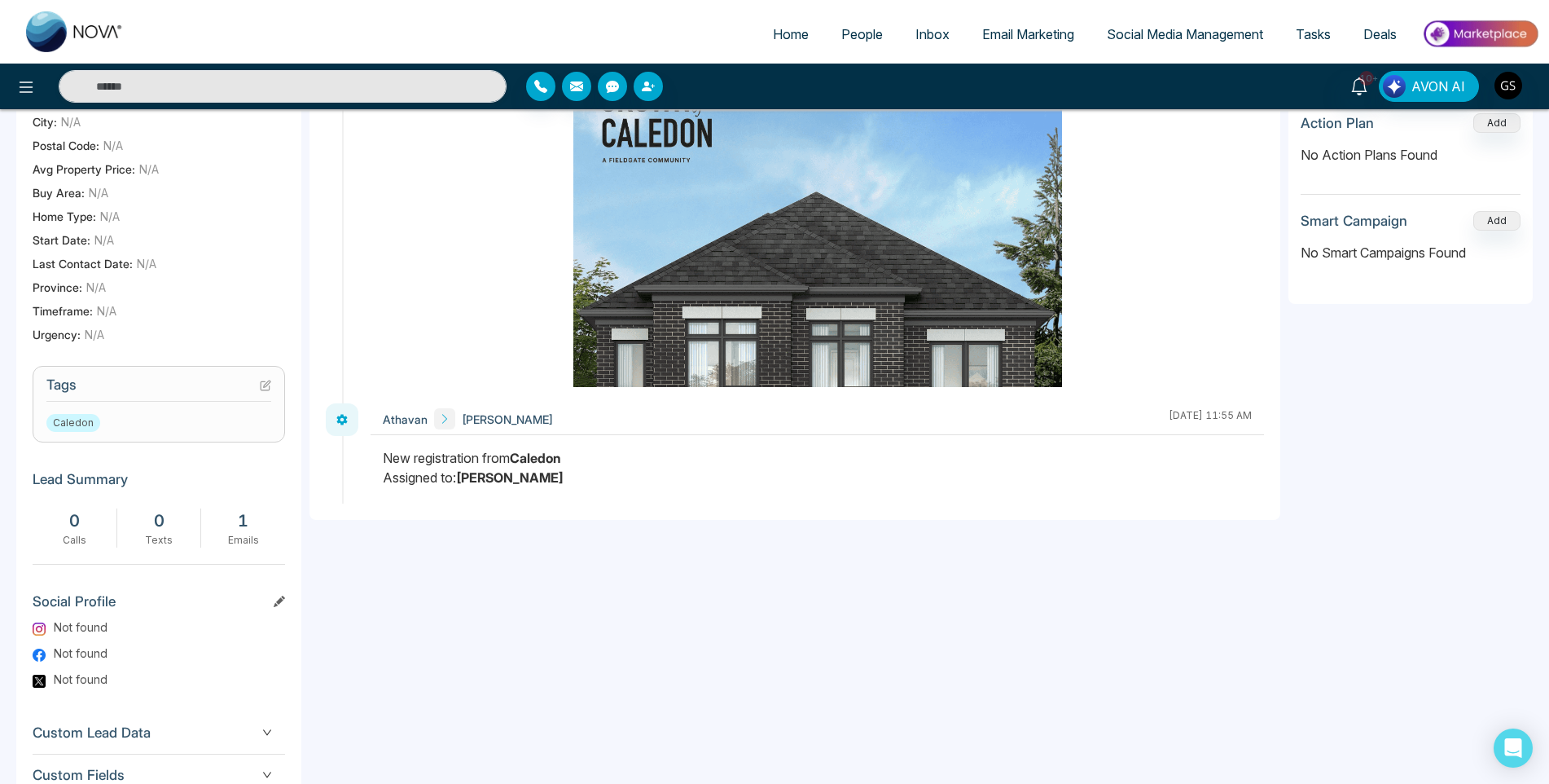
scroll to position [7, 0]
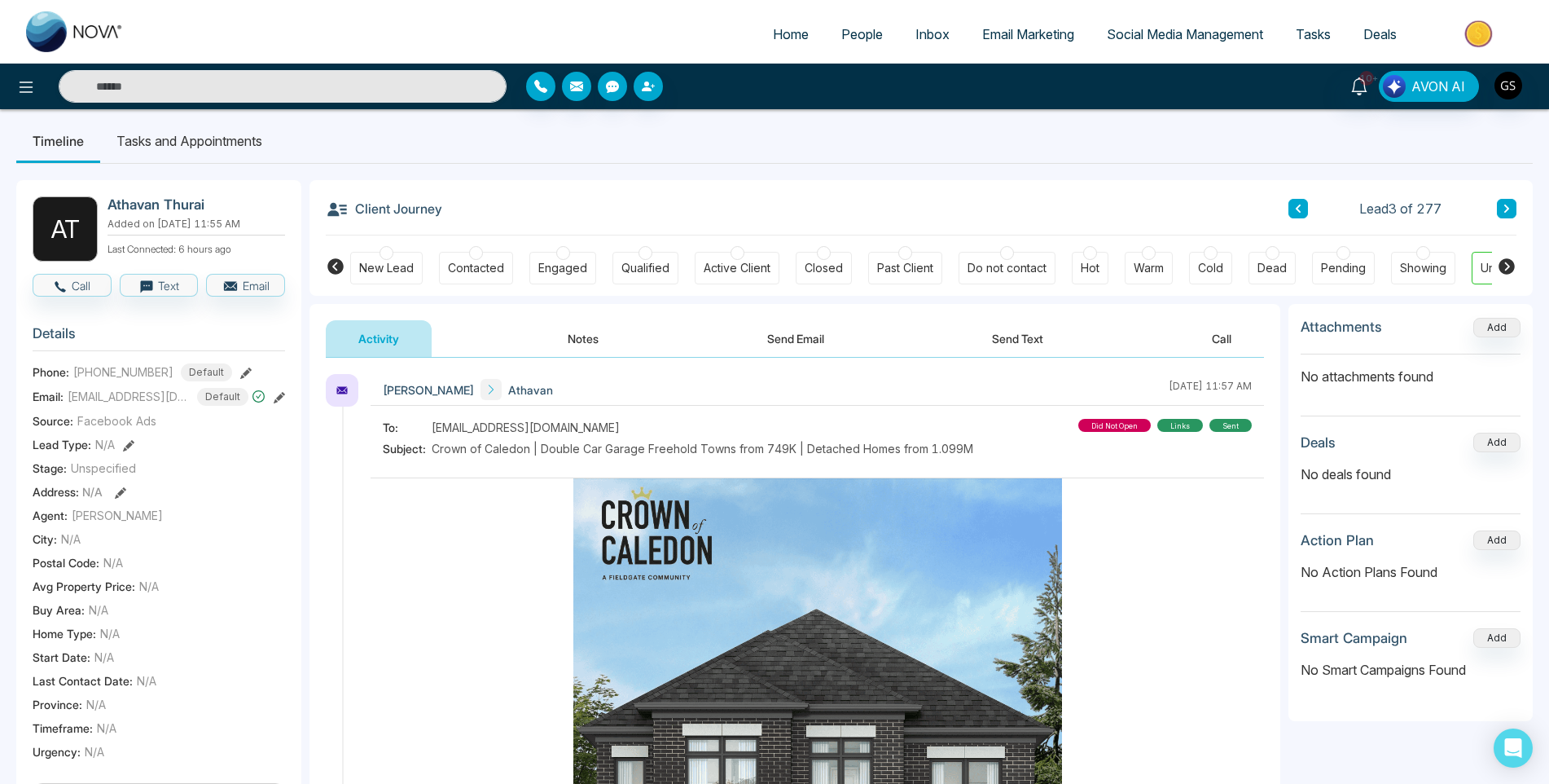
click at [463, 263] on div "Contacted" at bounding box center [476, 268] width 56 height 16
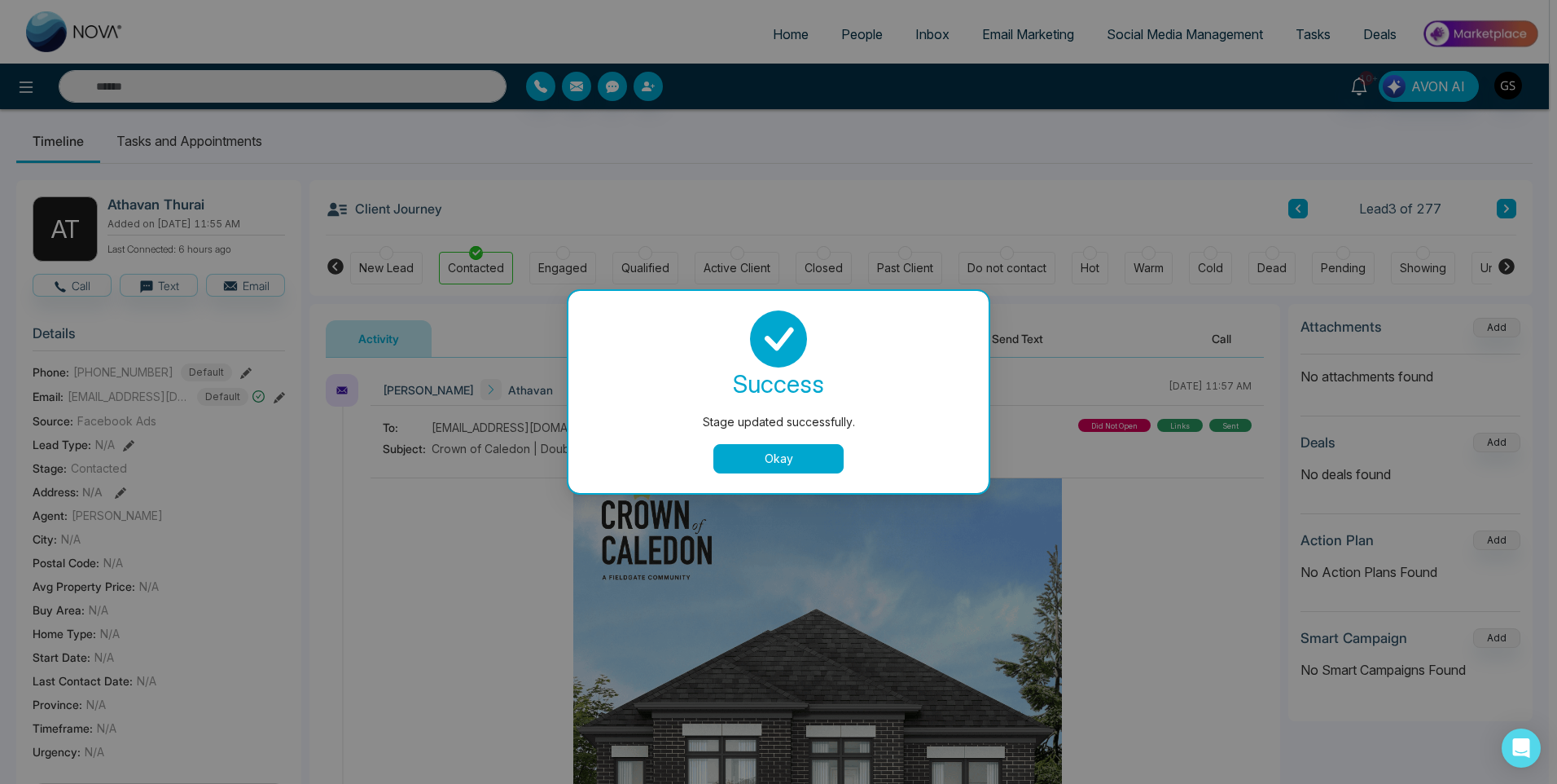
click at [849, 32] on div "Stage updated successfully. success Stage updated successfully. Okay" at bounding box center [778, 392] width 1557 height 784
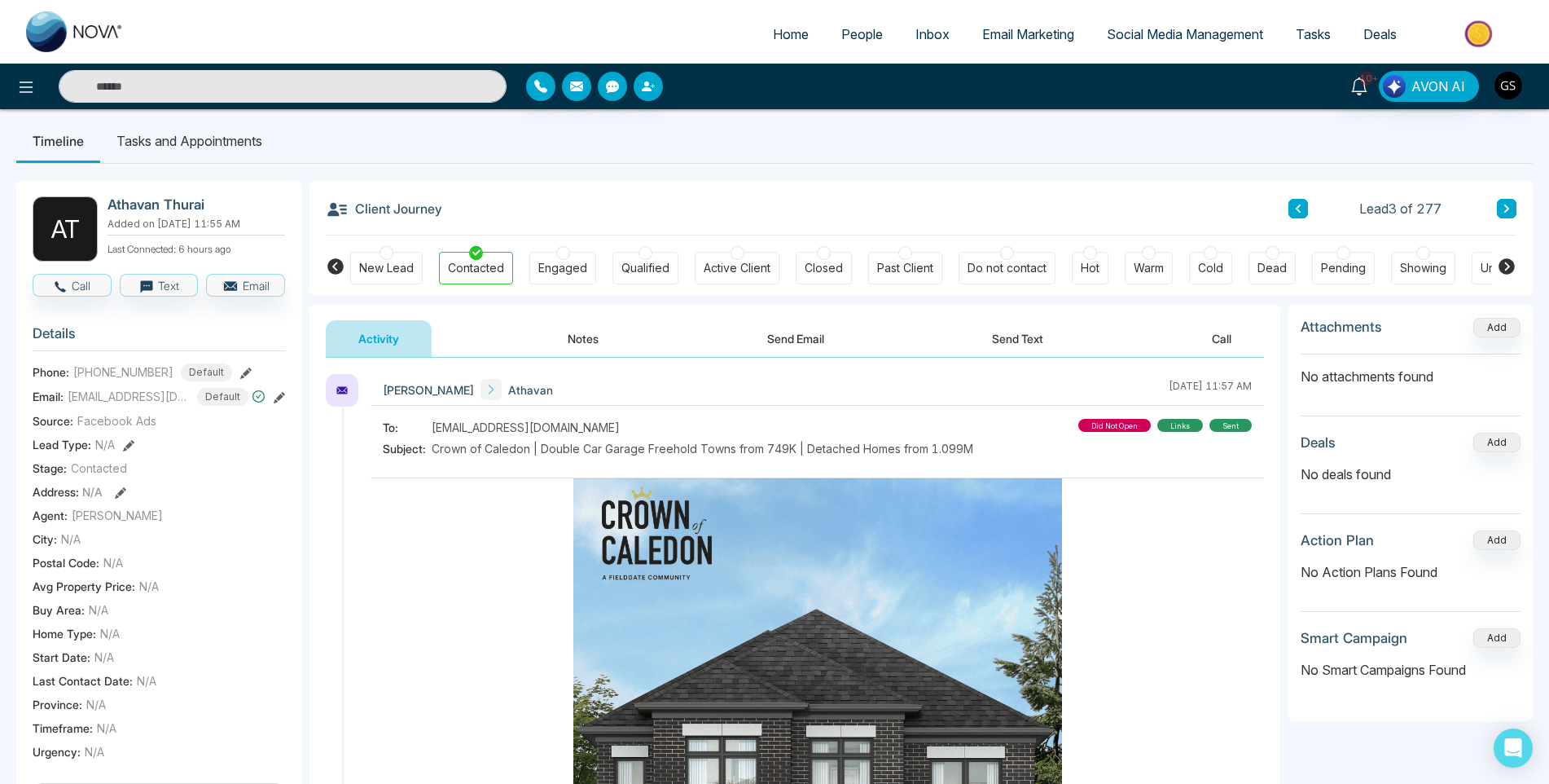
click at [849, 32] on span "People" at bounding box center [862, 34] width 42 height 16
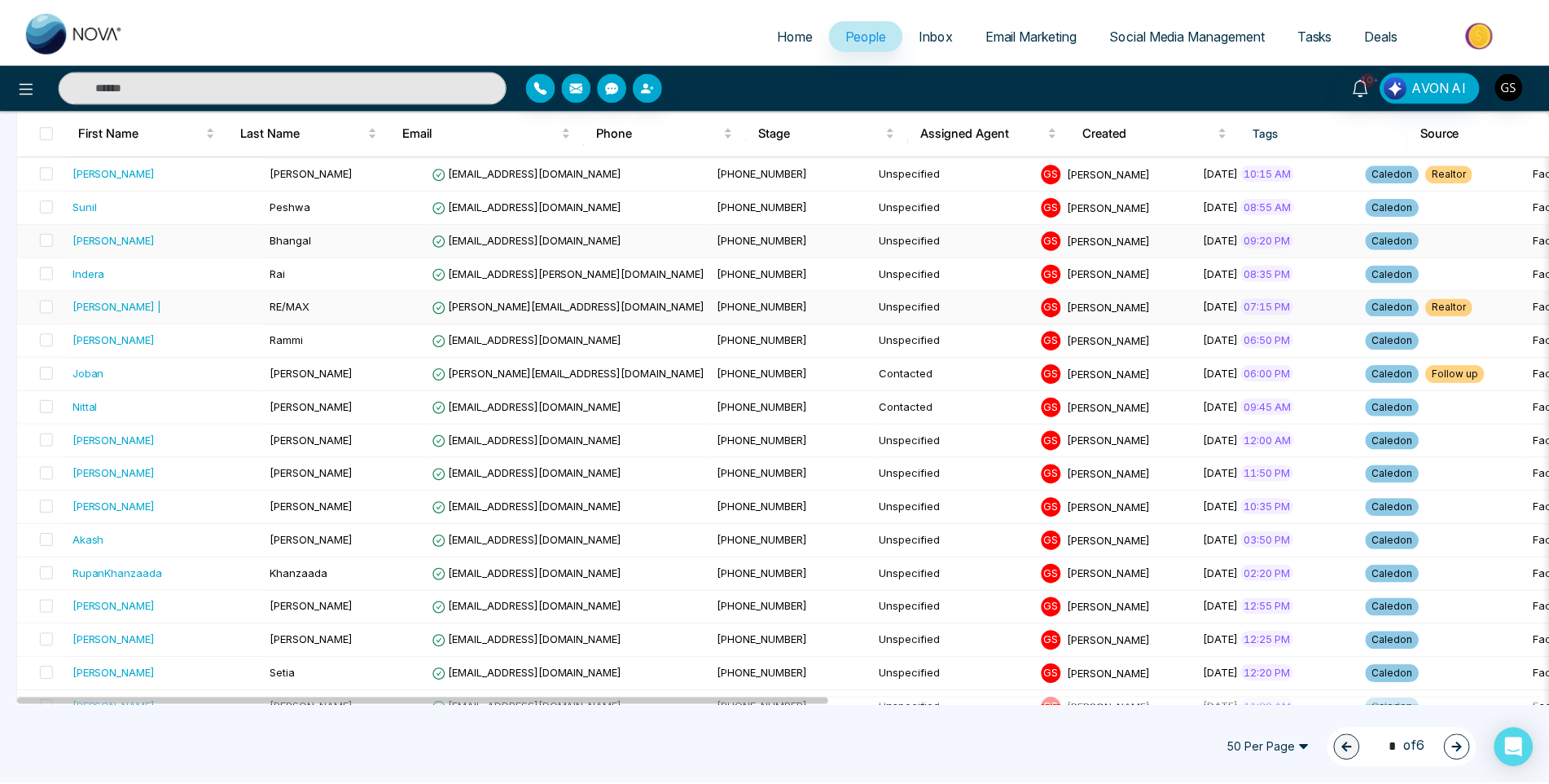
scroll to position [244, 0]
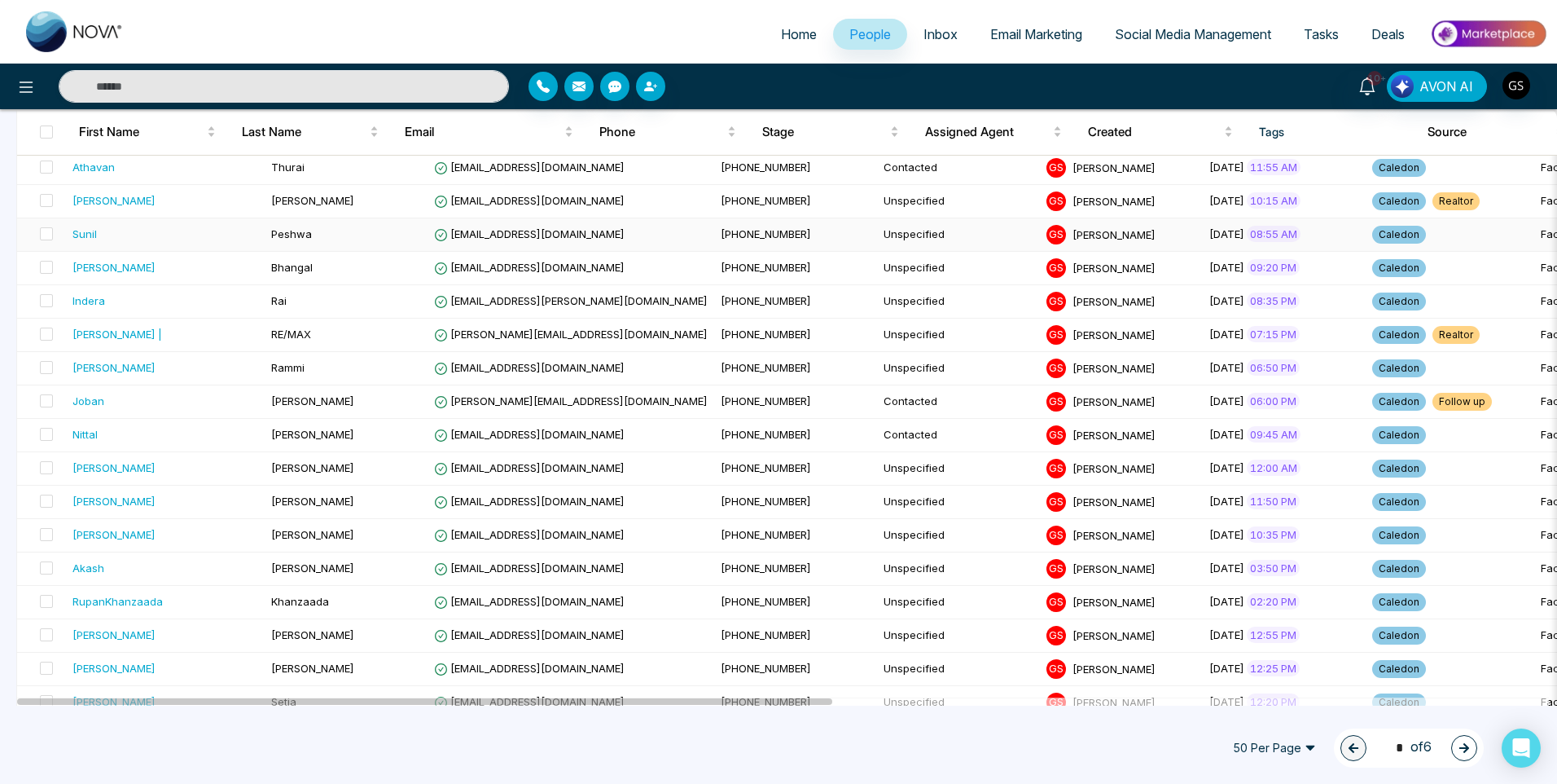
click at [512, 248] on td "[EMAIL_ADDRESS][DOMAIN_NAME]" at bounding box center [571, 234] width 287 height 33
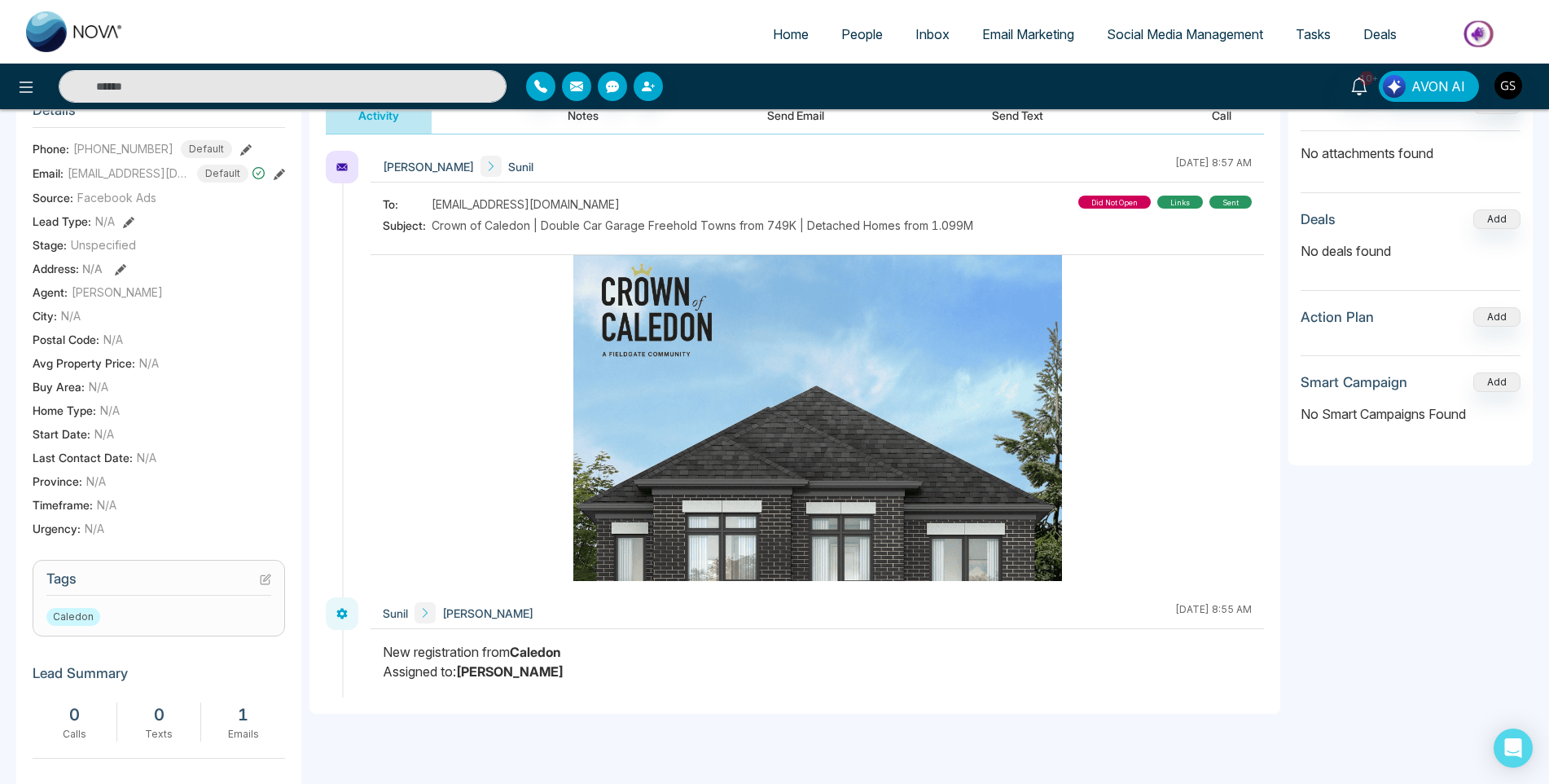
scroll to position [244, 0]
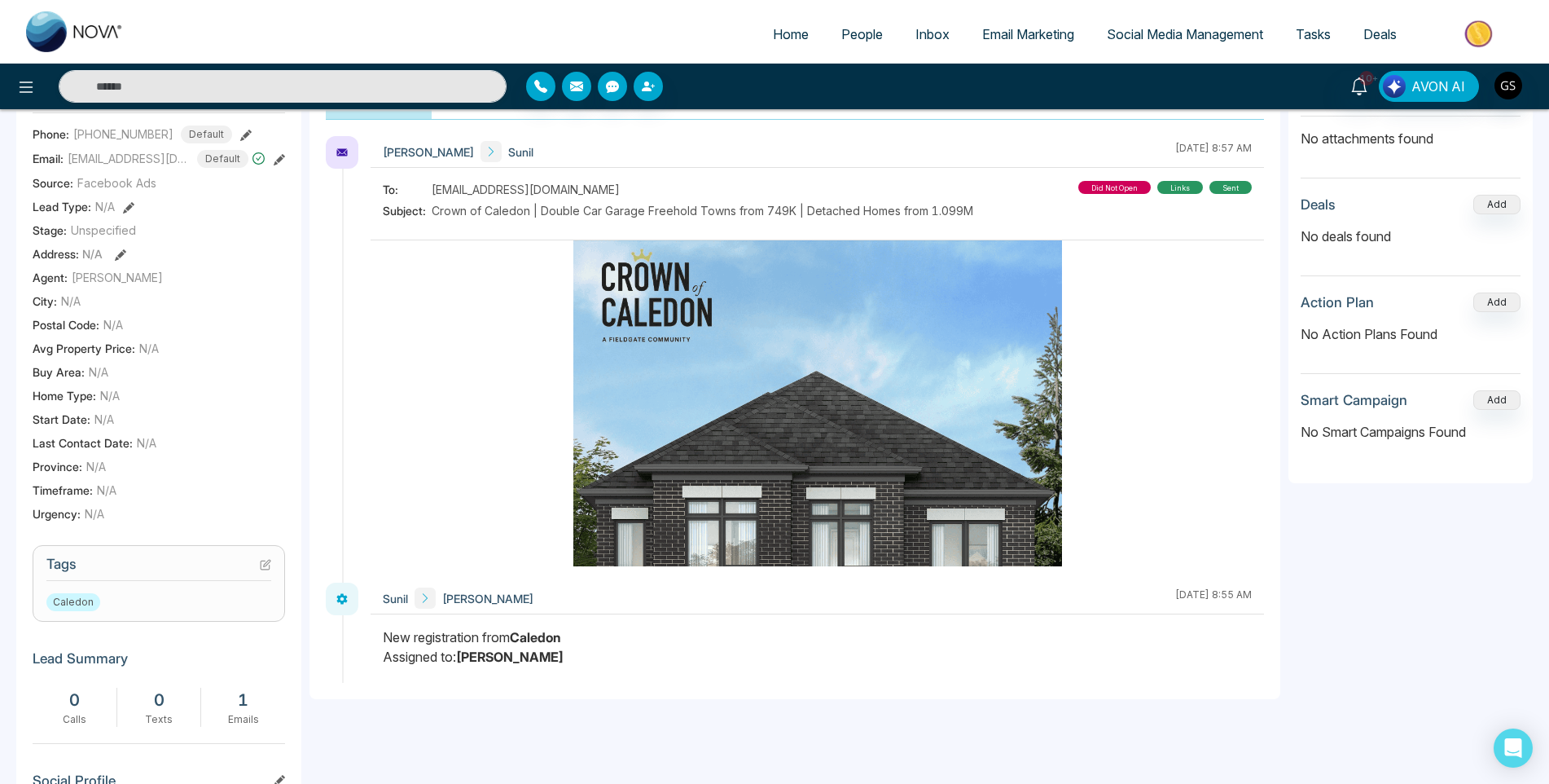
click at [262, 570] on icon at bounding box center [265, 564] width 11 height 11
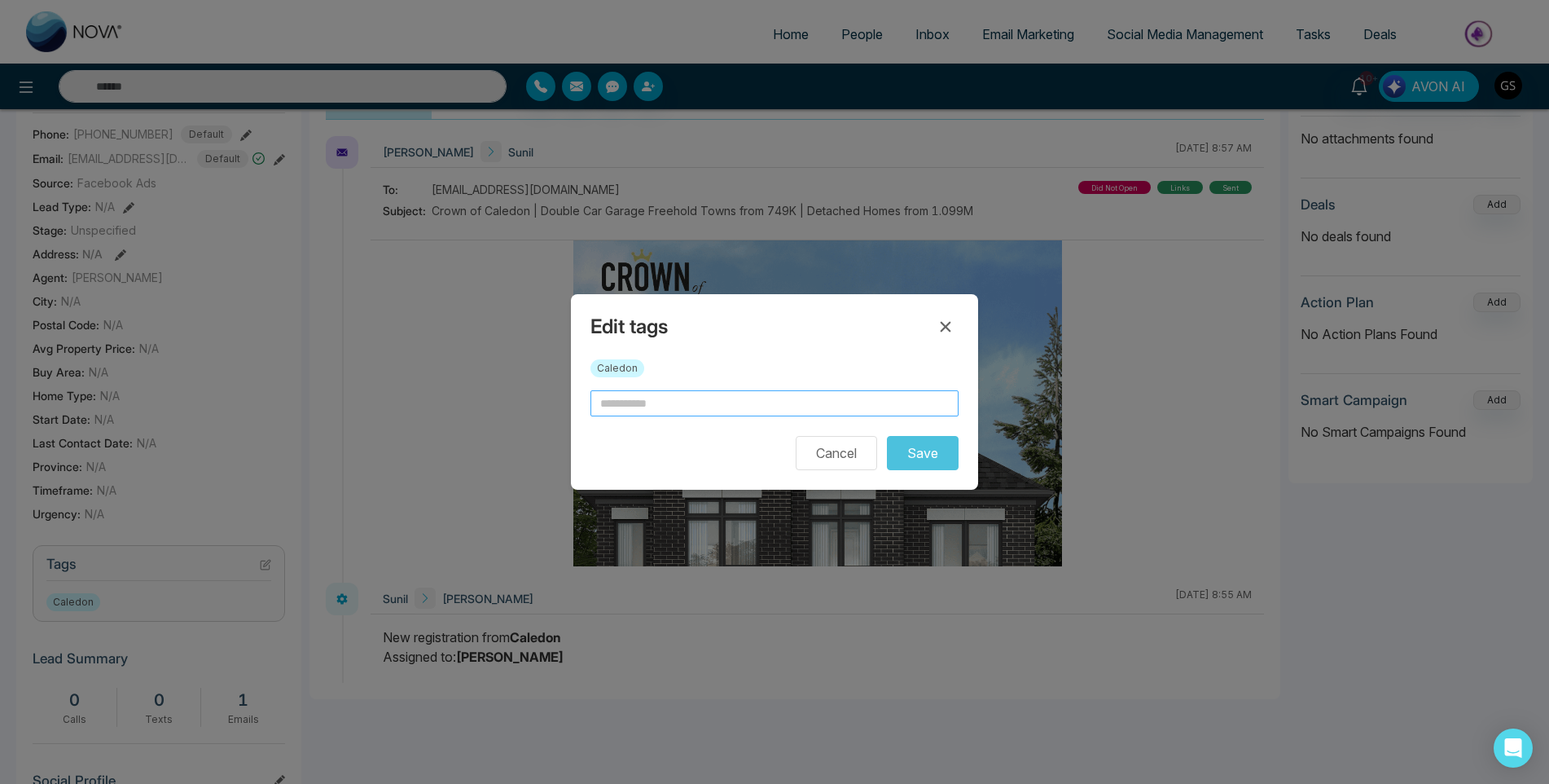
click at [686, 406] on input "text" at bounding box center [774, 403] width 368 height 26
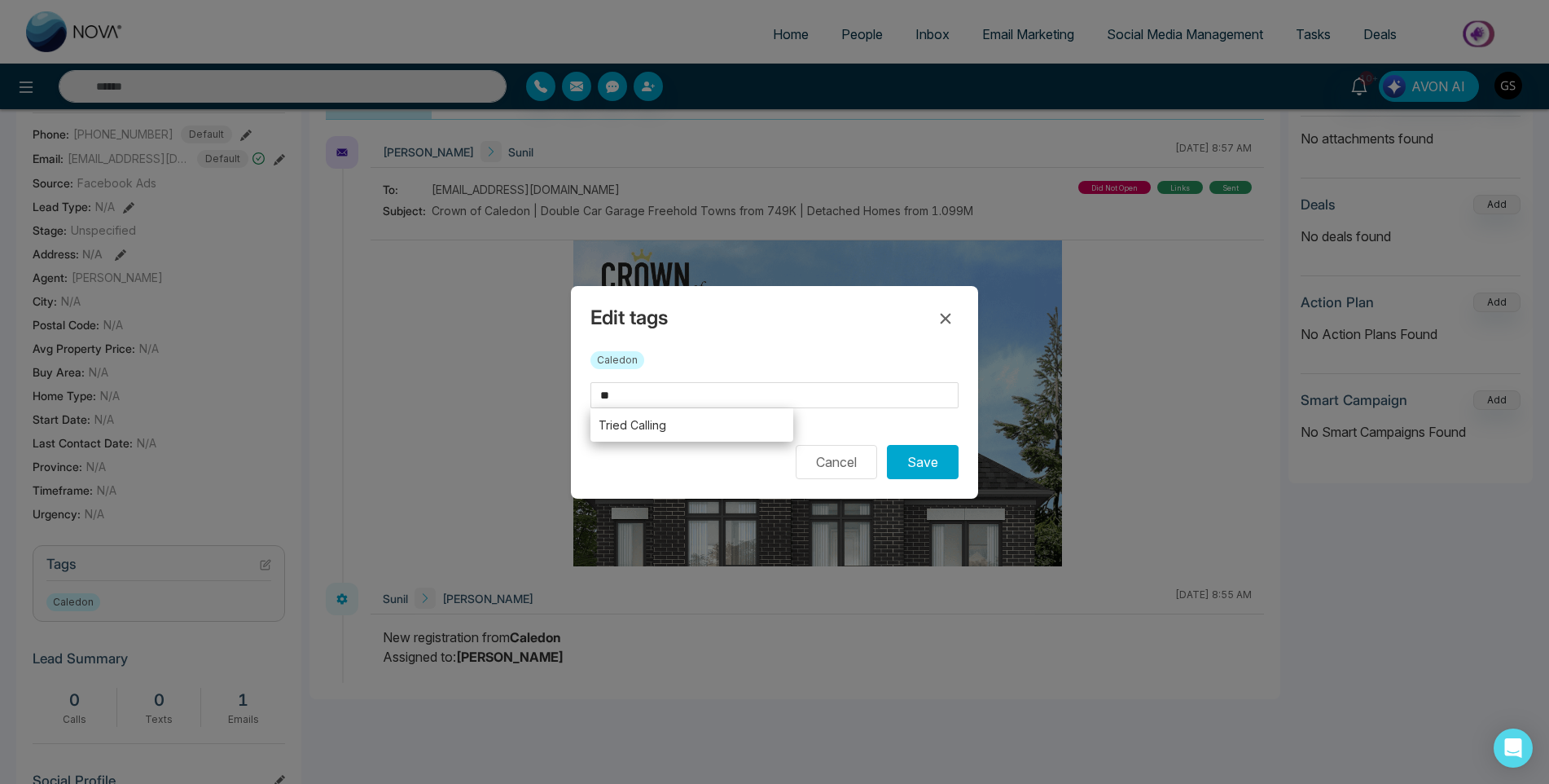
click at [679, 424] on li "Tried Calling" at bounding box center [691, 424] width 203 height 33
type input "**********"
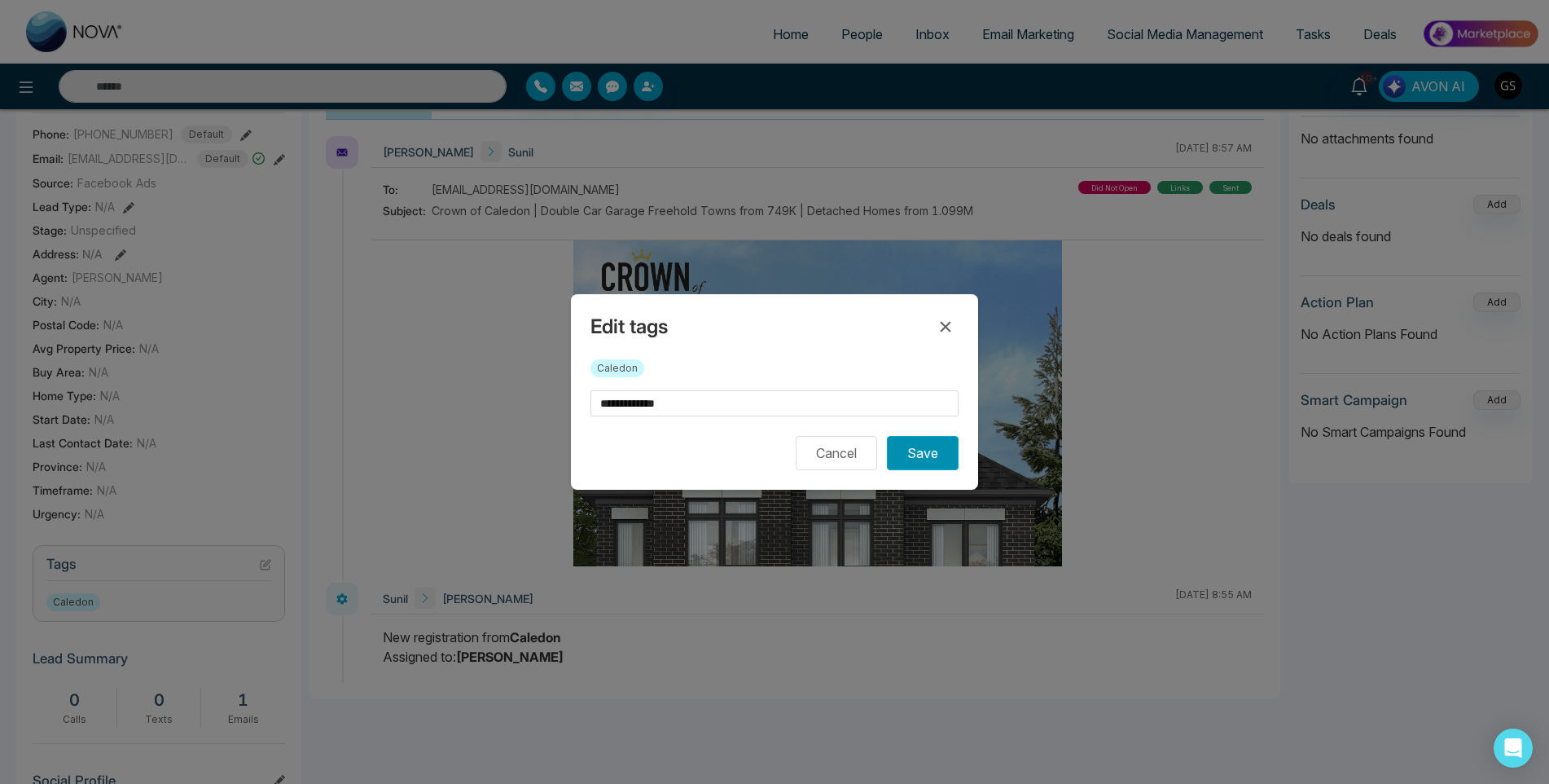
click at [912, 459] on button "Save" at bounding box center [923, 453] width 72 height 34
click at [863, 608] on div "**********" at bounding box center [774, 392] width 1549 height 784
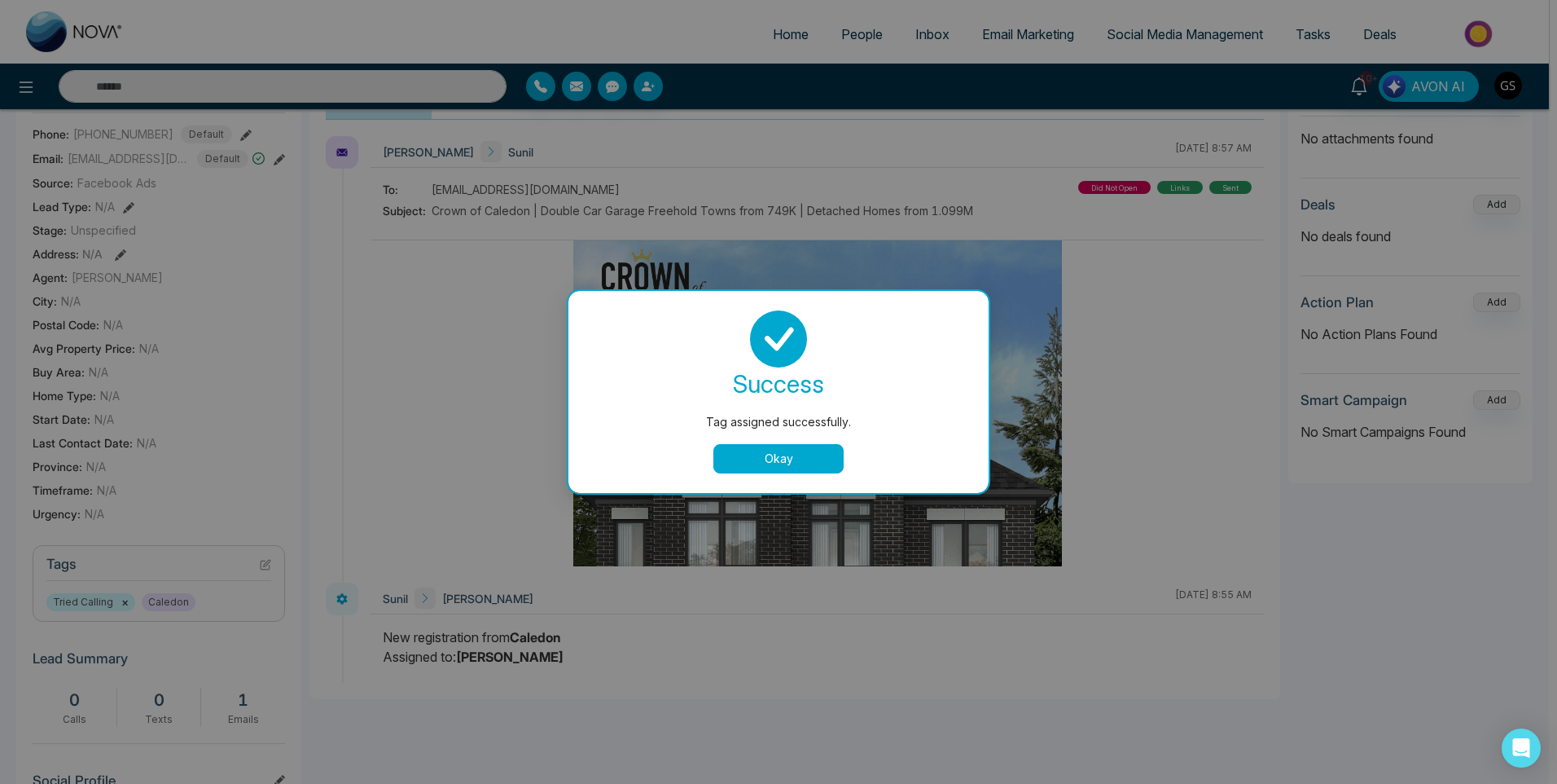
click at [811, 469] on button "Okay" at bounding box center [778, 458] width 130 height 29
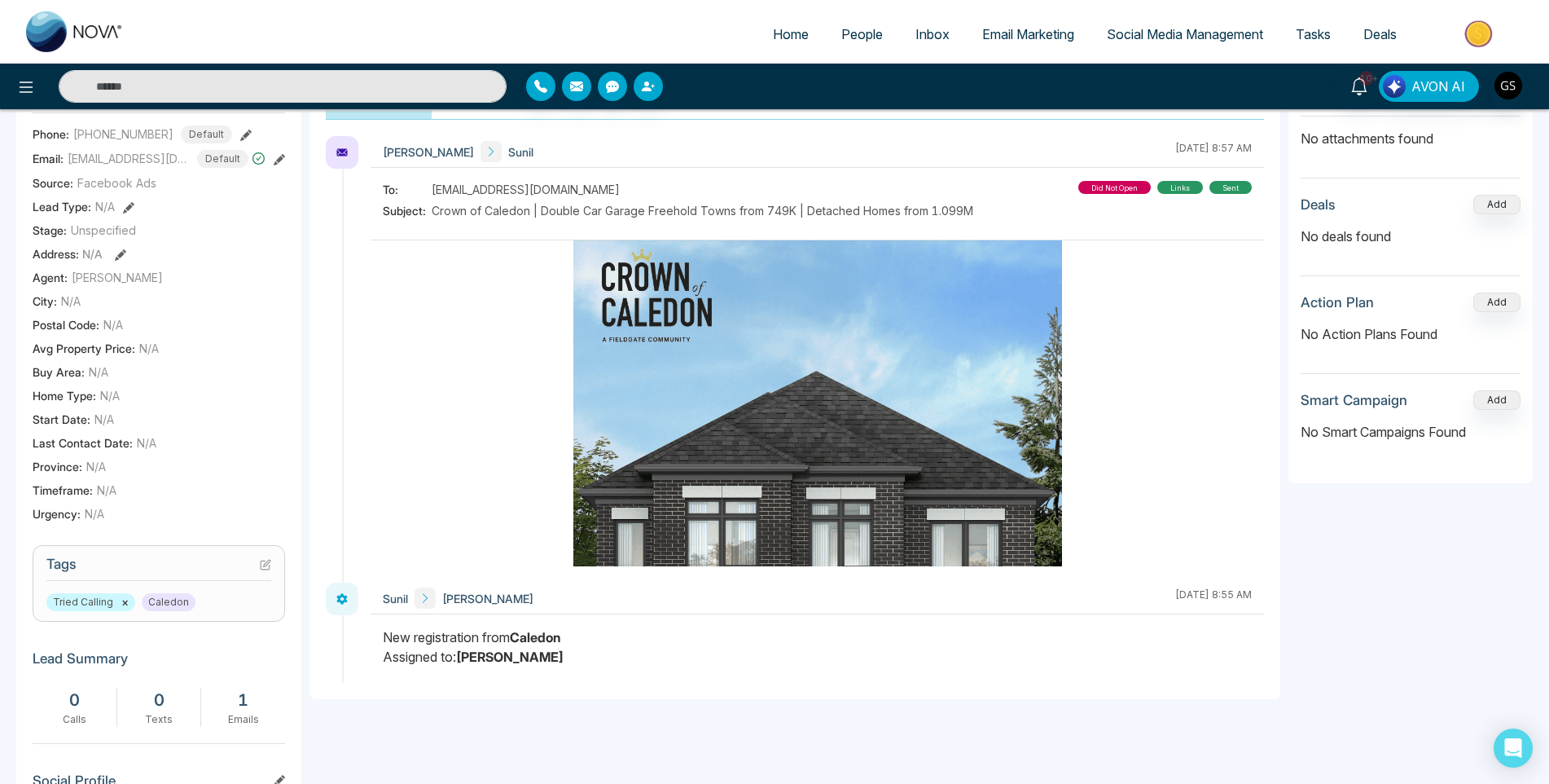
click at [864, 29] on span "People" at bounding box center [862, 34] width 42 height 16
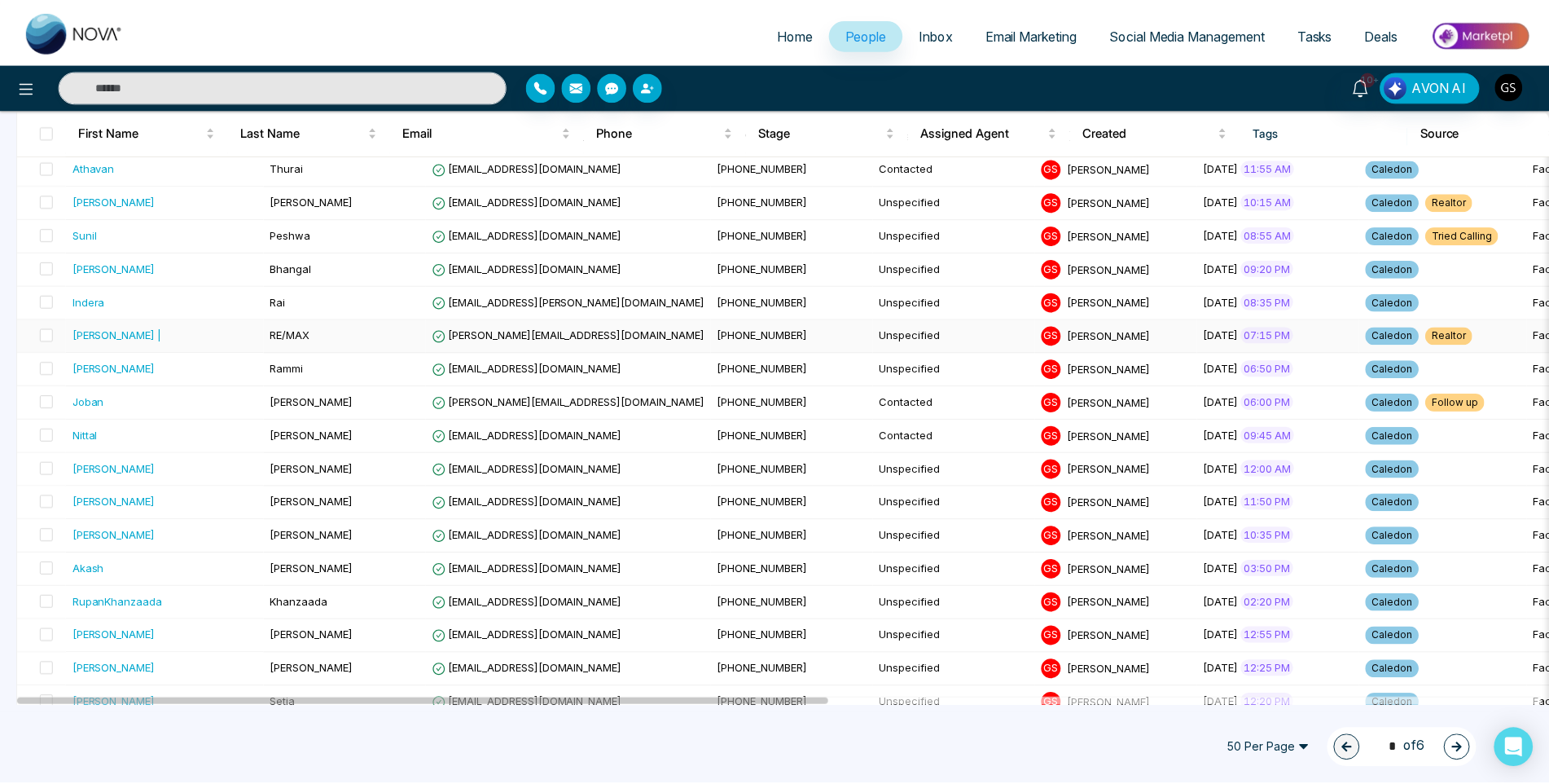
scroll to position [326, 0]
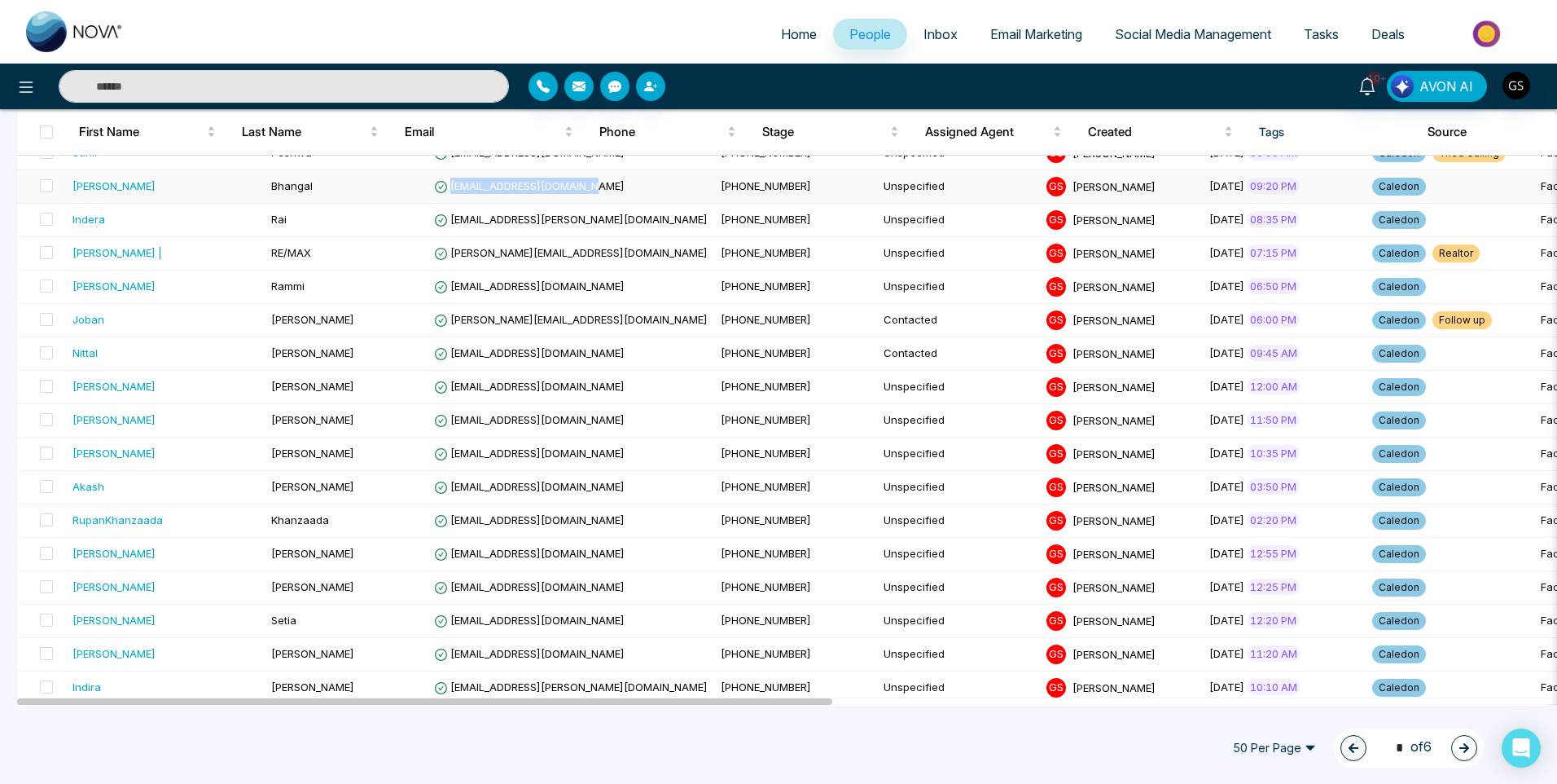
drag, startPoint x: 567, startPoint y: 187, endPoint x: 416, endPoint y: 196, distance: 150.9
click at [428, 196] on td "[EMAIL_ADDRESS][DOMAIN_NAME]" at bounding box center [571, 186] width 287 height 33
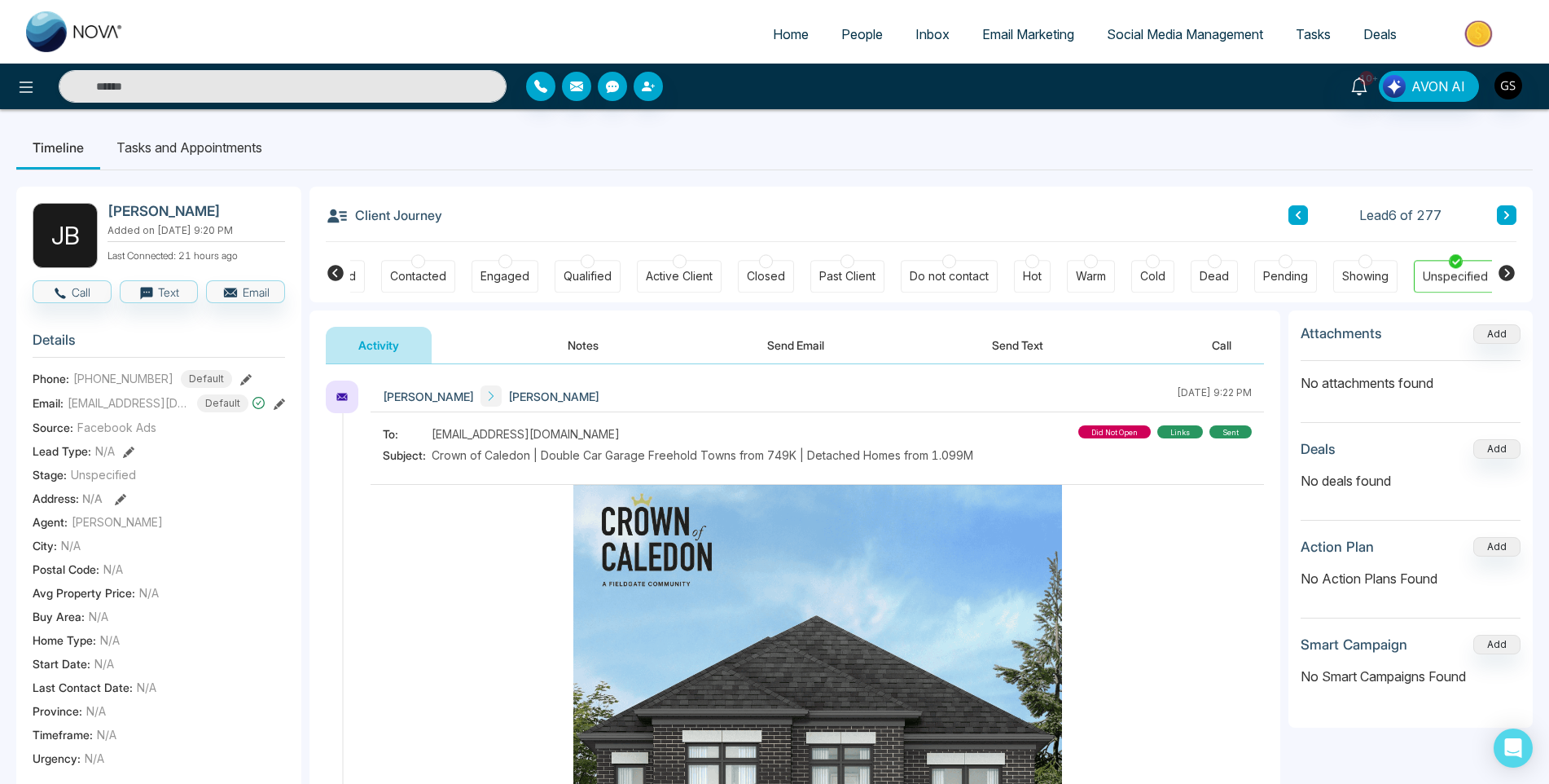
scroll to position [0, 63]
drag, startPoint x: 583, startPoint y: 435, endPoint x: 425, endPoint y: 437, distance: 158.0
click at [425, 437] on div "To: [EMAIL_ADDRESS][DOMAIN_NAME]" at bounding box center [678, 433] width 590 height 17
copy div "[EMAIL_ADDRESS][DOMAIN_NAME]"
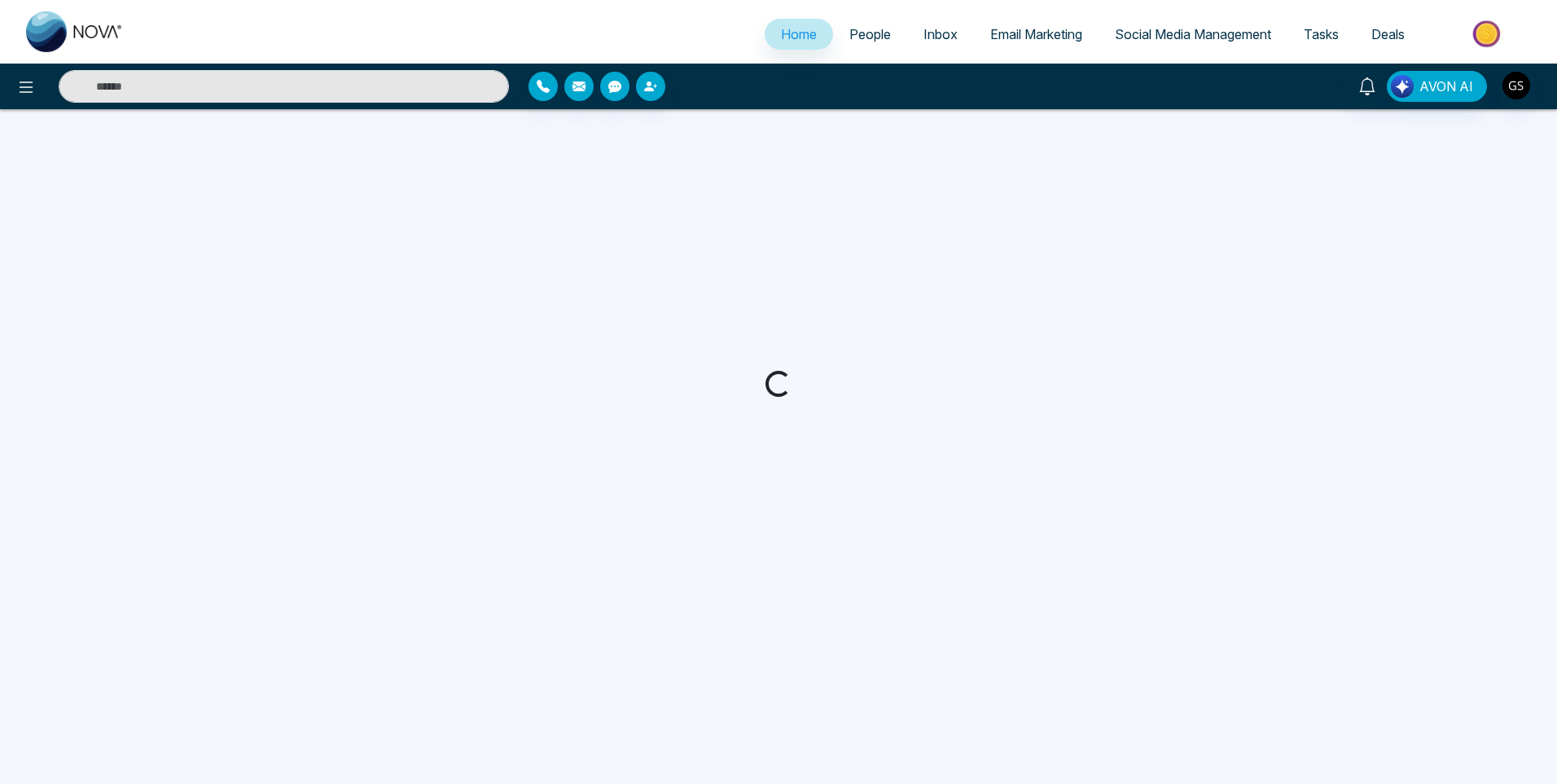
select select "*"
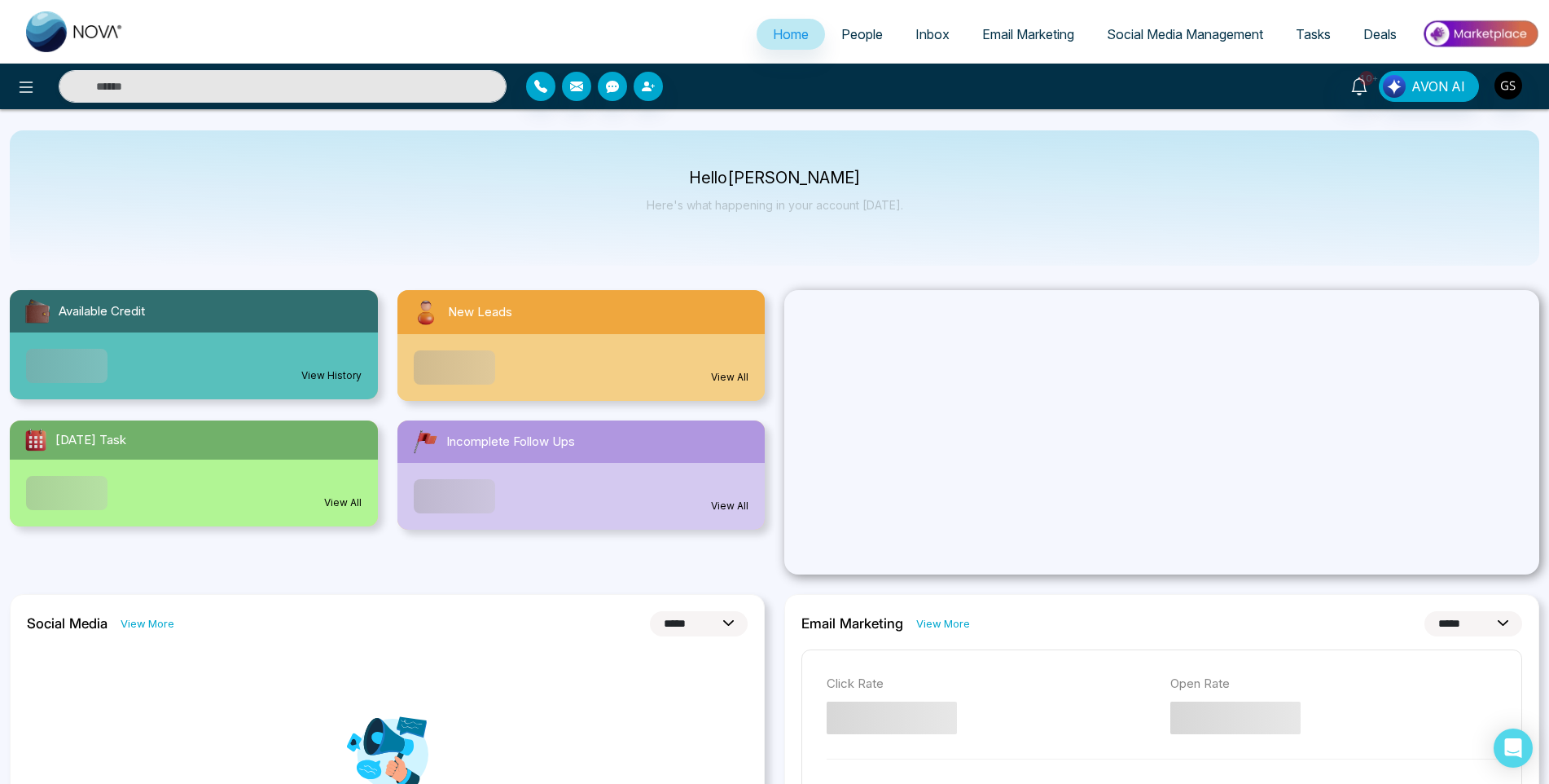
click at [875, 44] on link "People" at bounding box center [862, 34] width 74 height 31
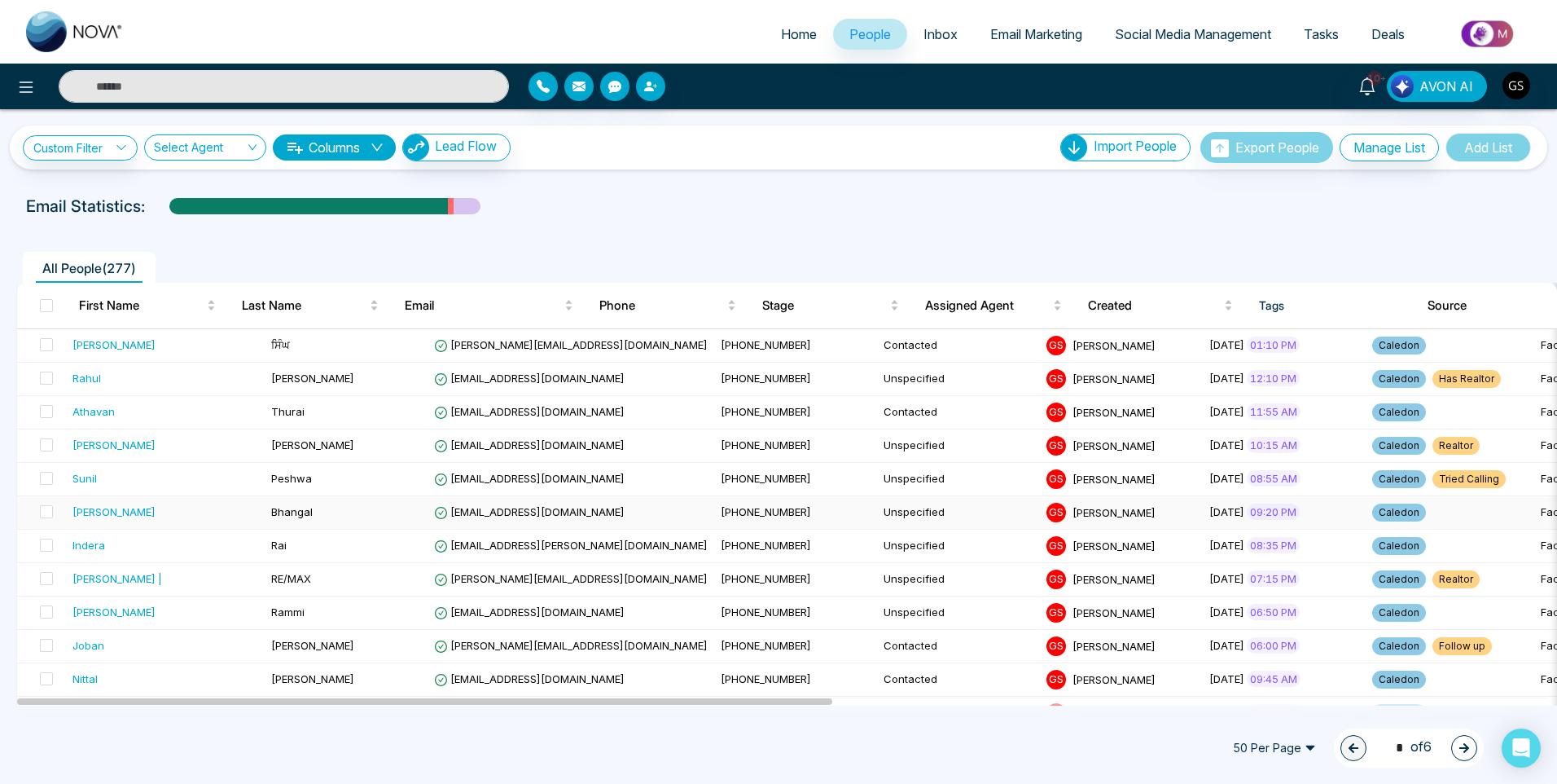
click at [714, 527] on td "[PHONE_NUMBER]" at bounding box center [795, 512] width 163 height 33
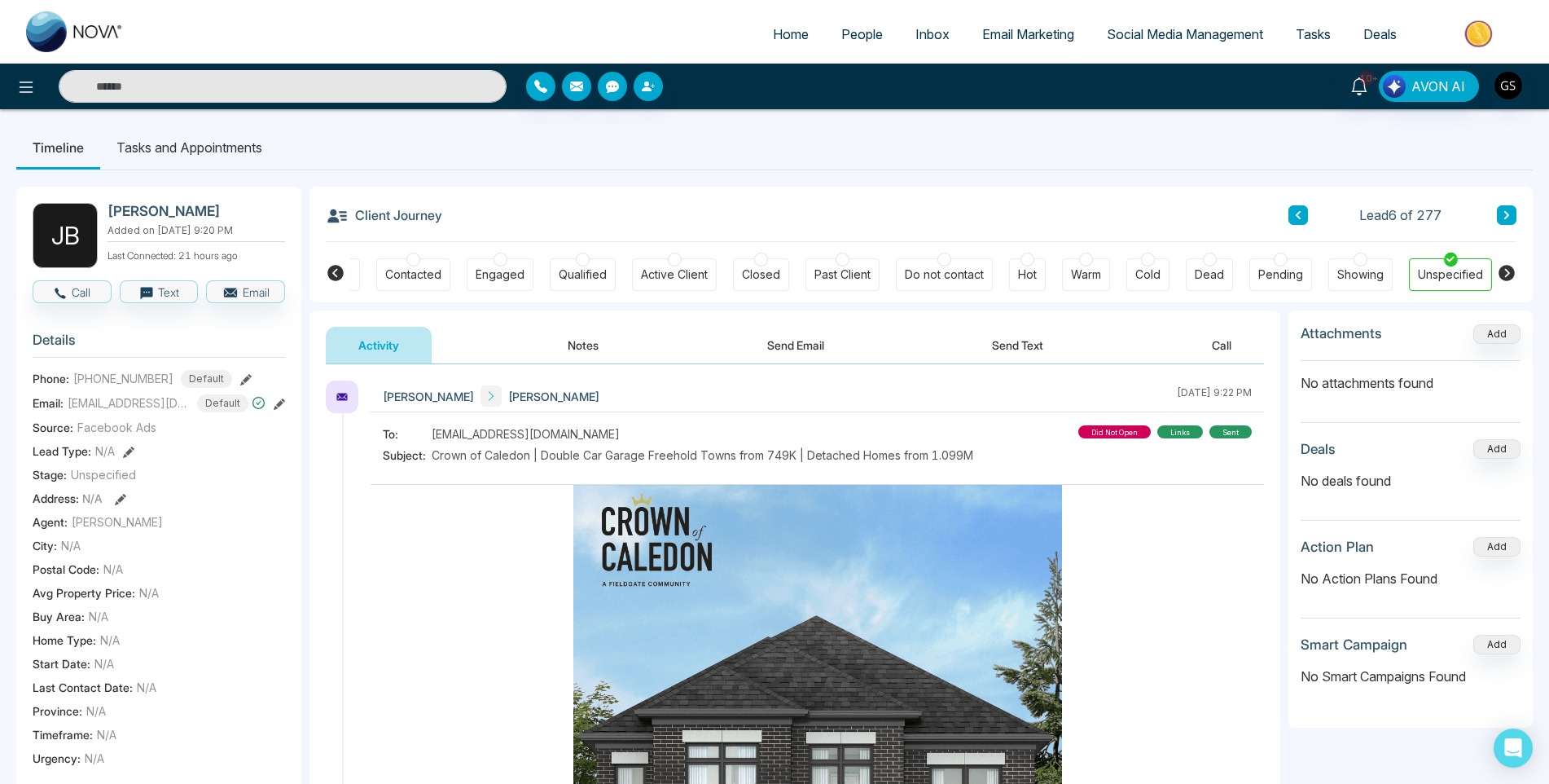
click at [426, 286] on div "Contacted" at bounding box center [413, 274] width 74 height 33
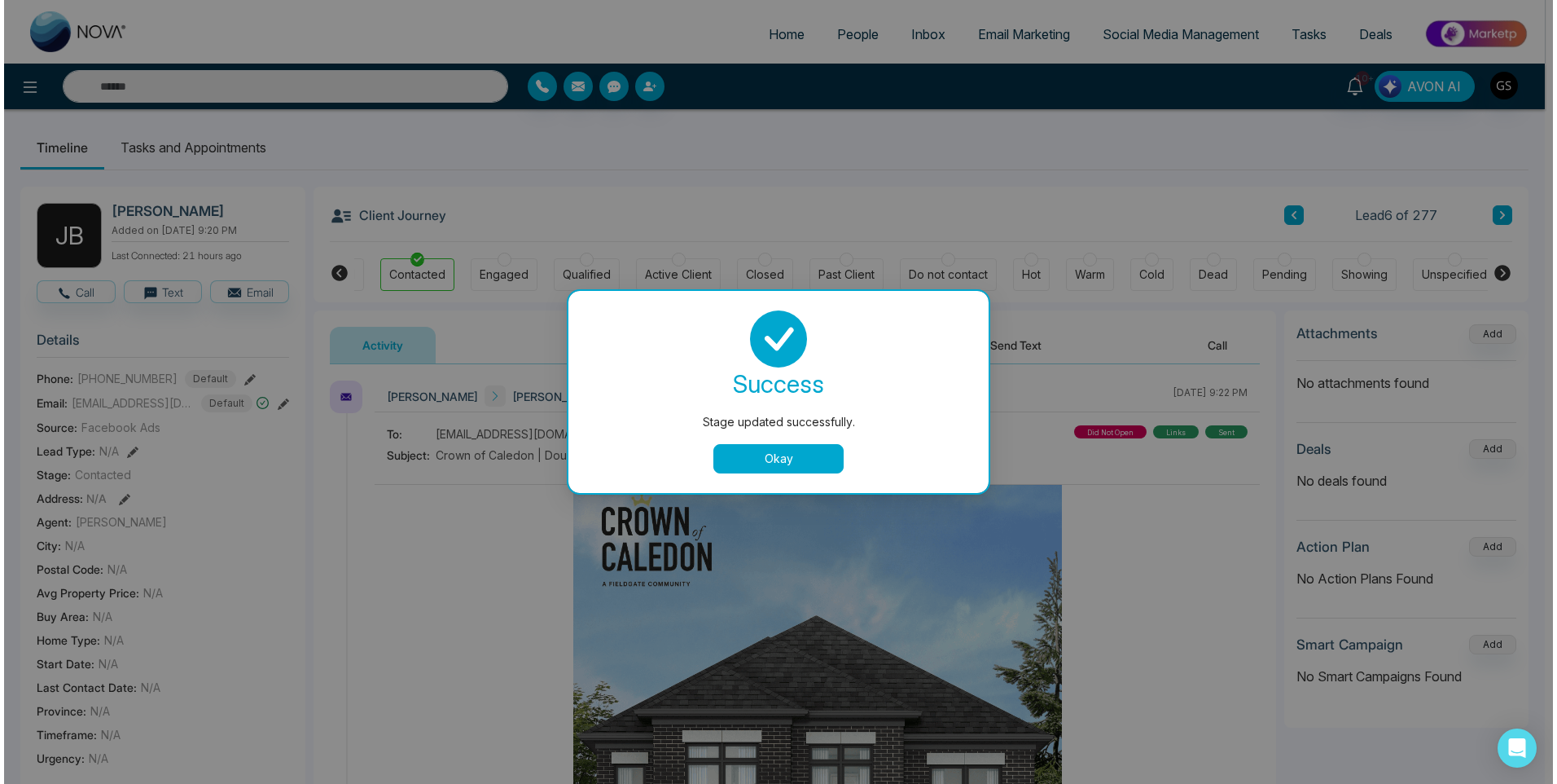
scroll to position [0, 55]
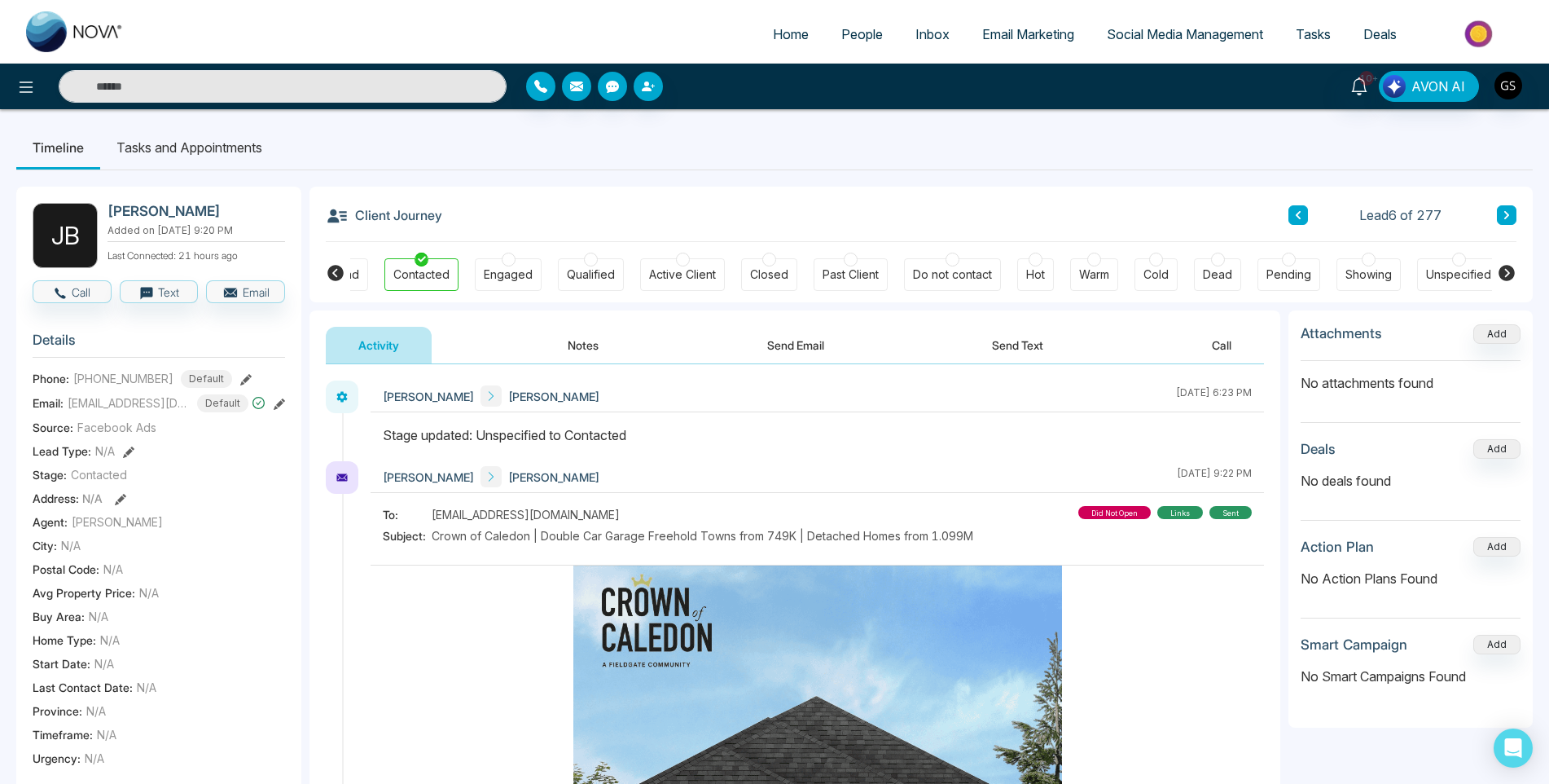
click at [874, 38] on span "People" at bounding box center [862, 34] width 42 height 16
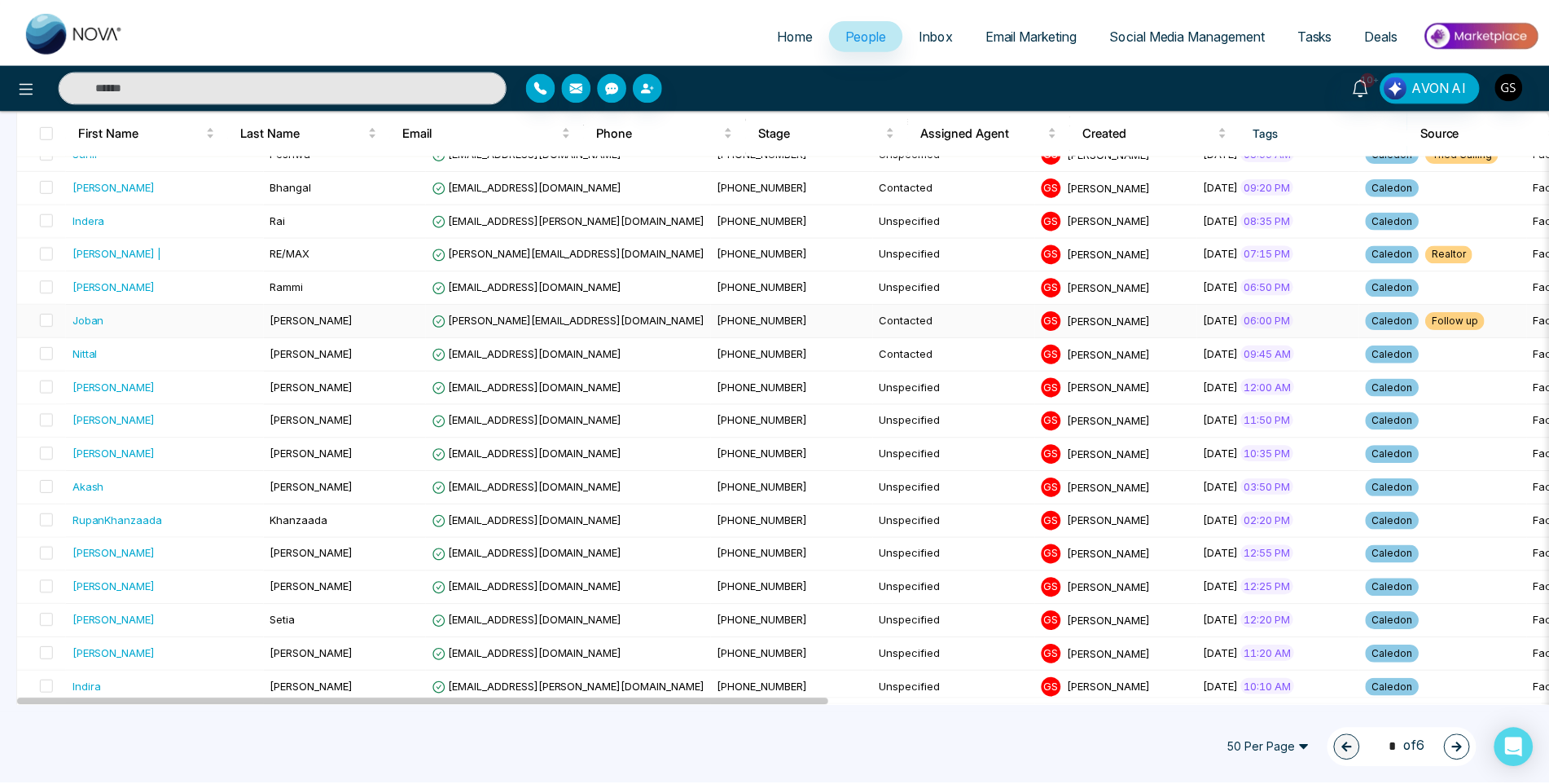
scroll to position [163, 0]
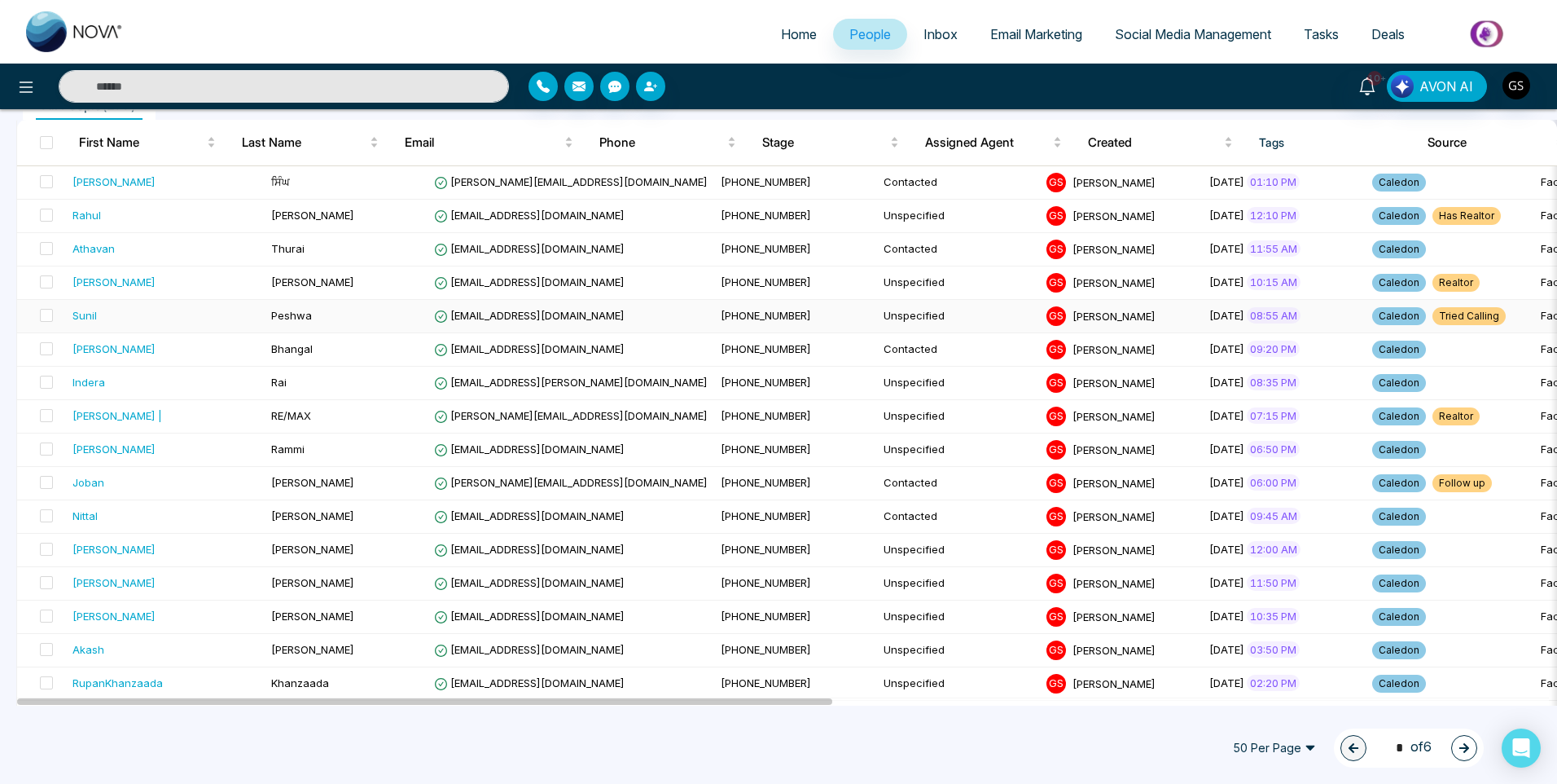
click at [538, 314] on span "[EMAIL_ADDRESS][DOMAIN_NAME]" at bounding box center [529, 315] width 191 height 13
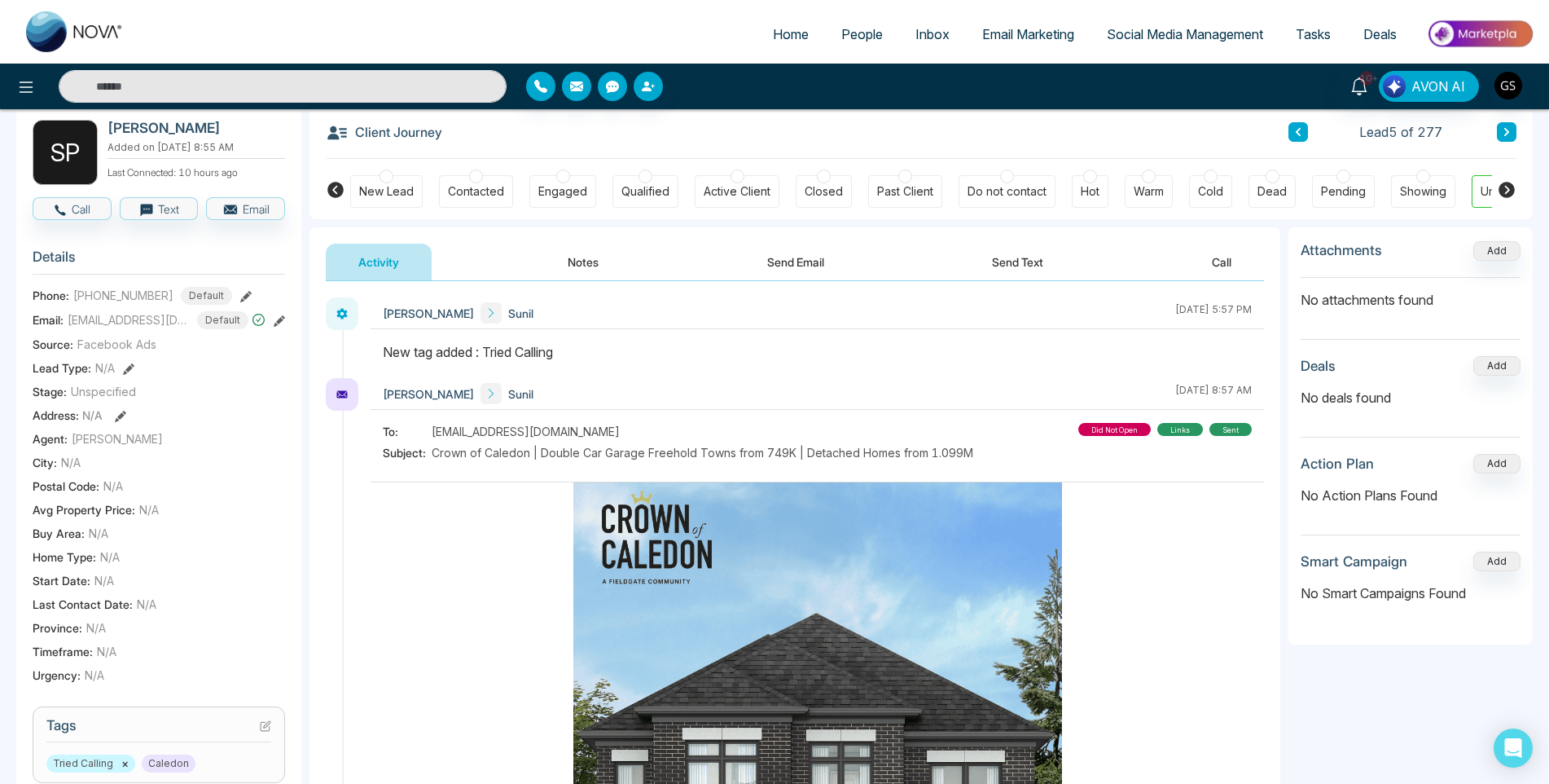
scroll to position [163, 0]
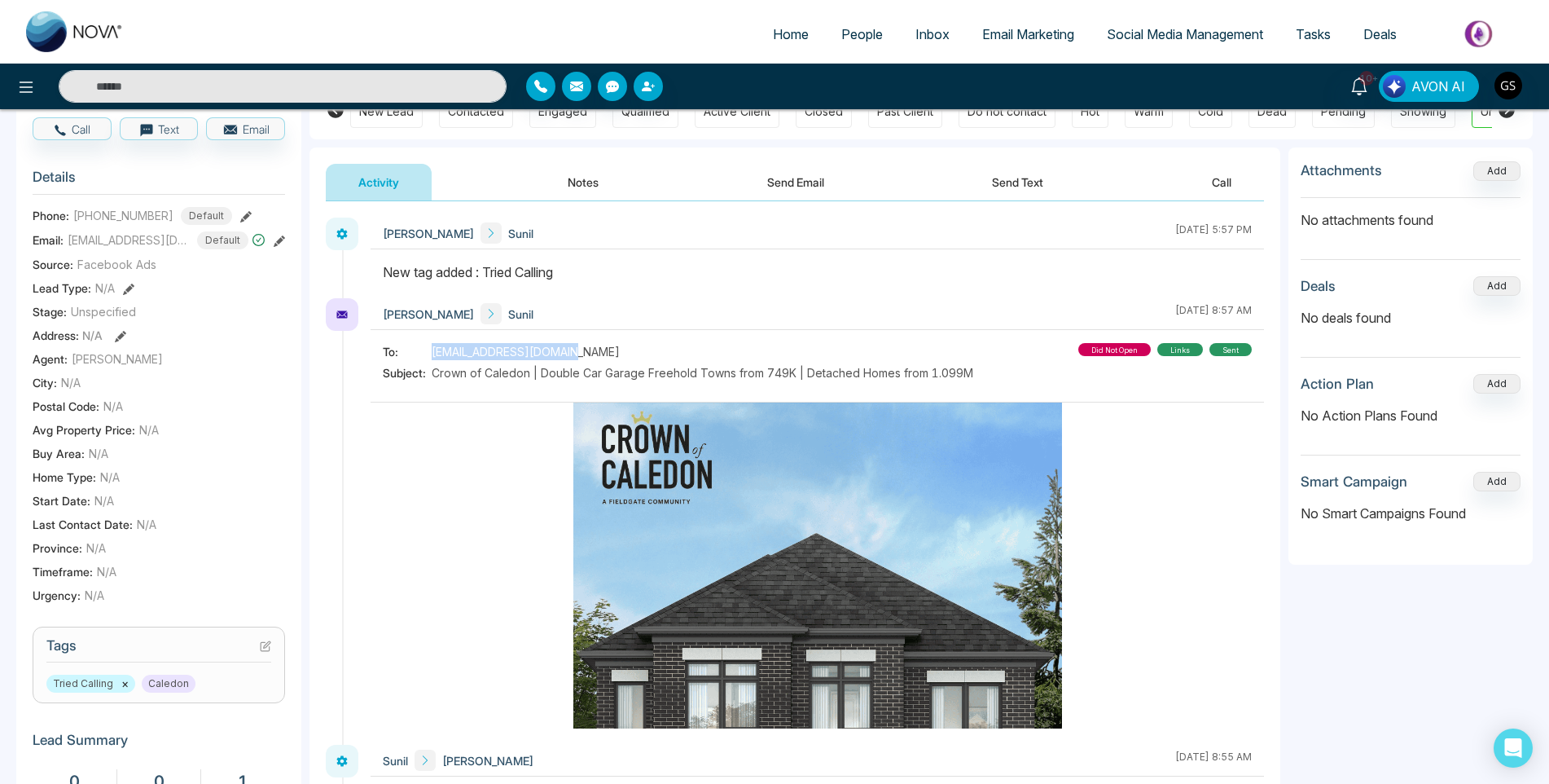
drag, startPoint x: 561, startPoint y: 349, endPoint x: 424, endPoint y: 353, distance: 136.9
click at [424, 353] on div "To: peshwa.sunil@gmail.com" at bounding box center [678, 351] width 590 height 17
copy div "[EMAIL_ADDRESS][DOMAIN_NAME]"
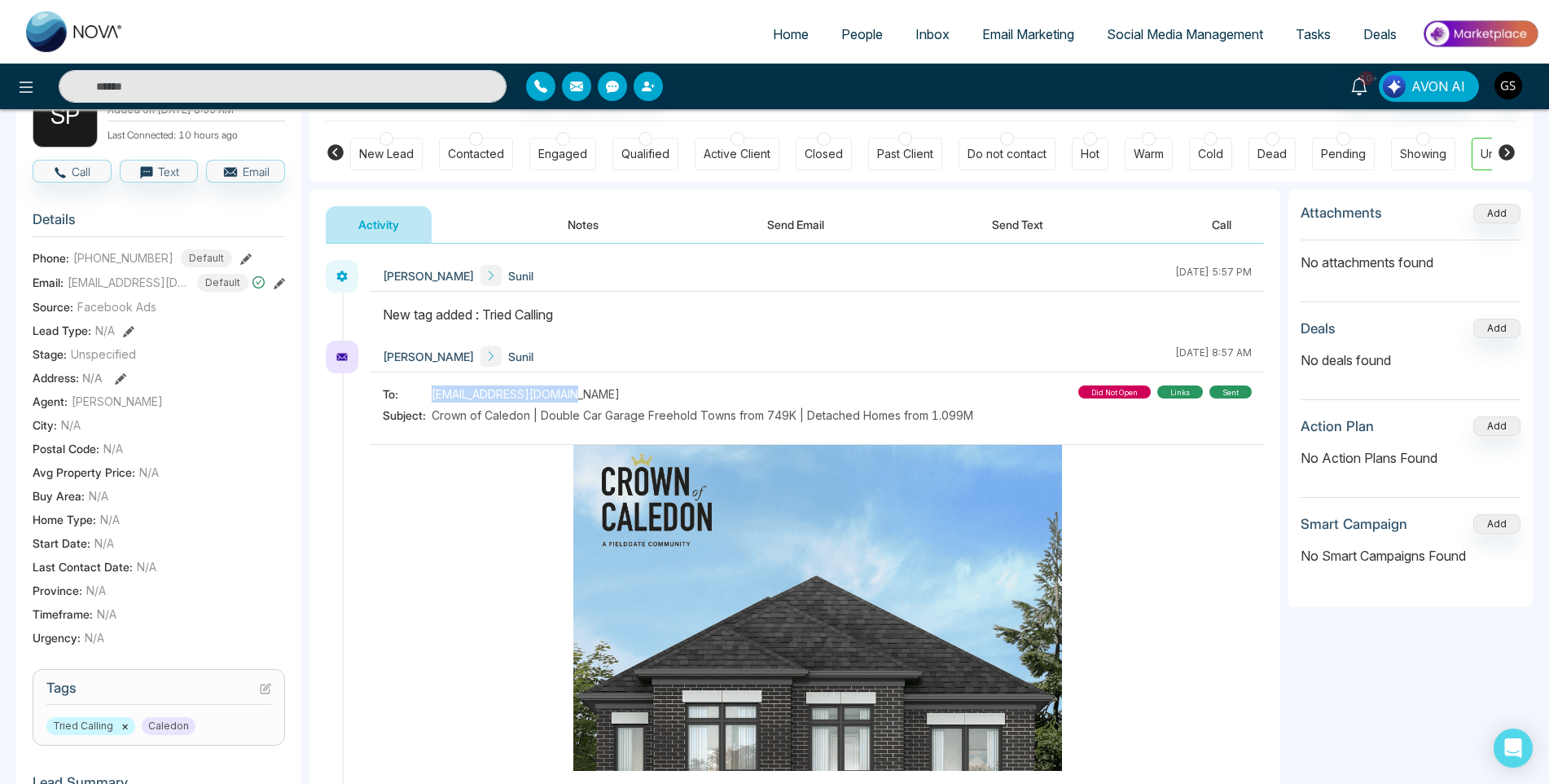
scroll to position [326, 0]
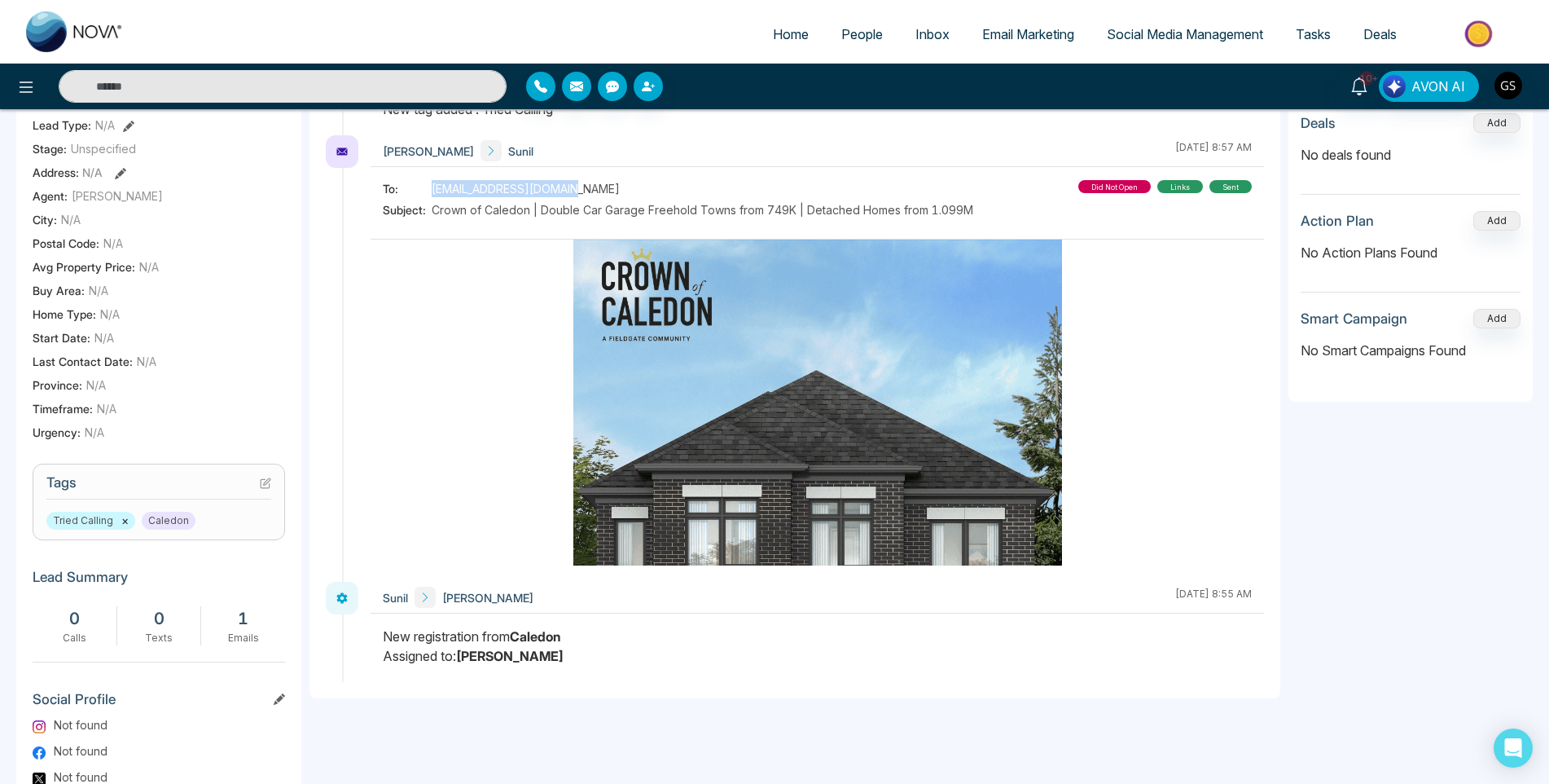
click at [266, 489] on icon at bounding box center [265, 482] width 11 height 11
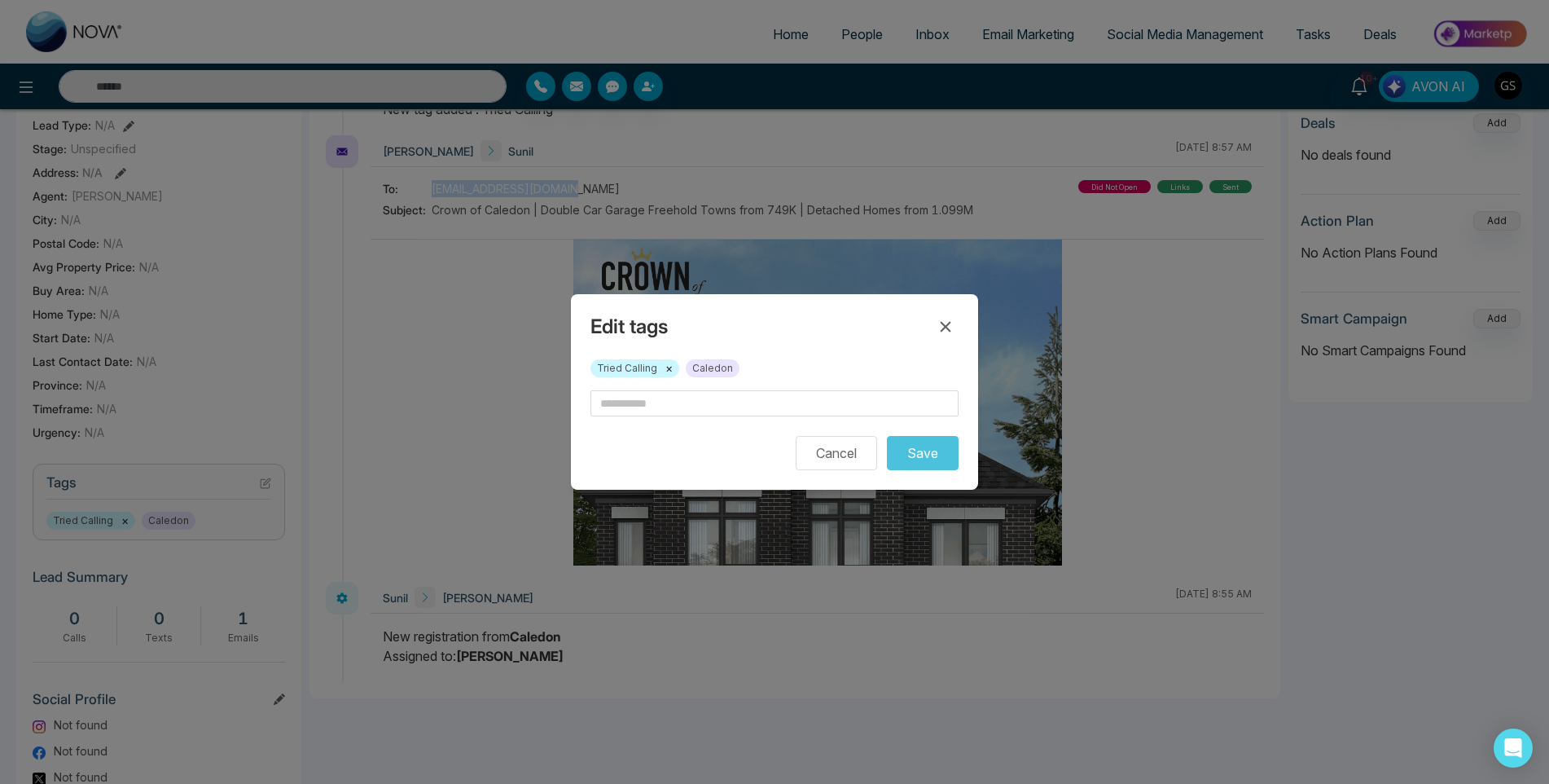
click at [669, 367] on button "×" at bounding box center [668, 368] width 7 height 15
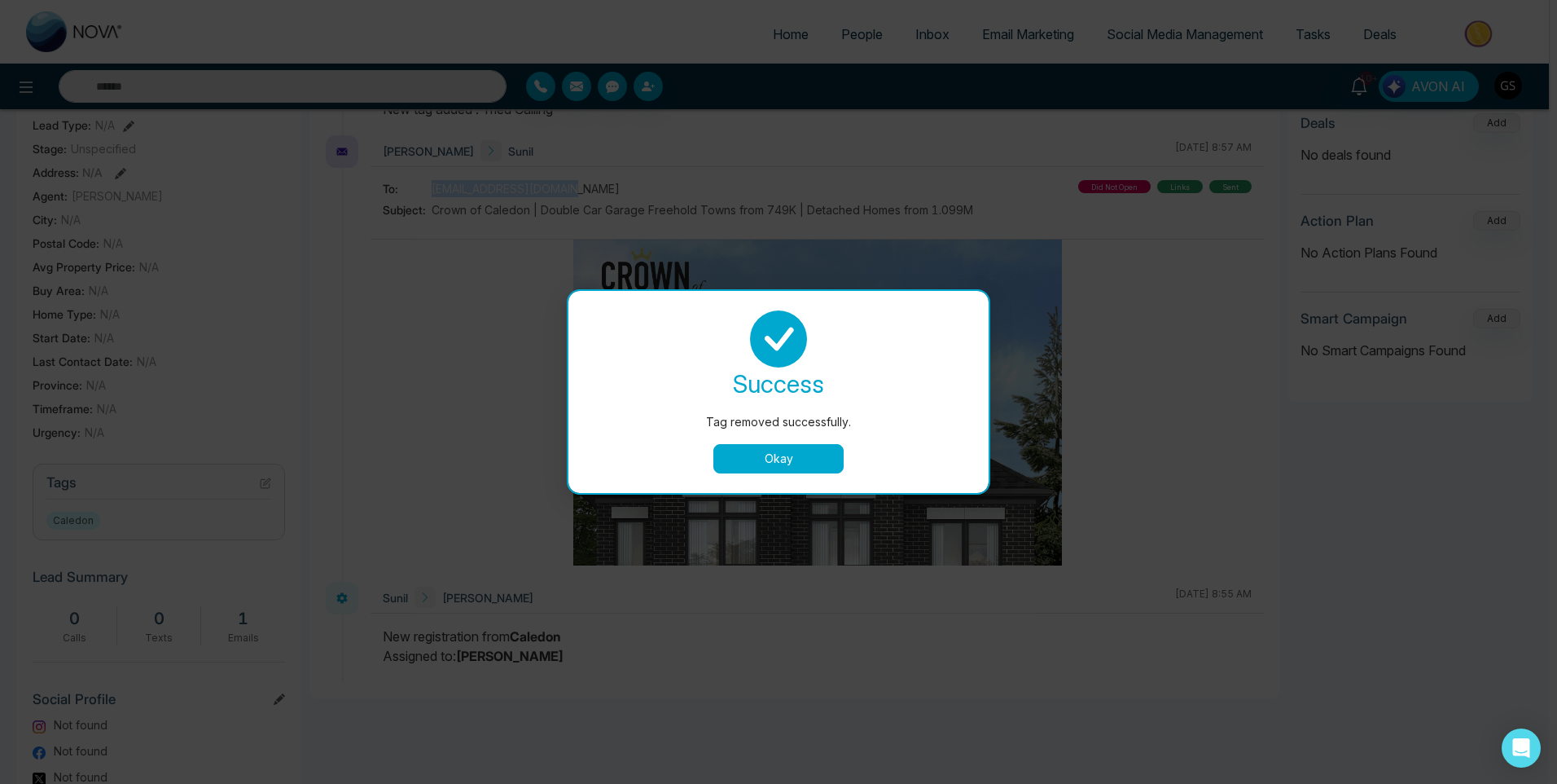
click at [751, 456] on button "Okay" at bounding box center [778, 458] width 130 height 29
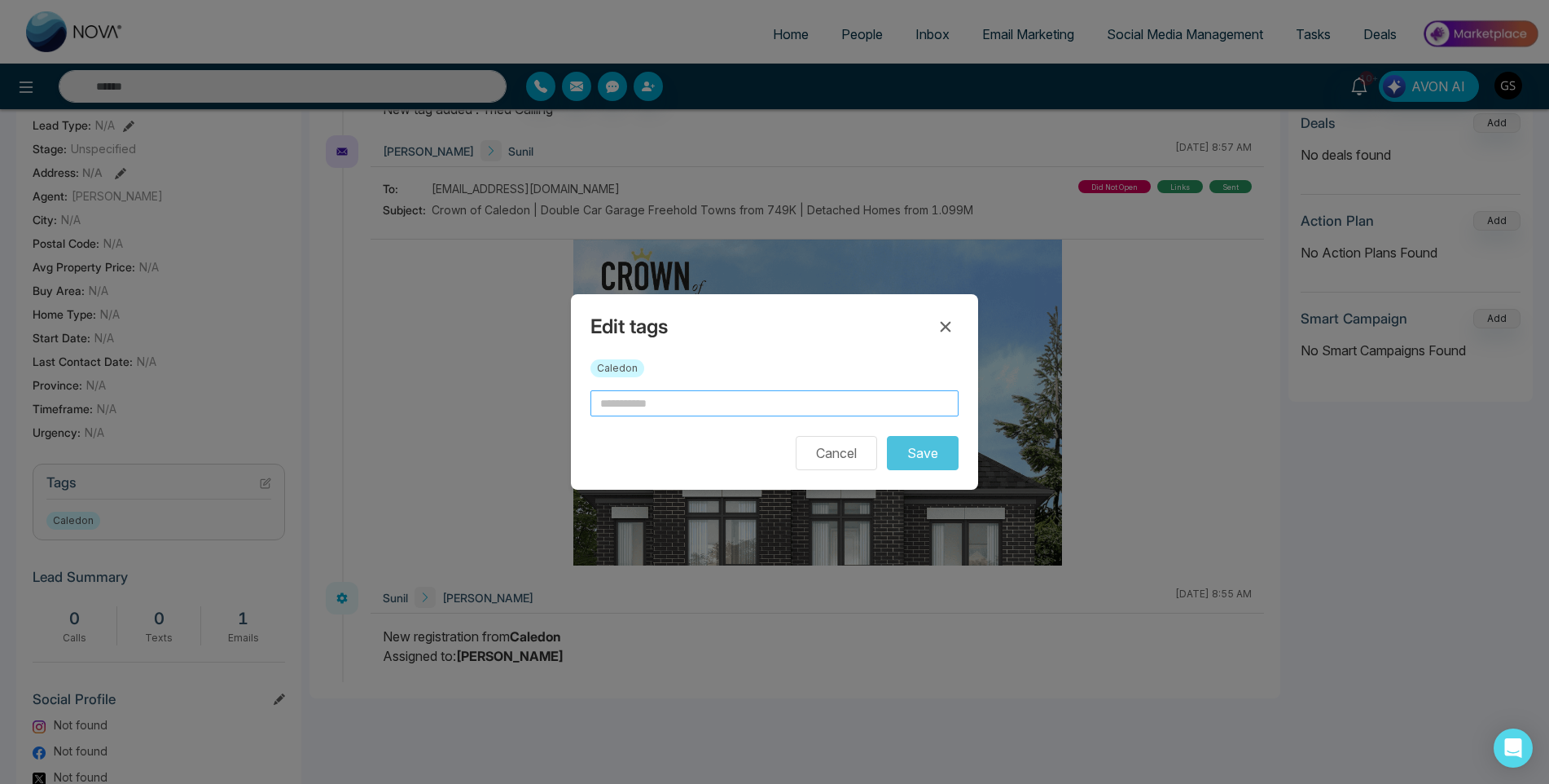
click at [720, 402] on input "text" at bounding box center [774, 403] width 368 height 26
click at [851, 463] on button "Cancel" at bounding box center [836, 453] width 81 height 34
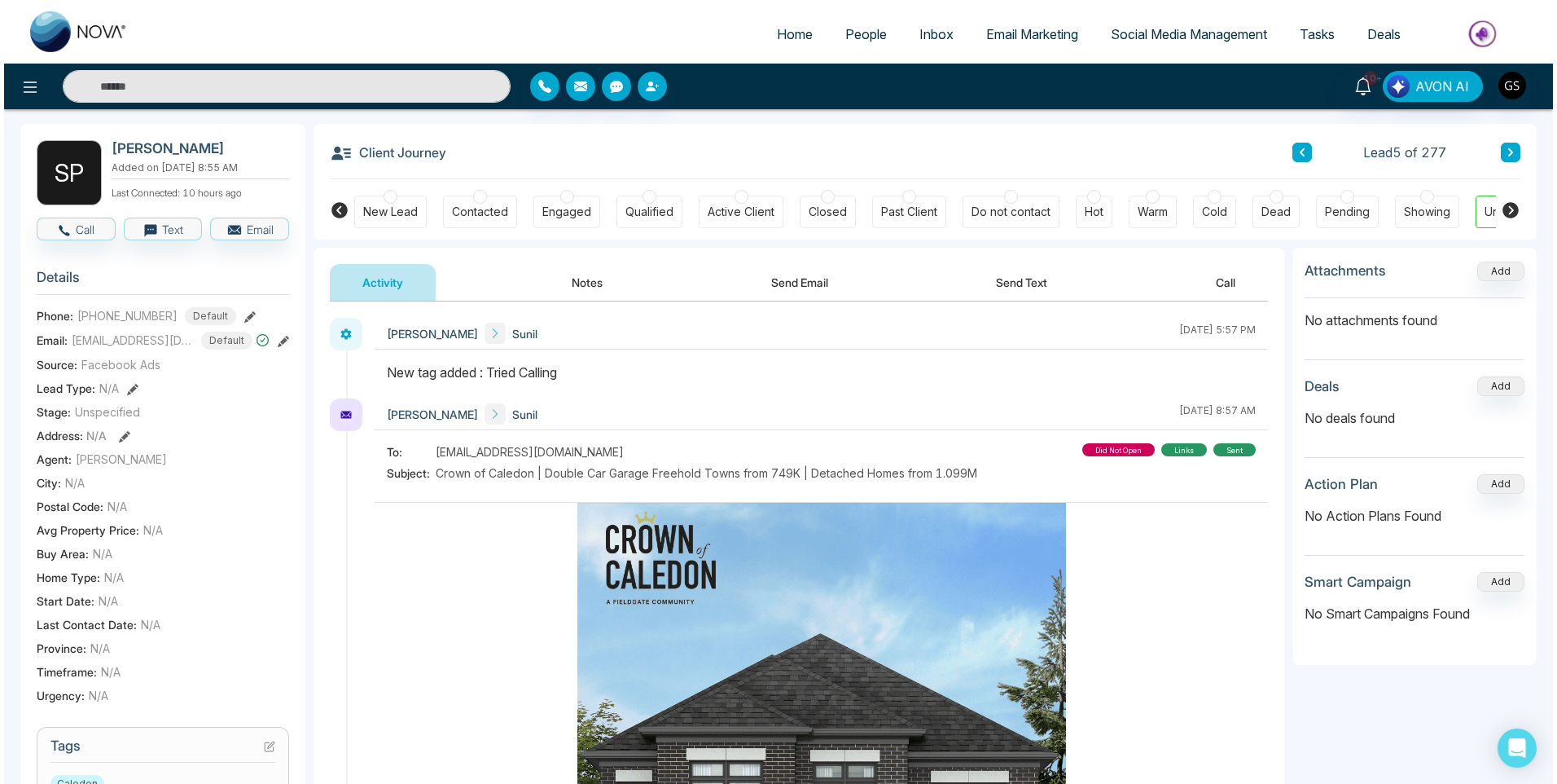
scroll to position [0, 0]
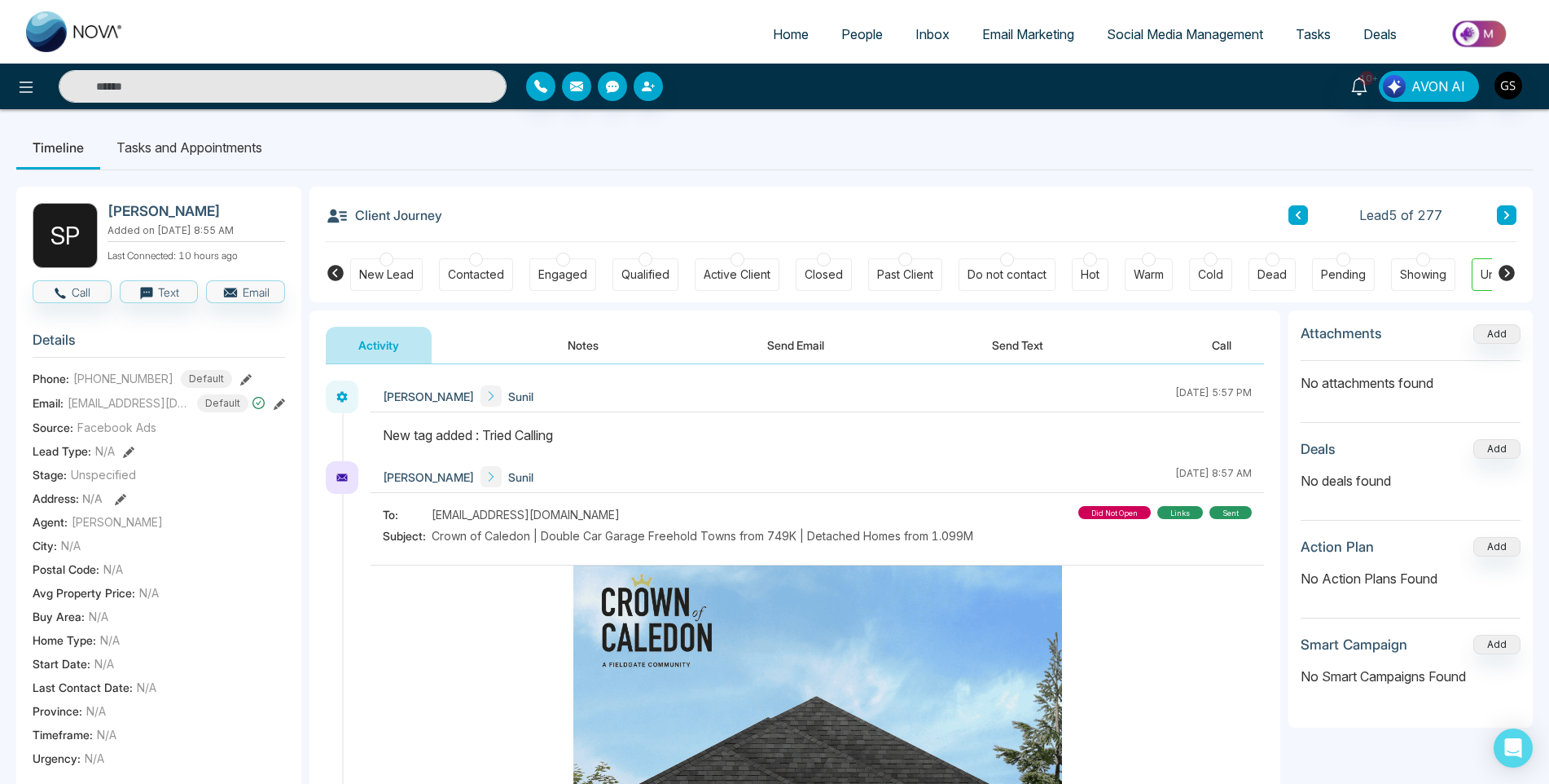
click at [481, 276] on div "Contacted" at bounding box center [476, 274] width 56 height 16
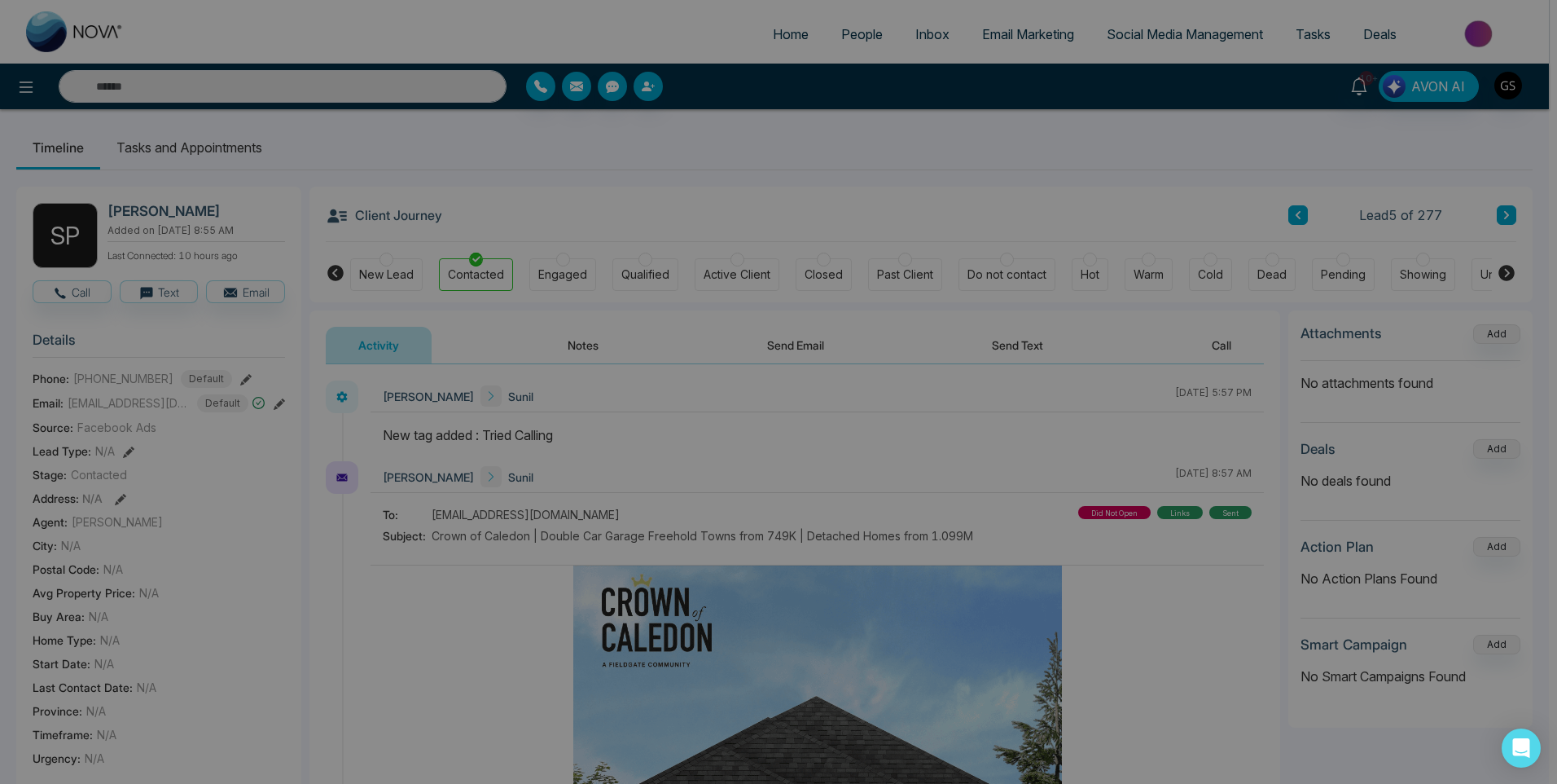
click at [877, 40] on div "Stage updated successfully. success Stage updated successfully. Okay" at bounding box center [778, 392] width 1557 height 784
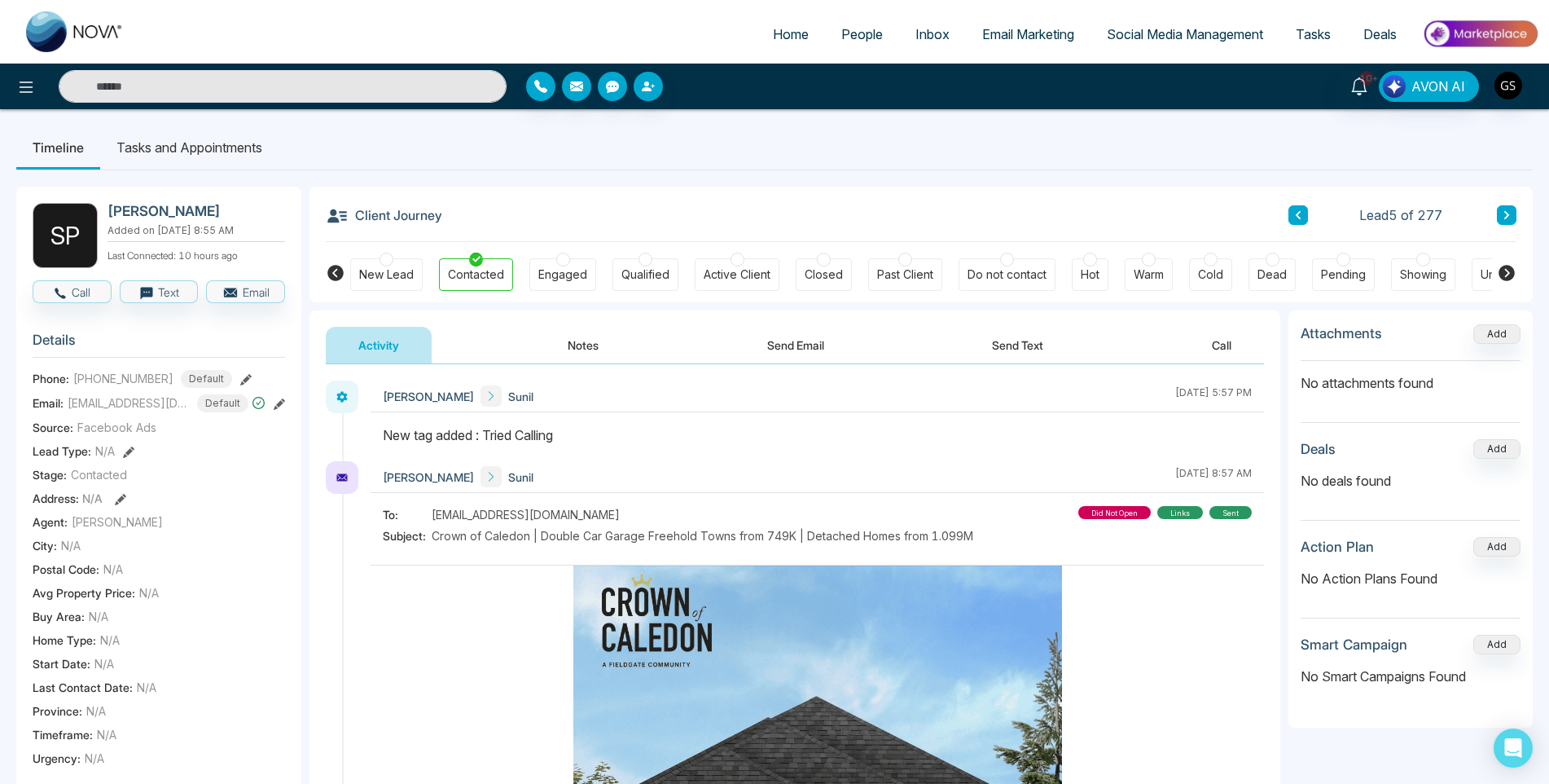
click at [876, 37] on span "People" at bounding box center [862, 34] width 42 height 16
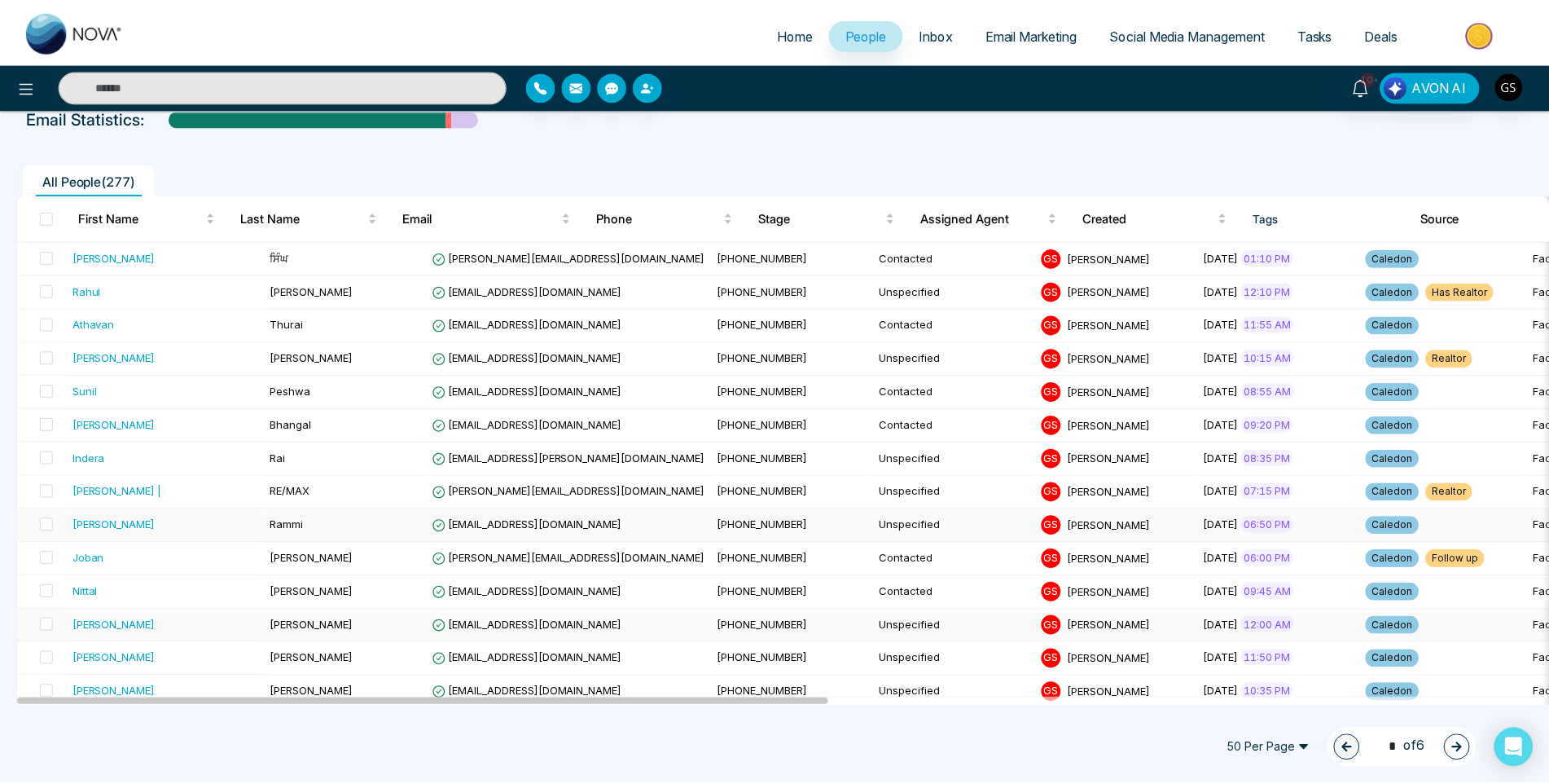
scroll to position [81, 0]
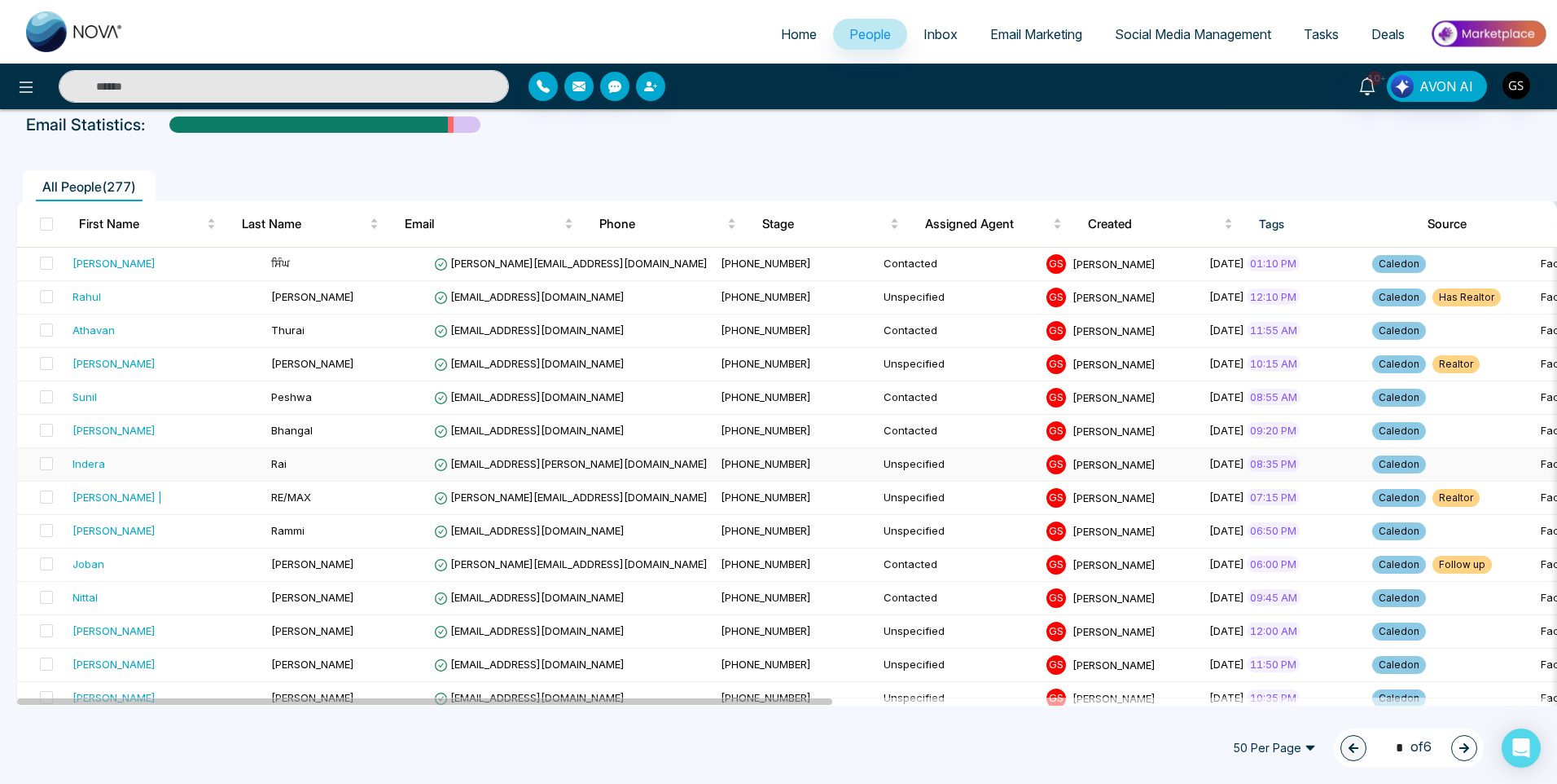
click at [714, 460] on td "[PHONE_NUMBER]" at bounding box center [795, 464] width 163 height 33
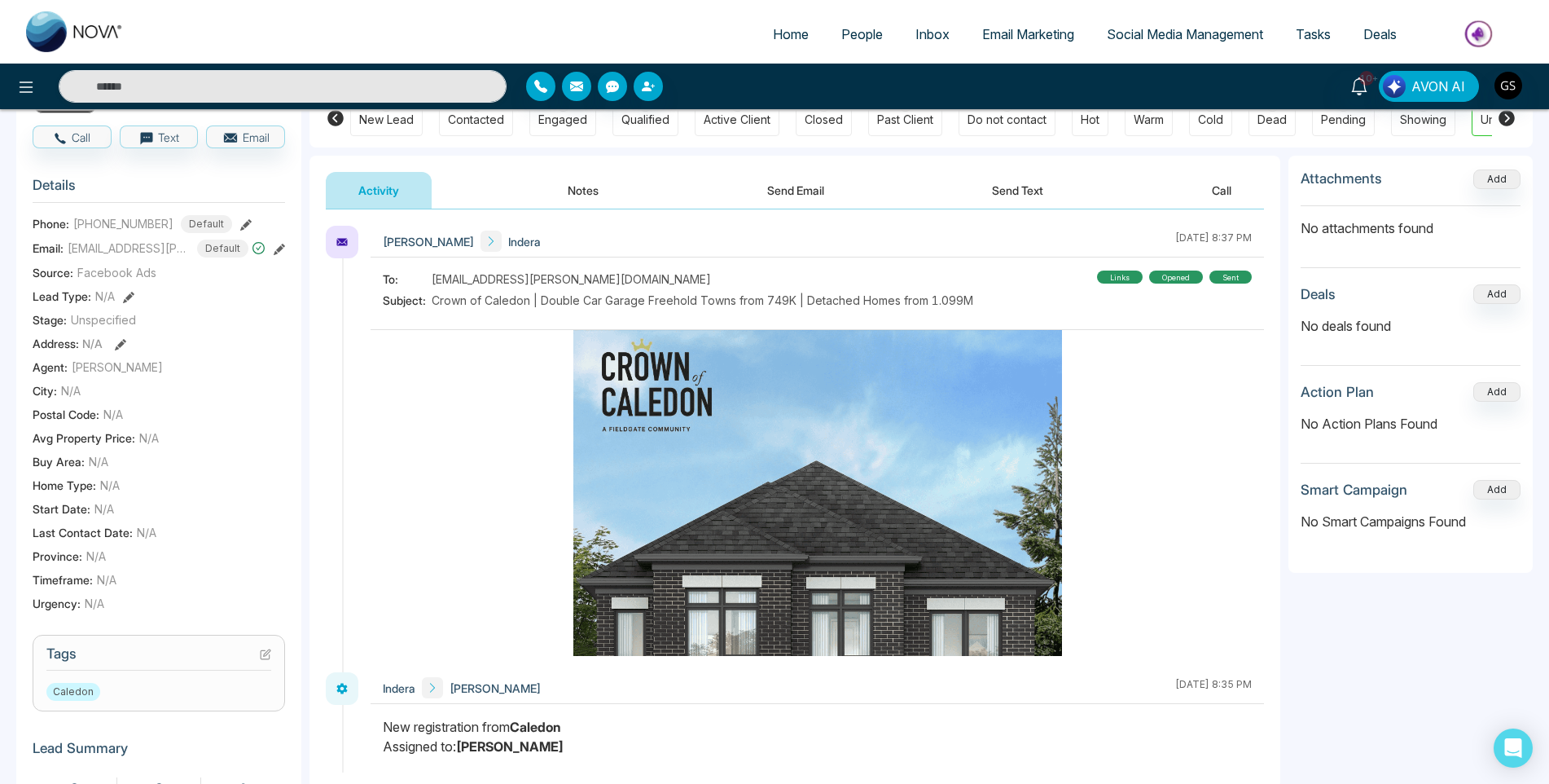
scroll to position [326, 0]
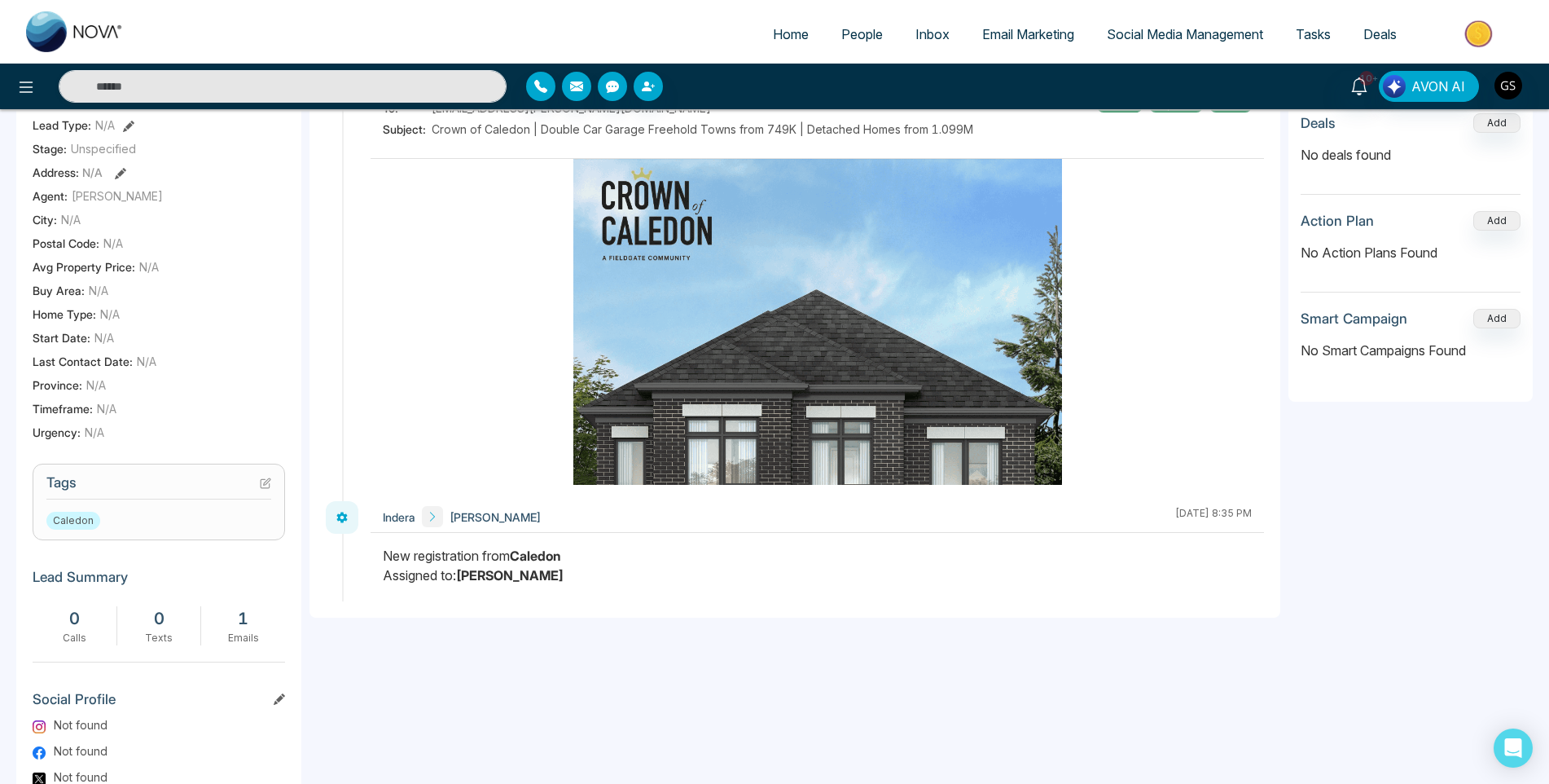
click at [263, 489] on icon at bounding box center [265, 482] width 11 height 11
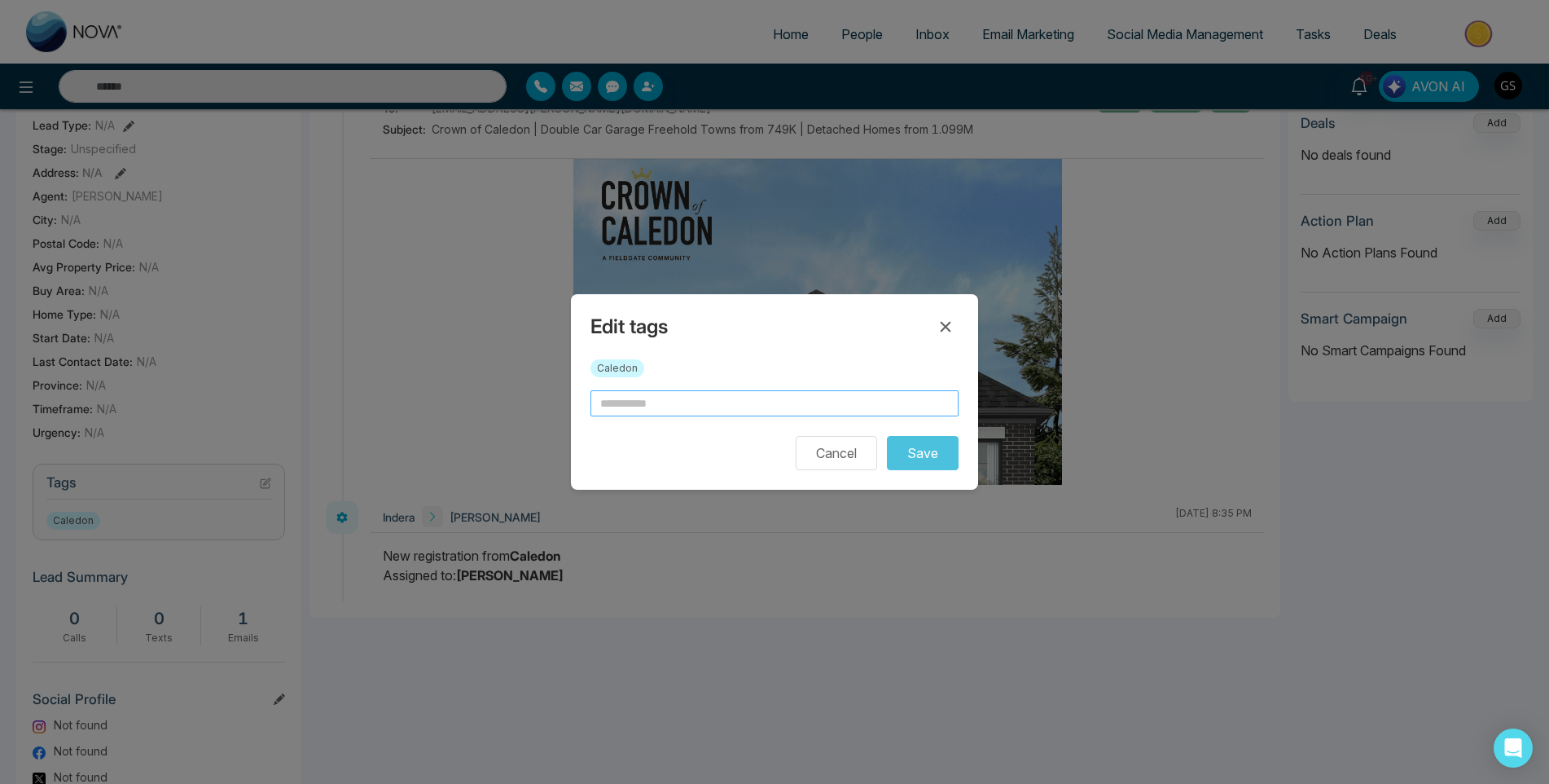
click at [634, 407] on input "text" at bounding box center [774, 403] width 368 height 26
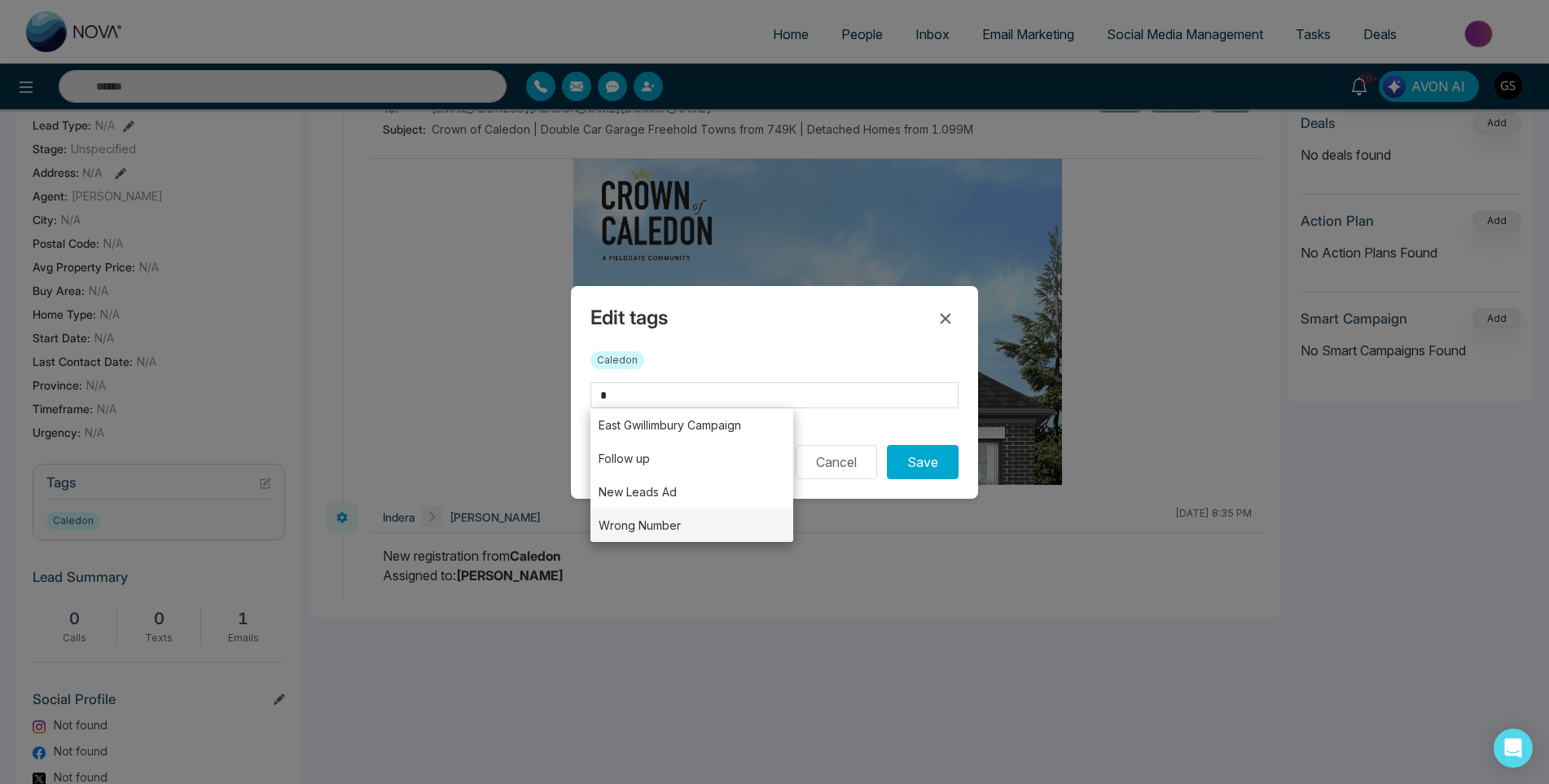
click at [622, 511] on li "Wrong Number" at bounding box center [691, 524] width 203 height 33
type input "**********"
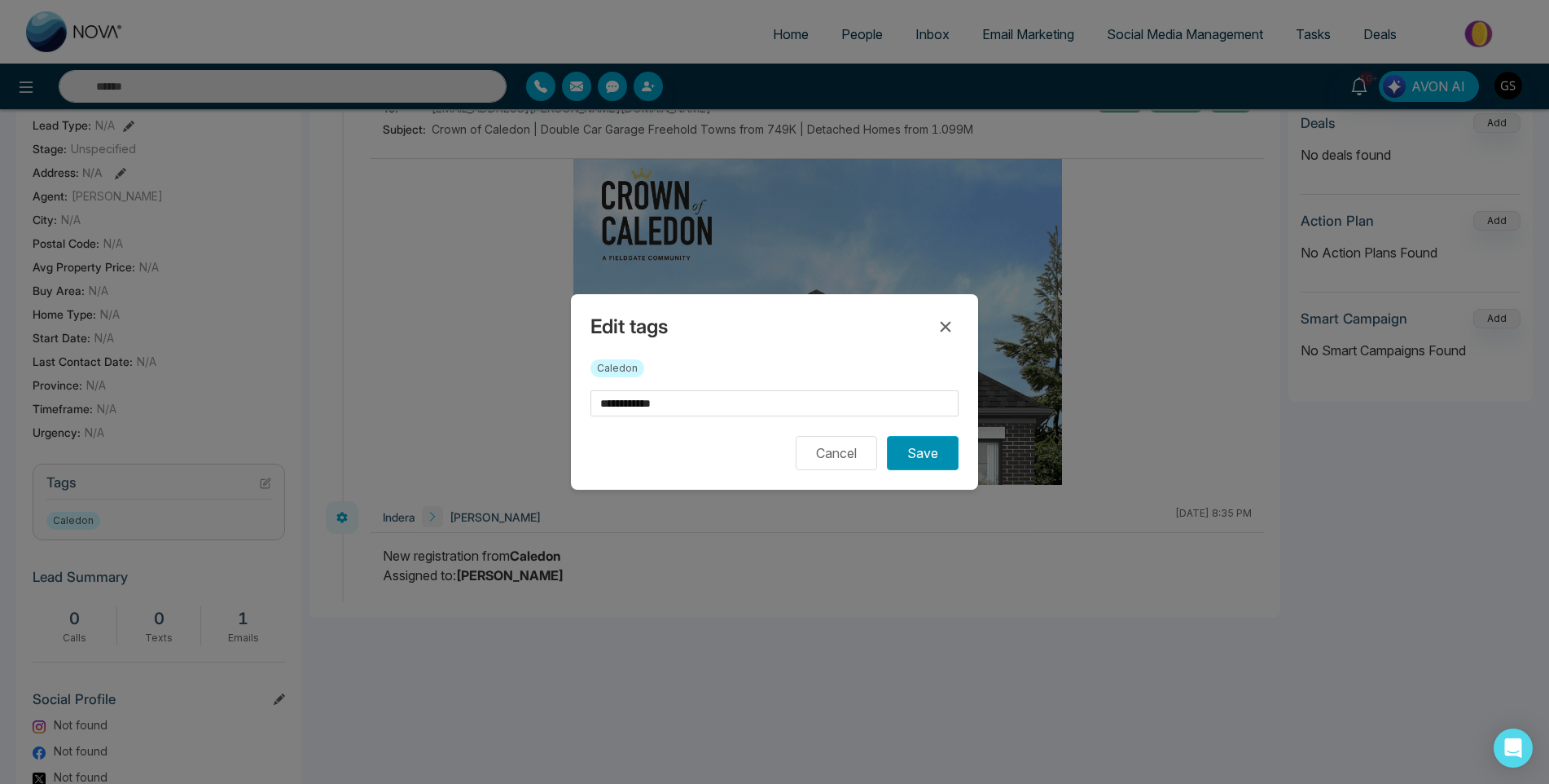
click at [918, 454] on button "Save" at bounding box center [923, 453] width 72 height 34
click at [1061, 285] on div "**********" at bounding box center [774, 392] width 1549 height 784
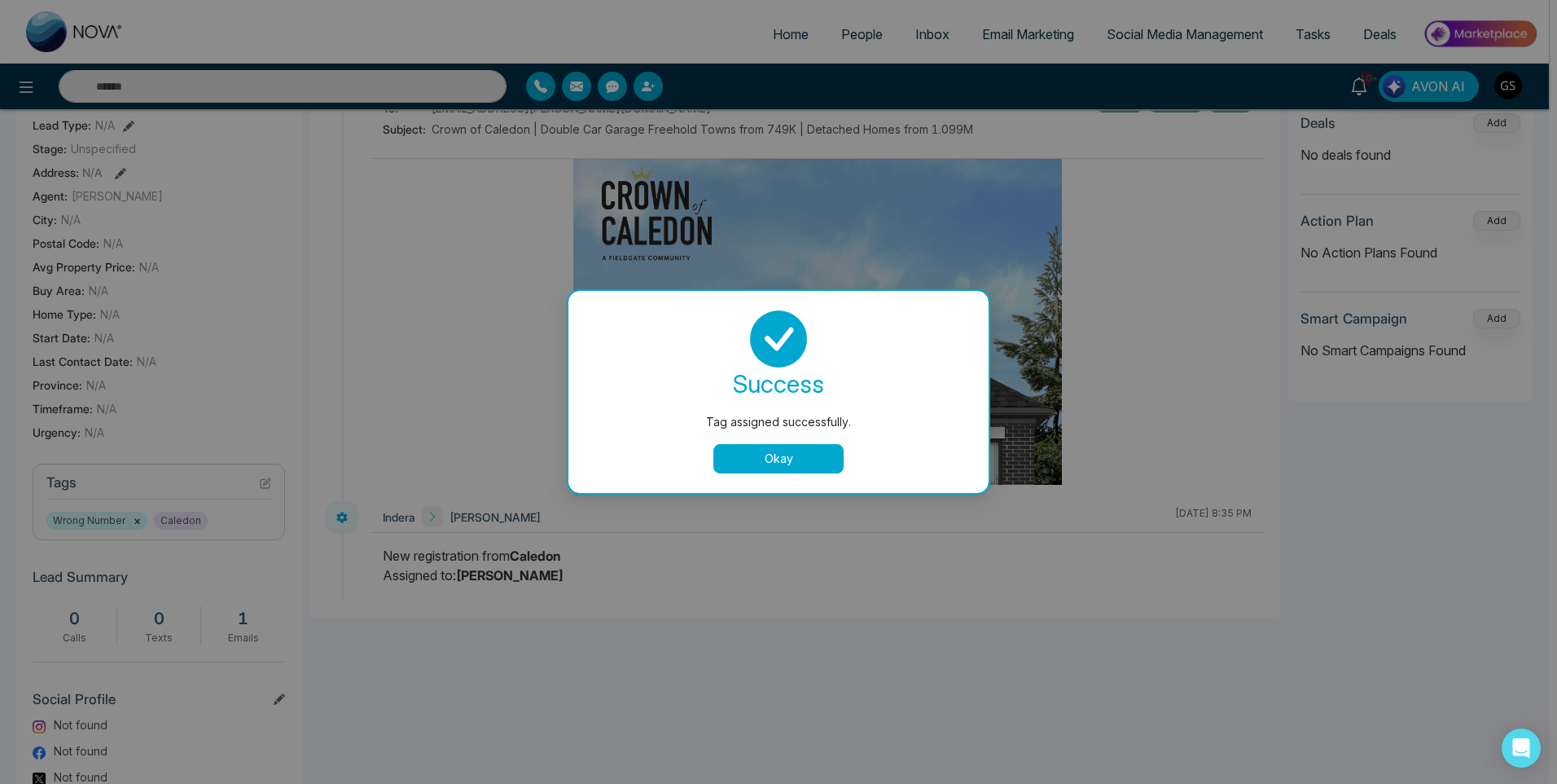
click at [837, 46] on div "Tag assigned successfully. success Tag assigned successfully. Okay" at bounding box center [778, 392] width 1557 height 784
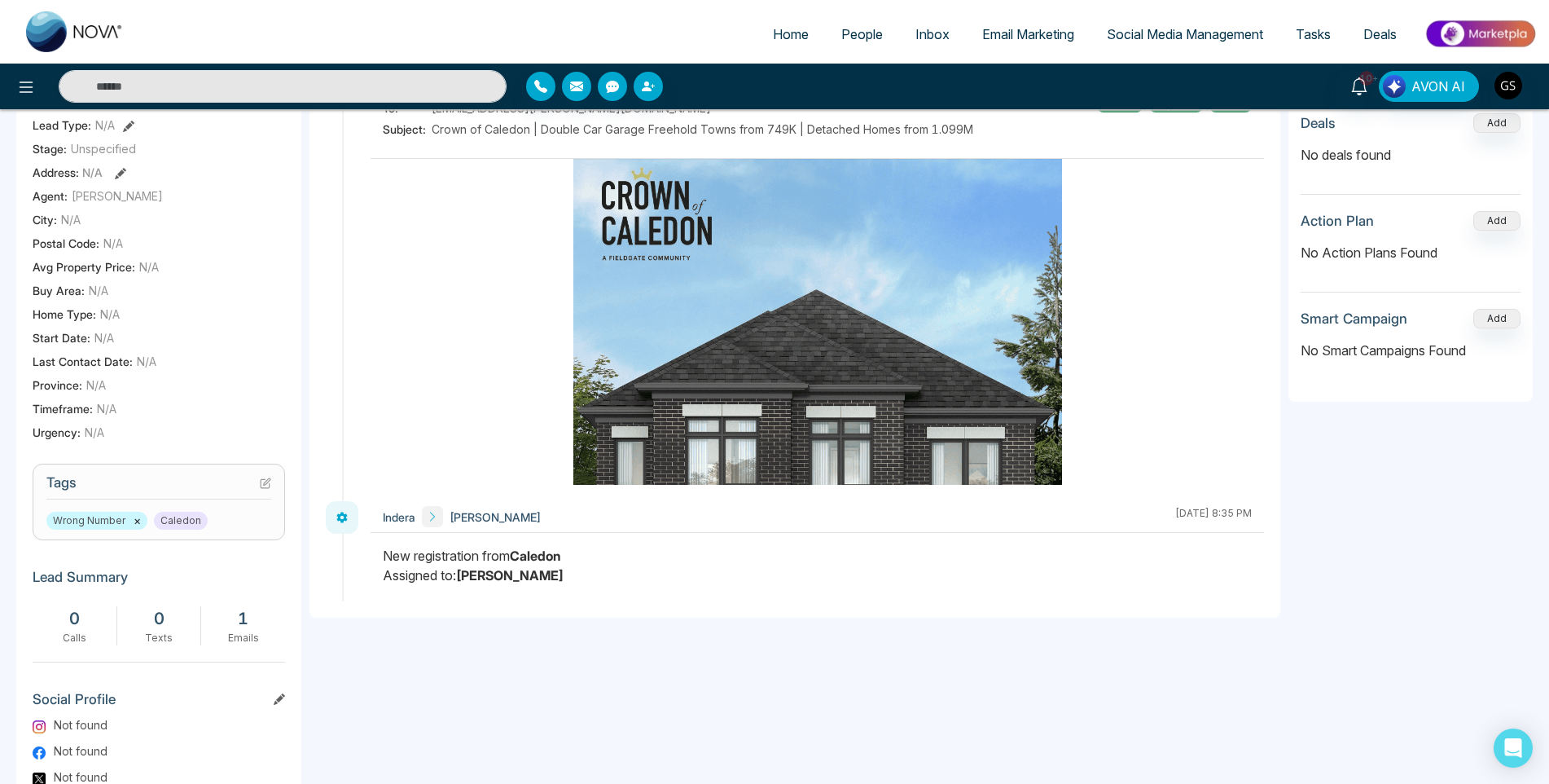
click at [853, 39] on span "People" at bounding box center [862, 34] width 42 height 16
